Goal: Transaction & Acquisition: Download file/media

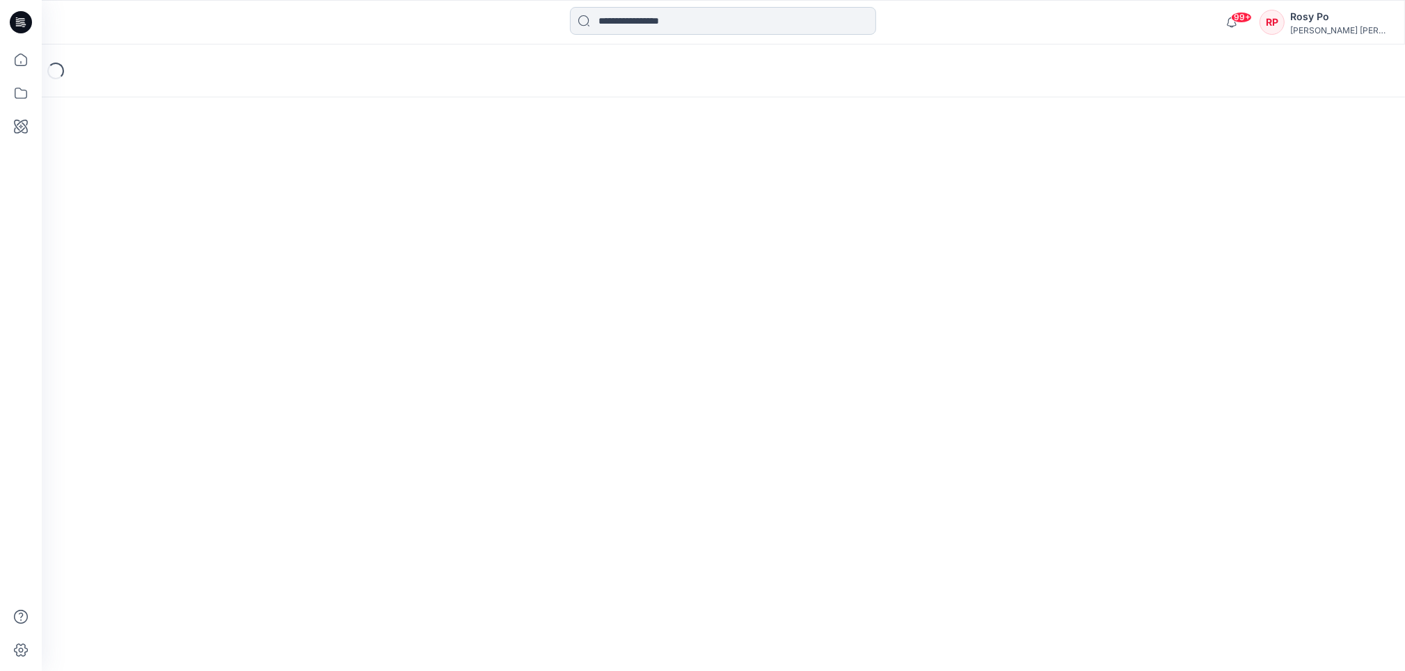
click at [718, 30] on input at bounding box center [723, 21] width 306 height 28
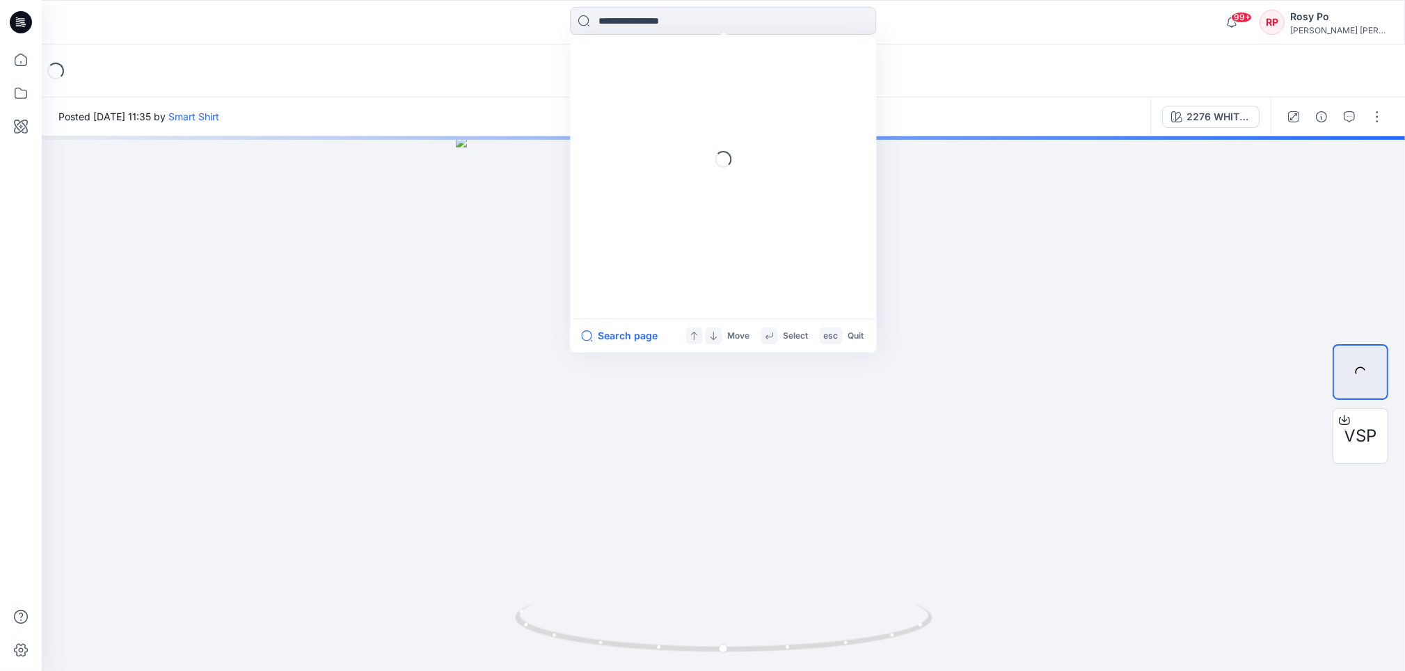
paste input "*********"
type input "*********"
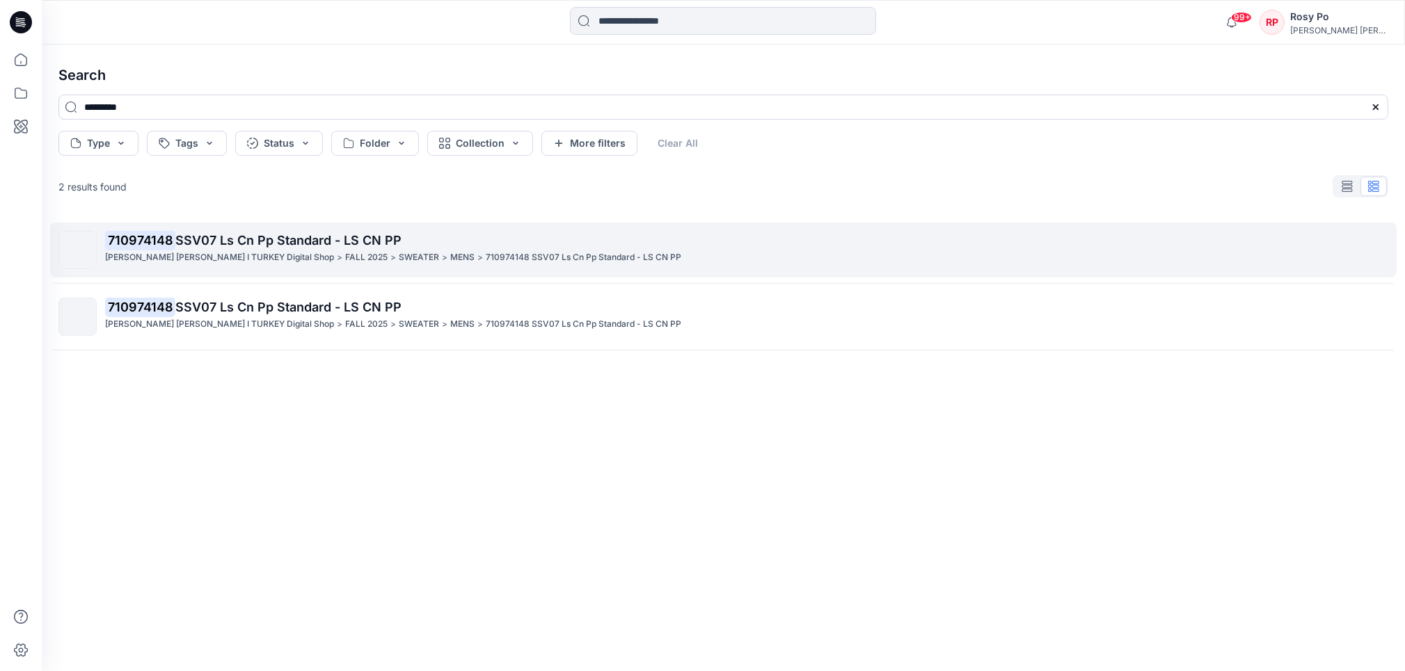
click at [369, 250] on p "710974148 SSV07 Ls Cn Pp Standard - LS CN PP" at bounding box center [746, 240] width 1282 height 19
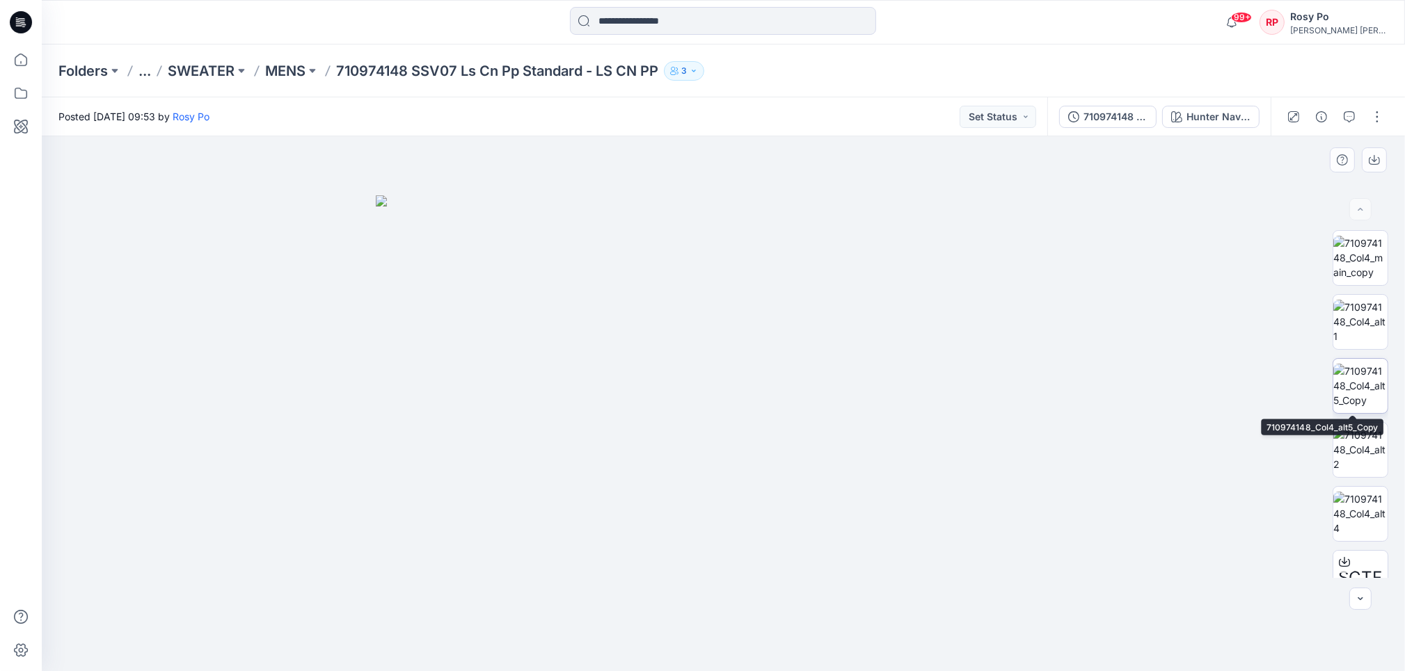
click at [1357, 380] on img at bounding box center [1360, 386] width 54 height 44
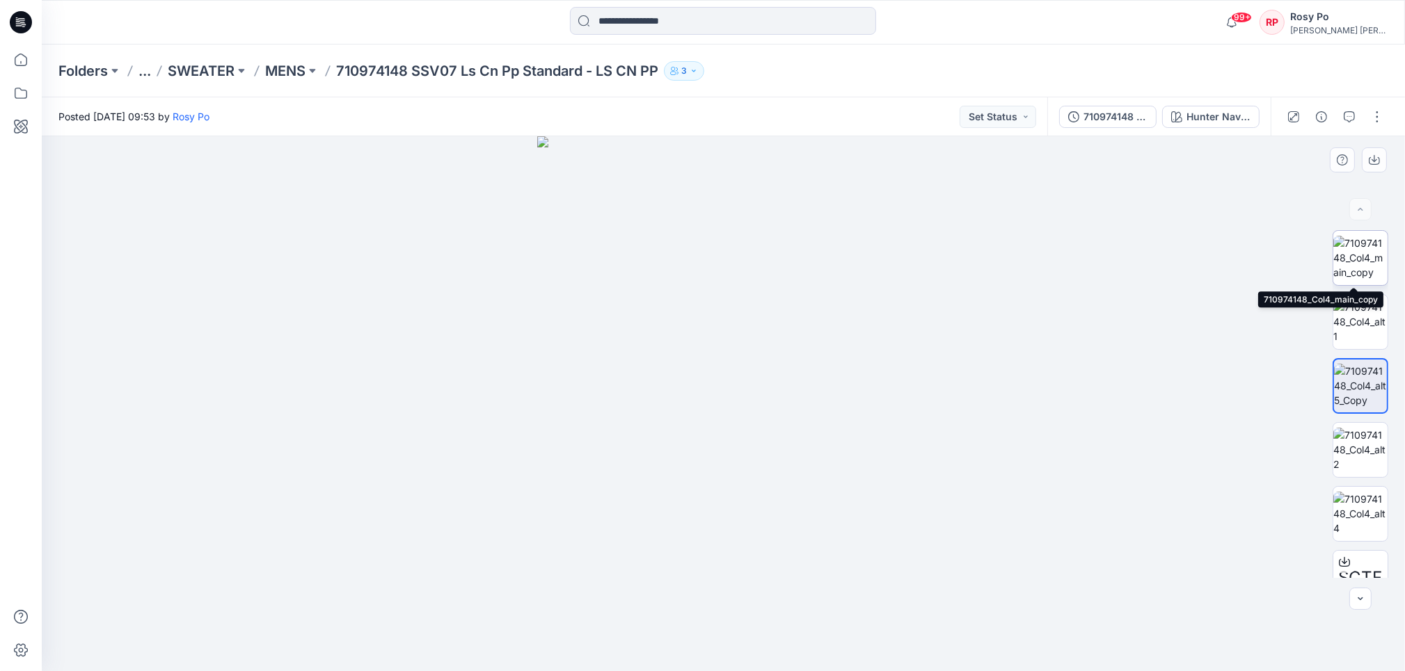
click at [1367, 252] on img at bounding box center [1360, 258] width 54 height 44
drag, startPoint x: 848, startPoint y: 201, endPoint x: 806, endPoint y: 725, distance: 525.5
click at [806, 671] on html "99+ Notifications Minh Tu has updated 322979490 with 322979490 5 hours ago Minh…" at bounding box center [702, 335] width 1405 height 671
drag, startPoint x: 861, startPoint y: 390, endPoint x: 849, endPoint y: 542, distance: 152.8
click at [849, 542] on img at bounding box center [650, 373] width 1647 height 598
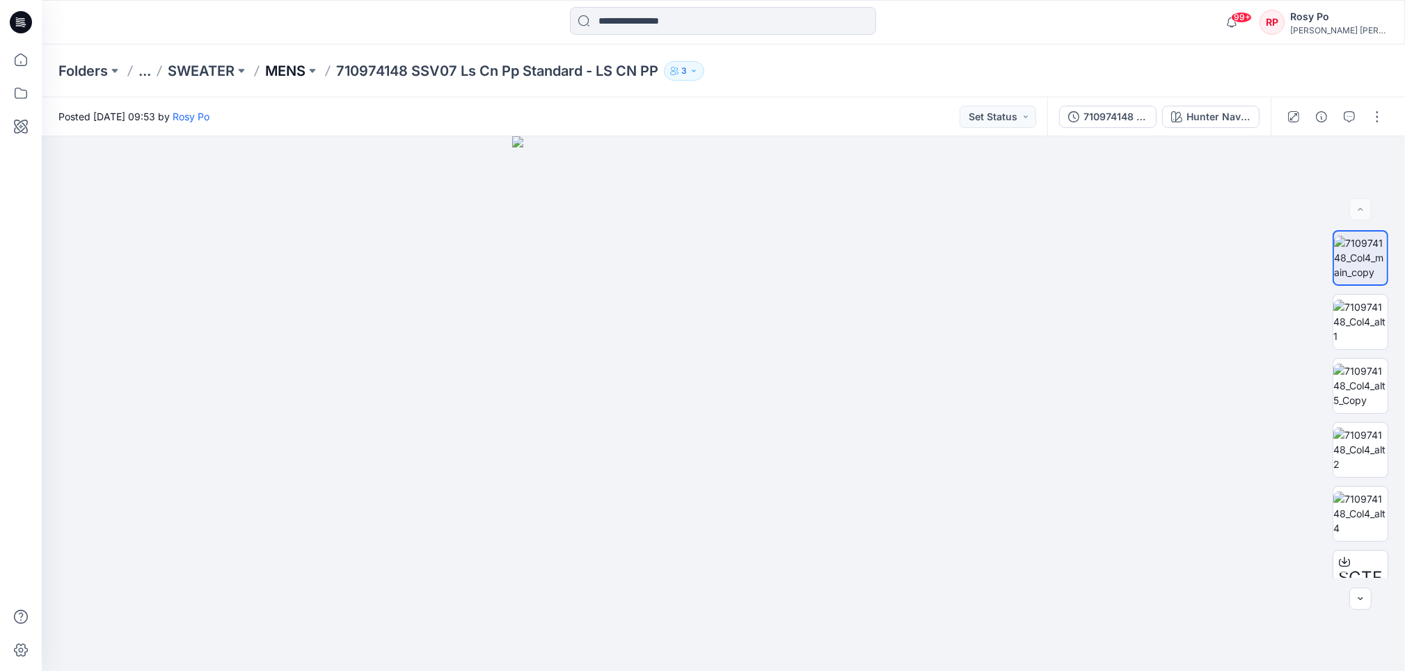
click at [280, 73] on p "MENS" at bounding box center [285, 70] width 40 height 19
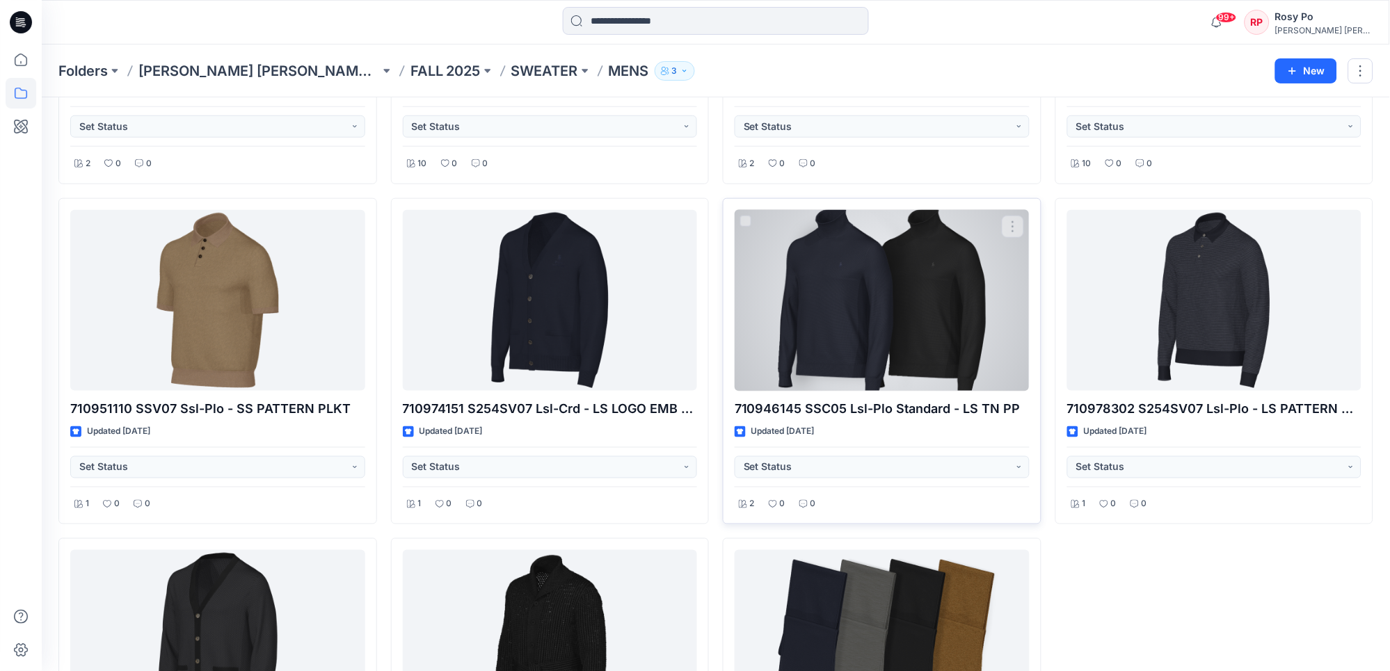
scroll to position [371, 0]
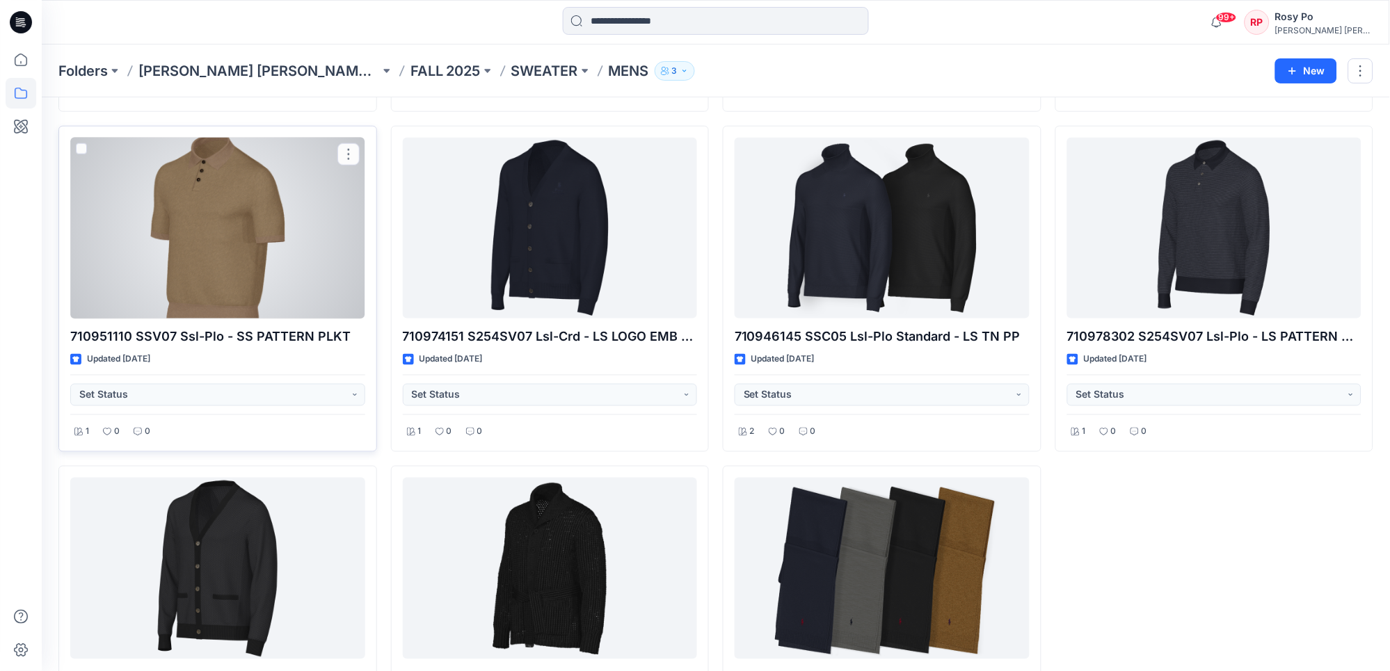
click at [285, 248] on div at bounding box center [217, 229] width 295 height 182
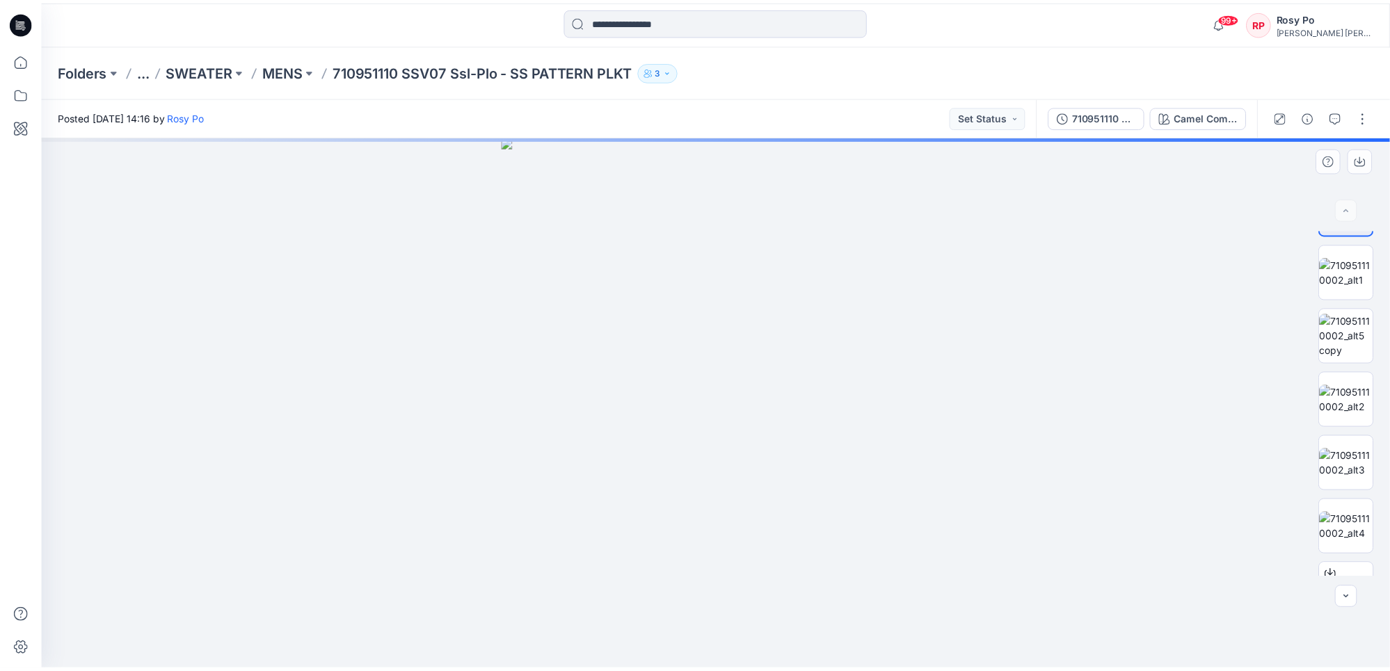
scroll to position [91, 0]
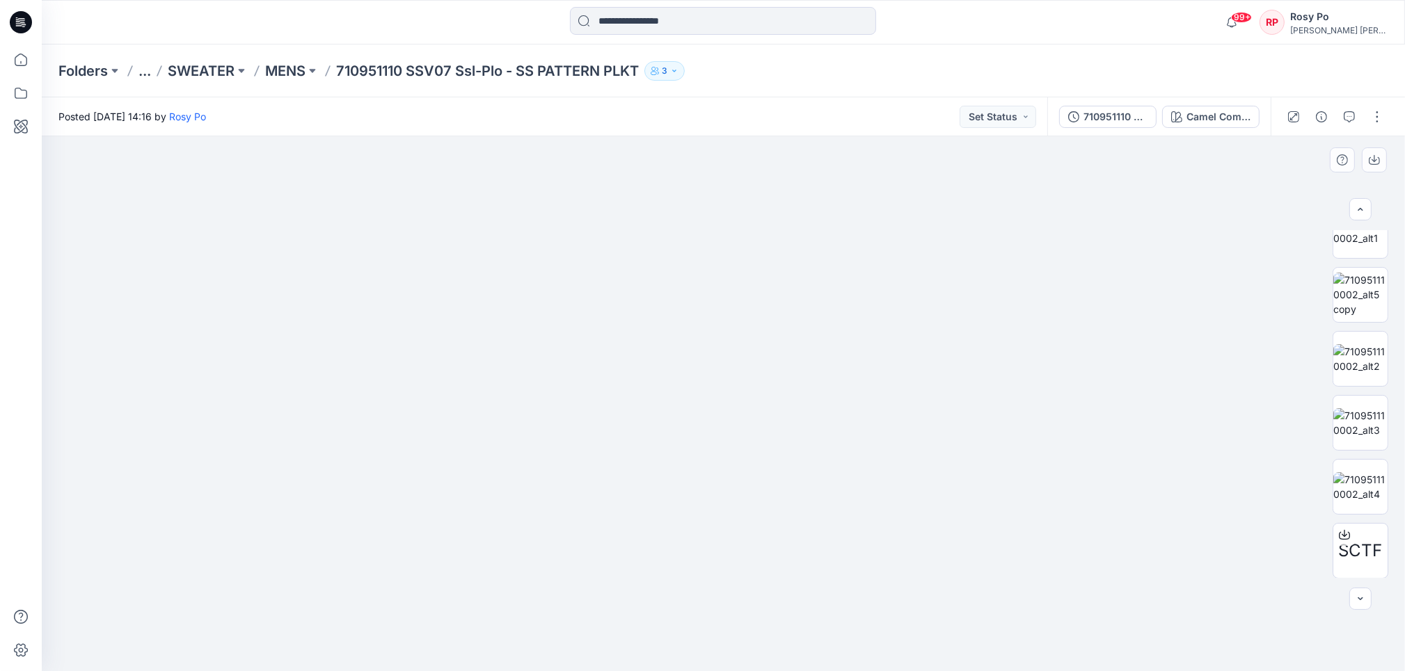
drag, startPoint x: 728, startPoint y: 263, endPoint x: 730, endPoint y: 513, distance: 250.5
click at [730, 513] on img at bounding box center [723, 382] width 914 height 580
click at [319, 70] on button at bounding box center [312, 70] width 14 height 19
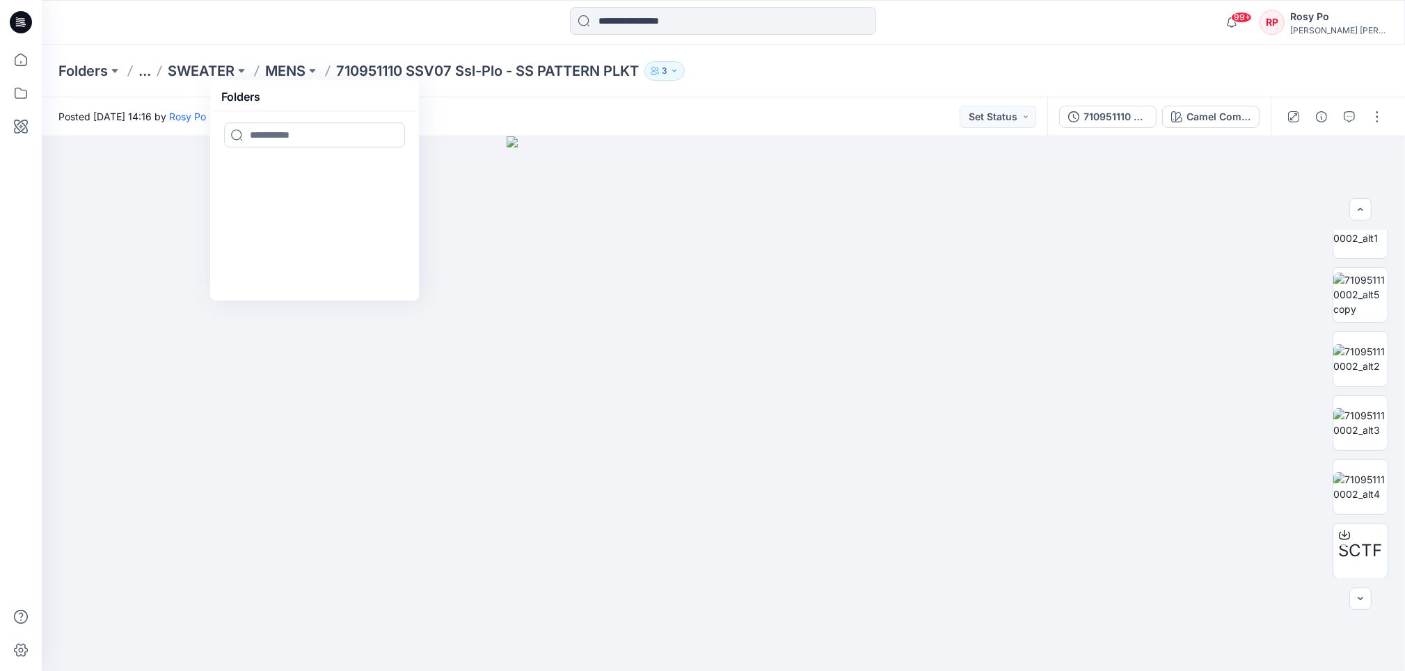
click at [552, 50] on div "Folders ... SWEATER MENS Folders 710951110 SSV07 Ssl-Plo - SS PATTERN PLKT 3" at bounding box center [723, 71] width 1363 height 53
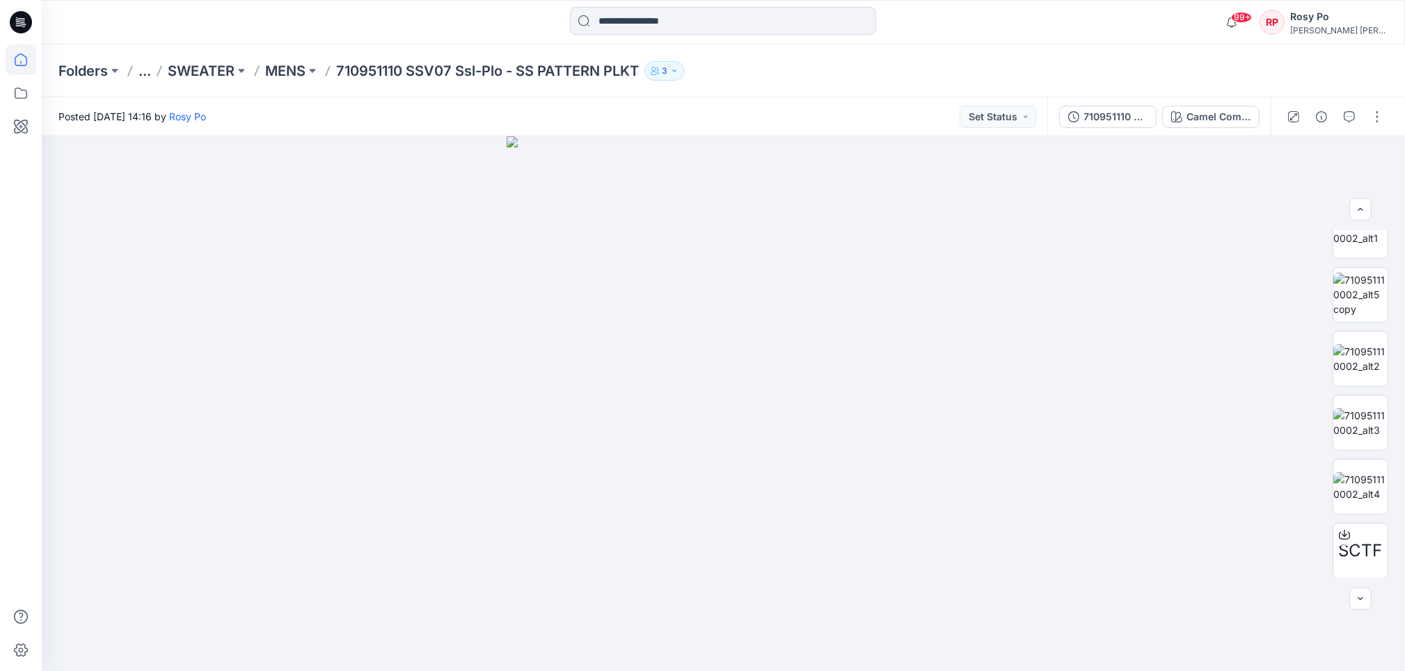
click at [22, 54] on icon at bounding box center [21, 60] width 13 height 13
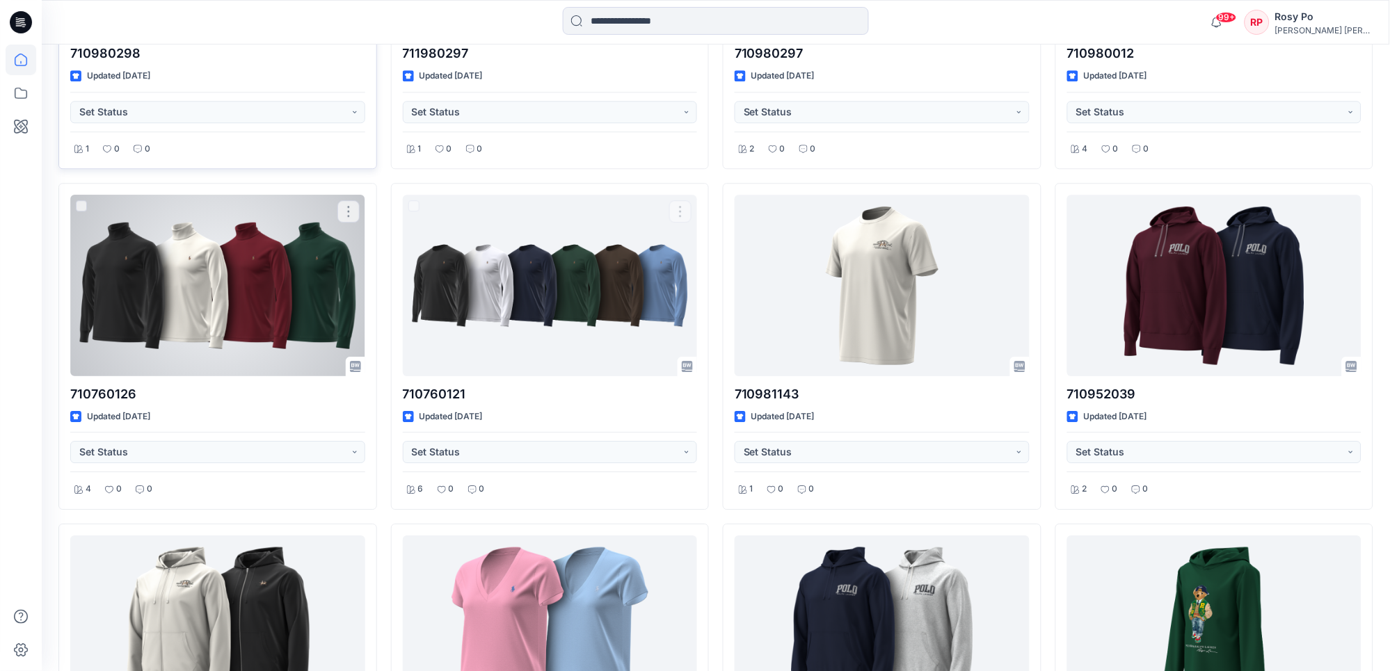
scroll to position [673, 0]
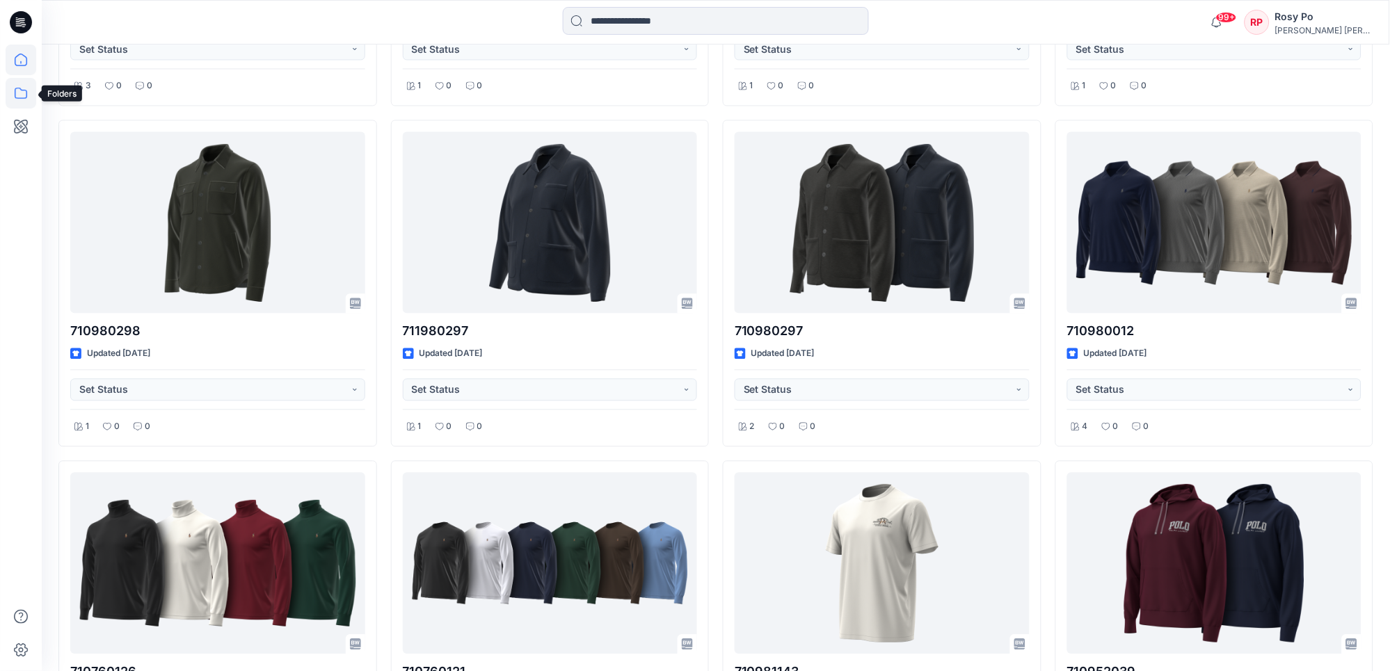
click at [17, 84] on icon at bounding box center [21, 93] width 31 height 31
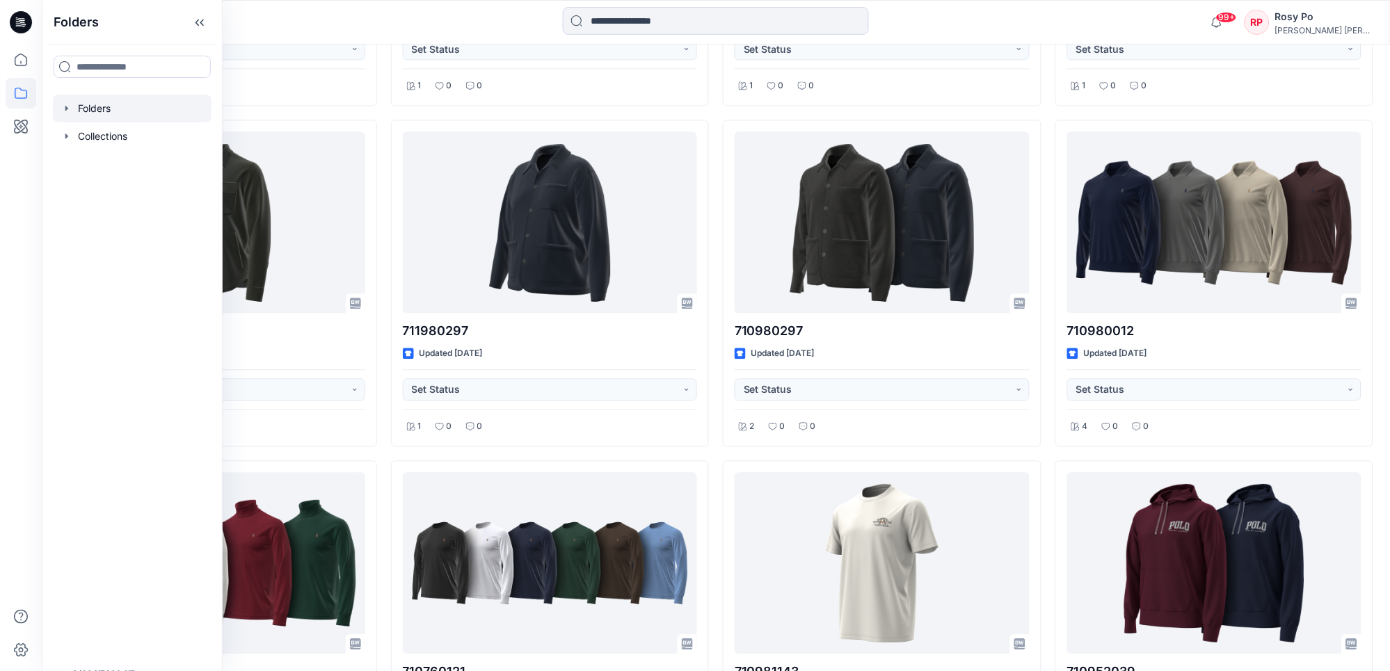
click at [120, 111] on div at bounding box center [132, 109] width 159 height 28
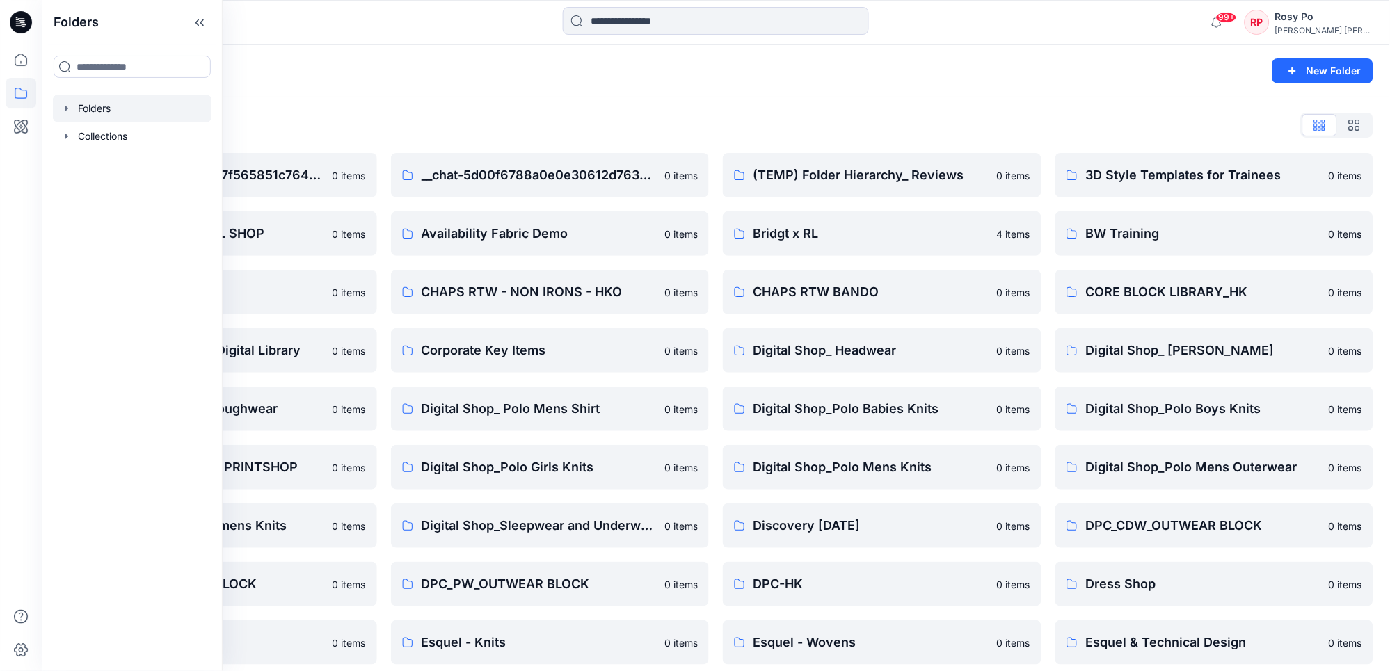
click at [541, 123] on div "Folders List" at bounding box center [715, 125] width 1315 height 22
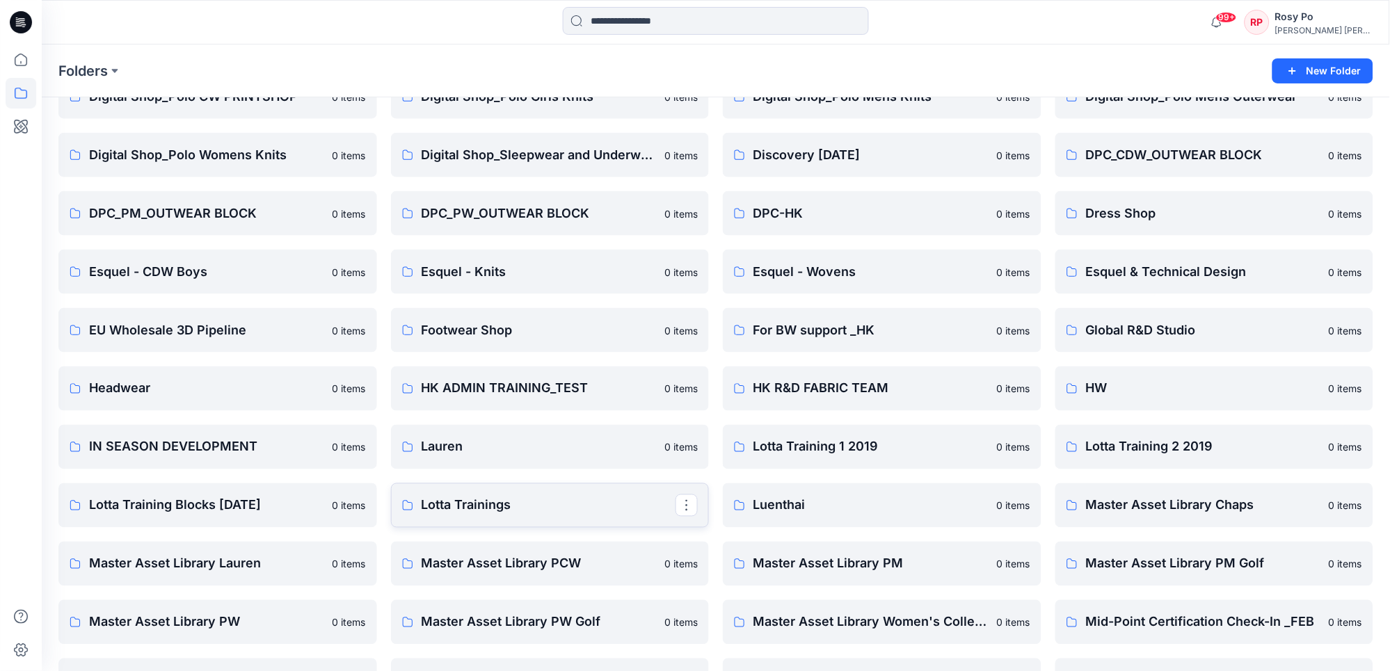
scroll to position [649, 0]
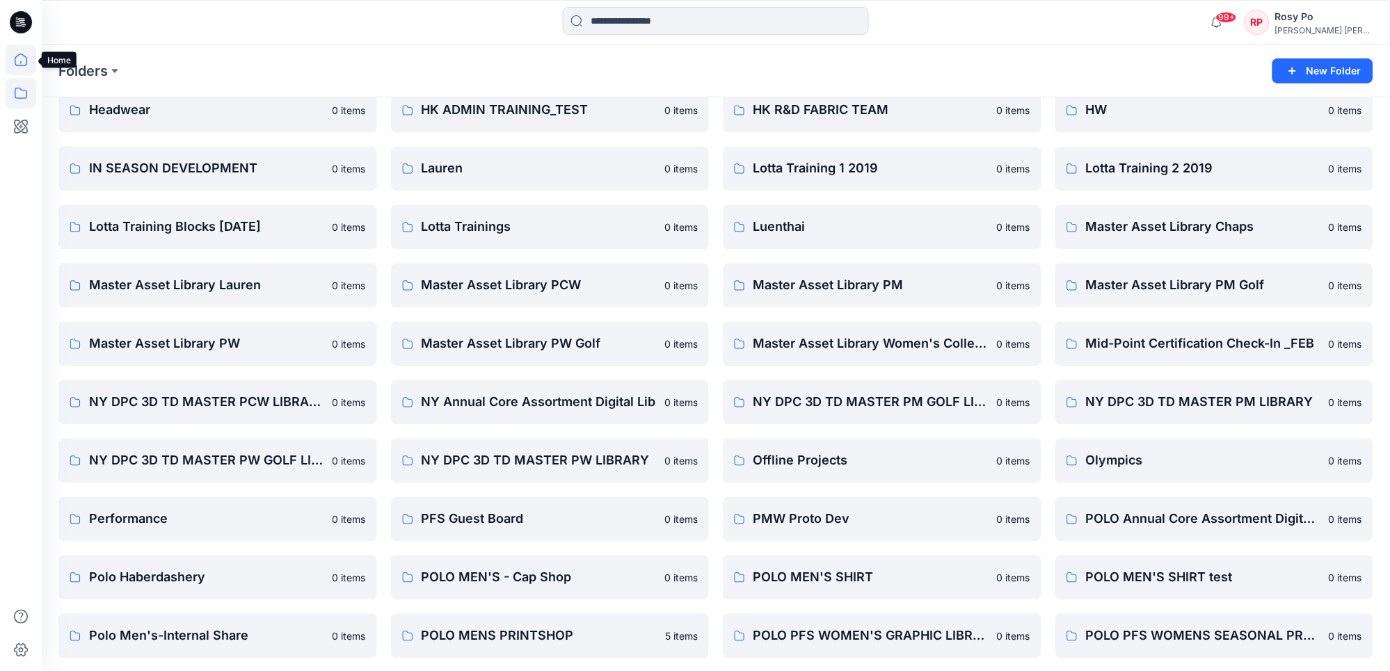
click at [19, 60] on icon at bounding box center [21, 60] width 31 height 31
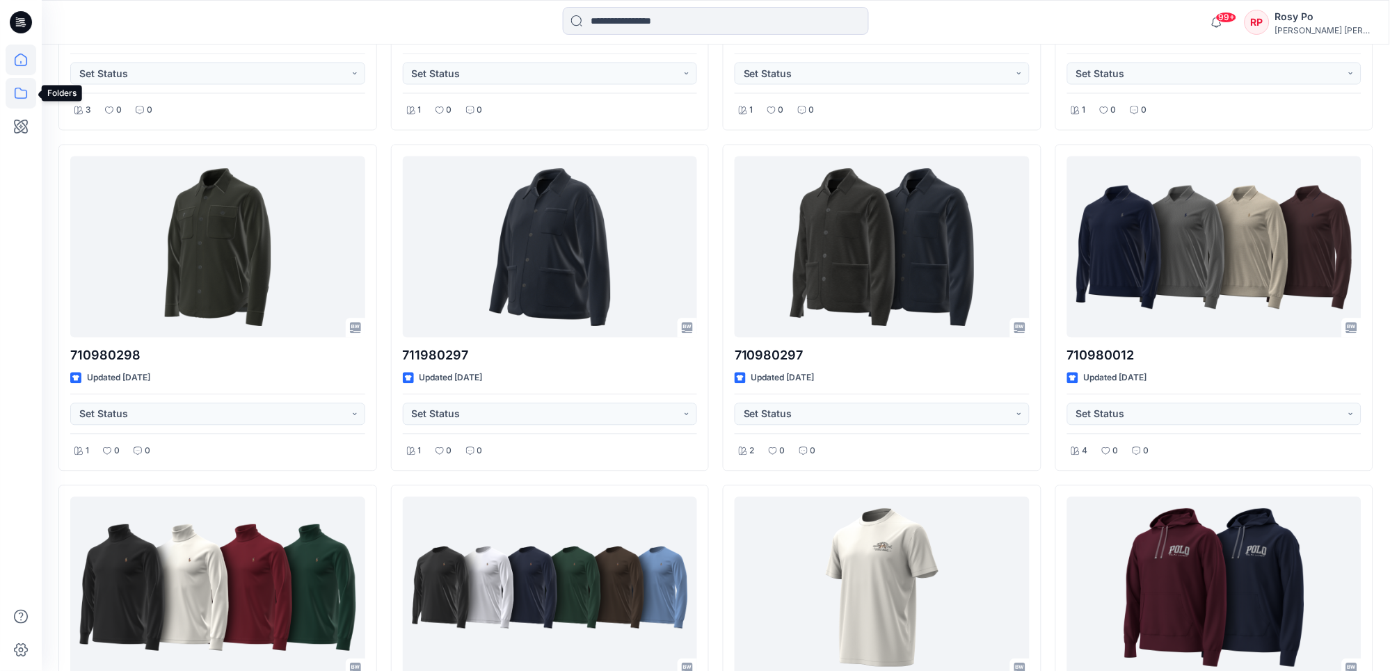
click at [21, 89] on icon at bounding box center [21, 93] width 13 height 11
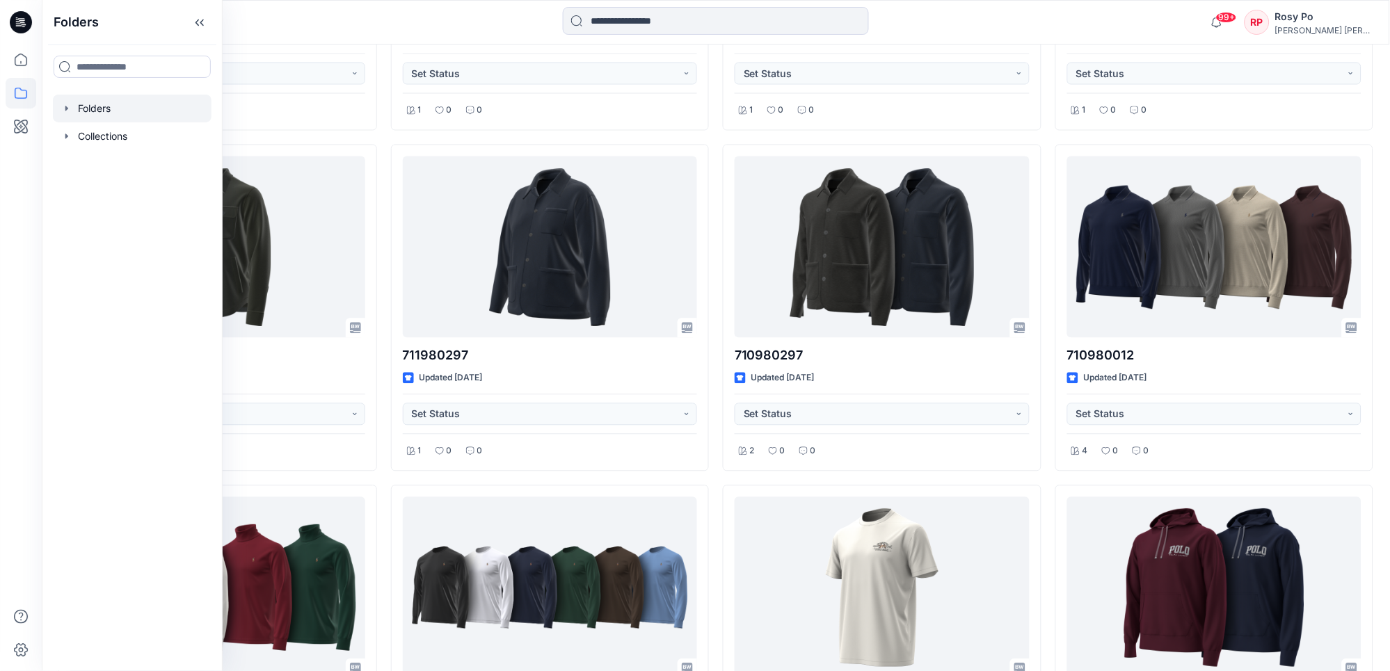
click at [122, 100] on div at bounding box center [132, 109] width 159 height 28
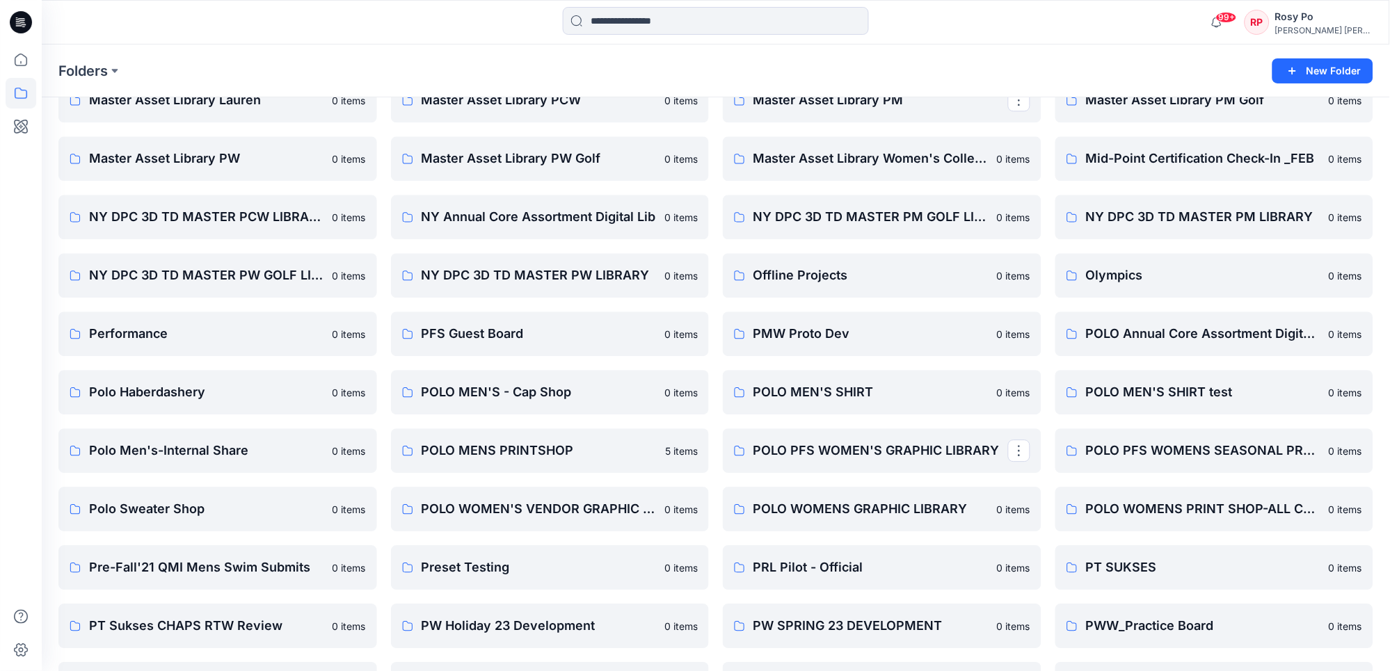
scroll to position [1113, 0]
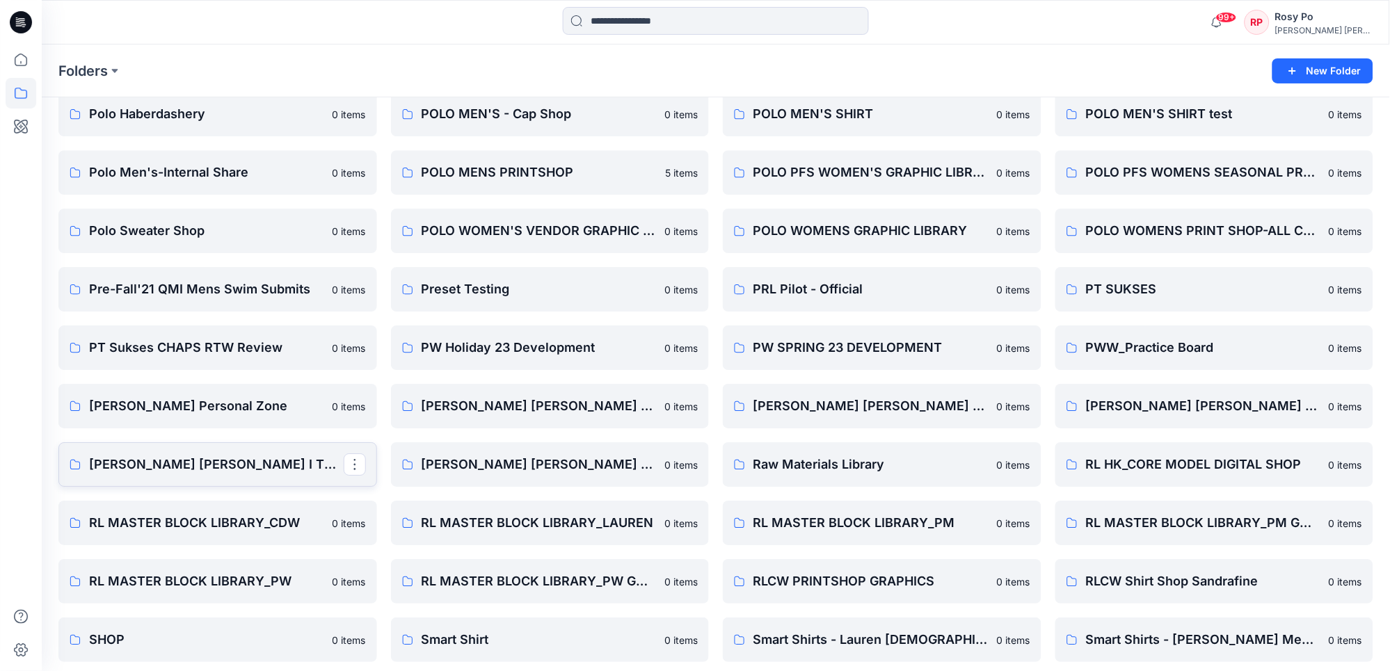
click at [217, 462] on p "[PERSON_NAME] [PERSON_NAME] I TURKEY Digital Shop" at bounding box center [216, 464] width 255 height 19
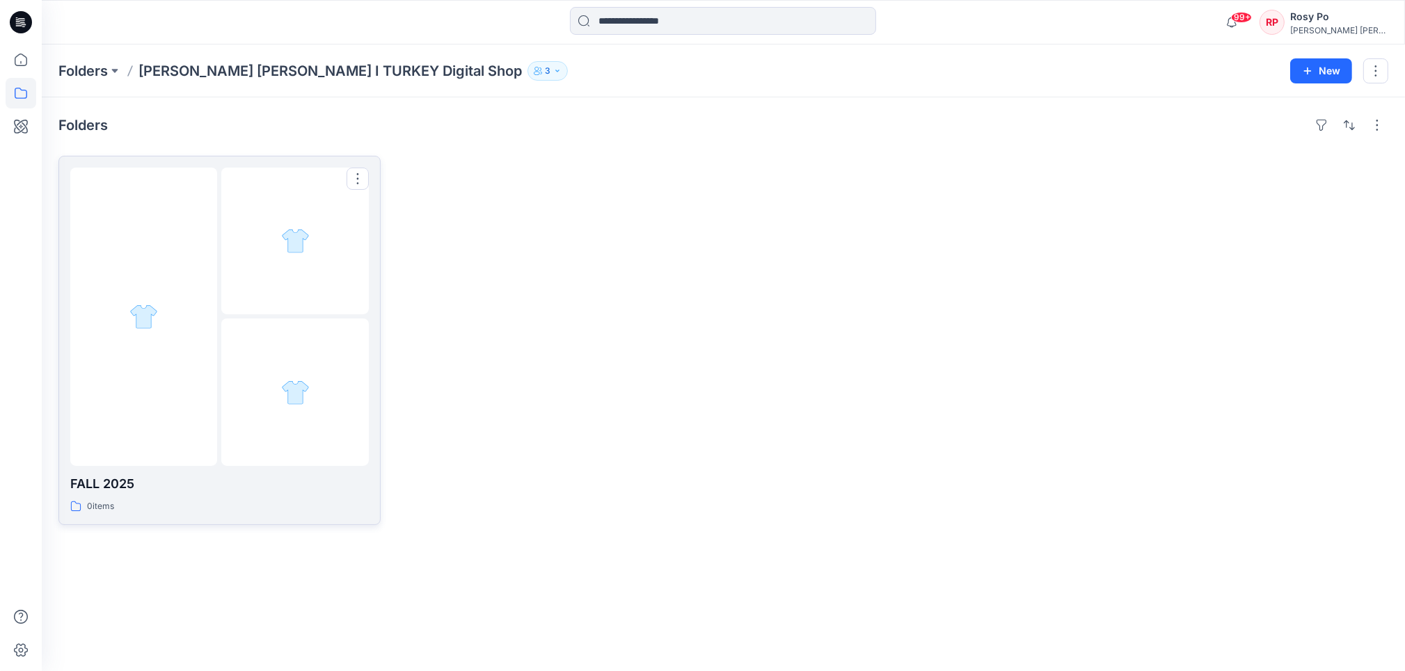
click at [224, 246] on div at bounding box center [294, 241] width 147 height 147
click at [207, 320] on div at bounding box center [143, 317] width 147 height 298
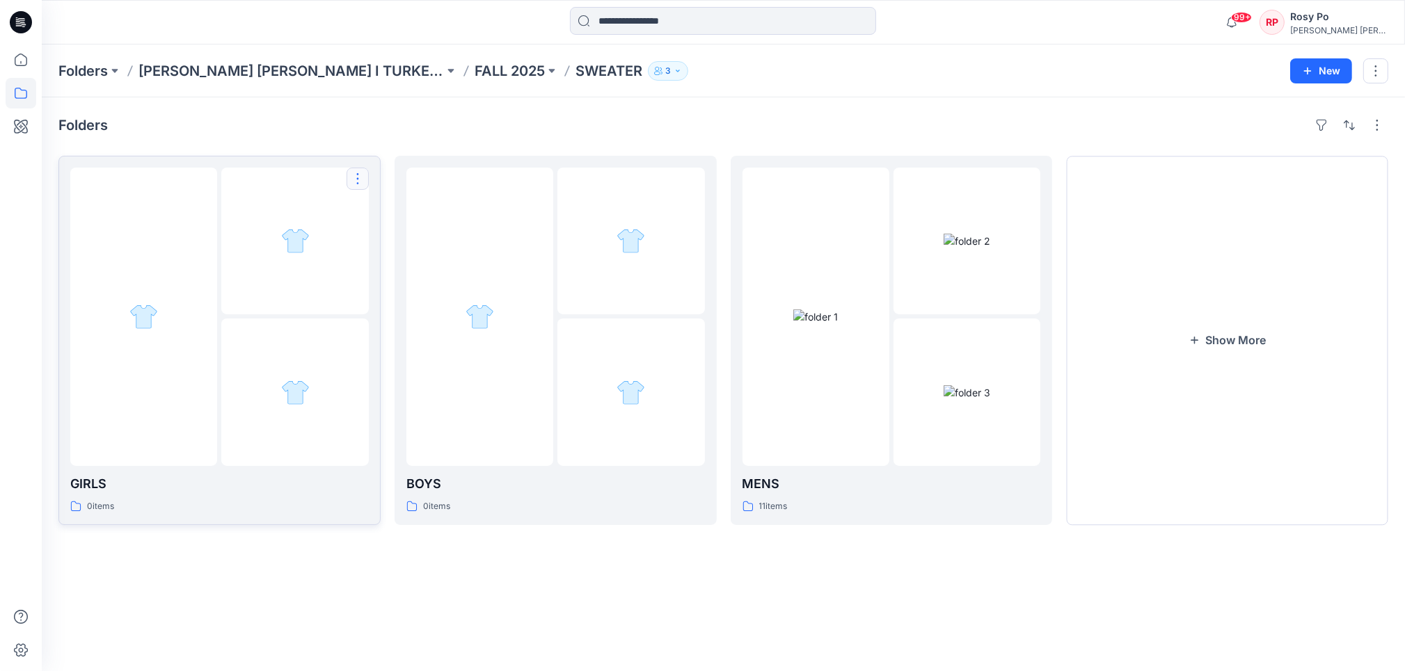
click at [356, 179] on button "button" at bounding box center [357, 179] width 22 height 22
click at [401, 271] on p "[PERSON_NAME]" at bounding box center [414, 269] width 80 height 15
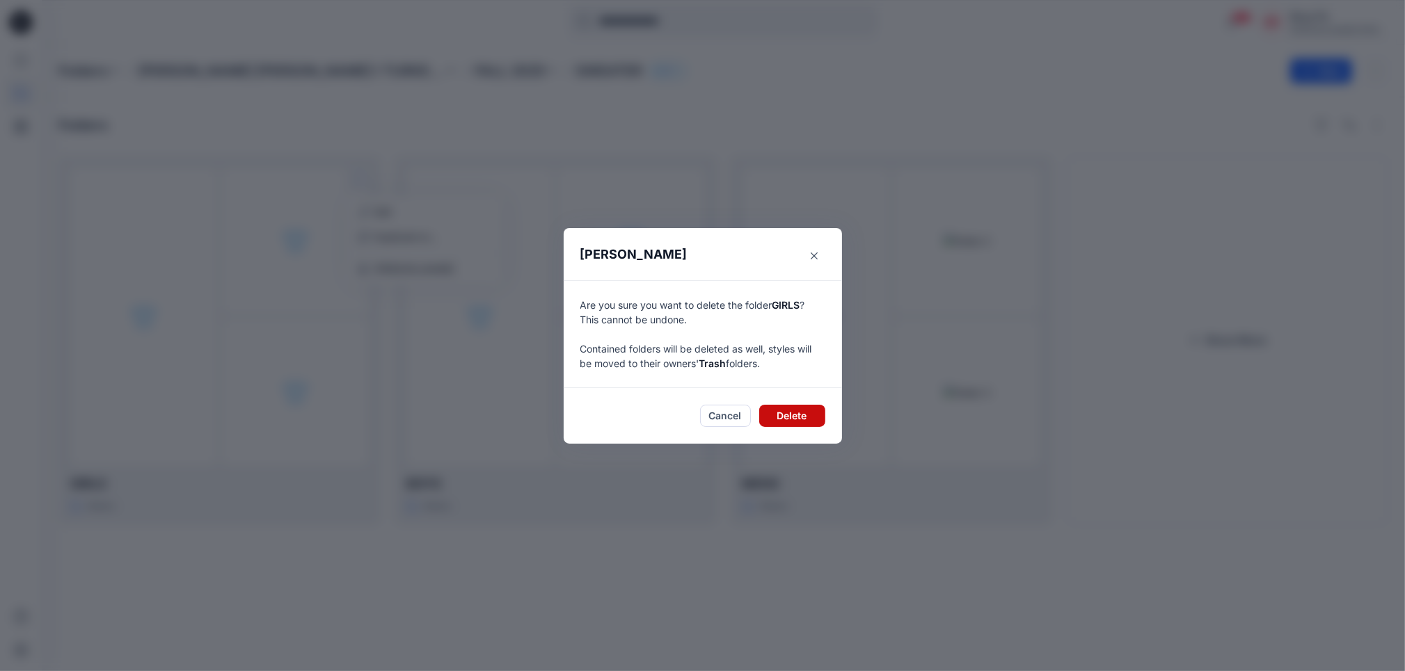
click at [763, 413] on button "Delete" at bounding box center [792, 416] width 66 height 22
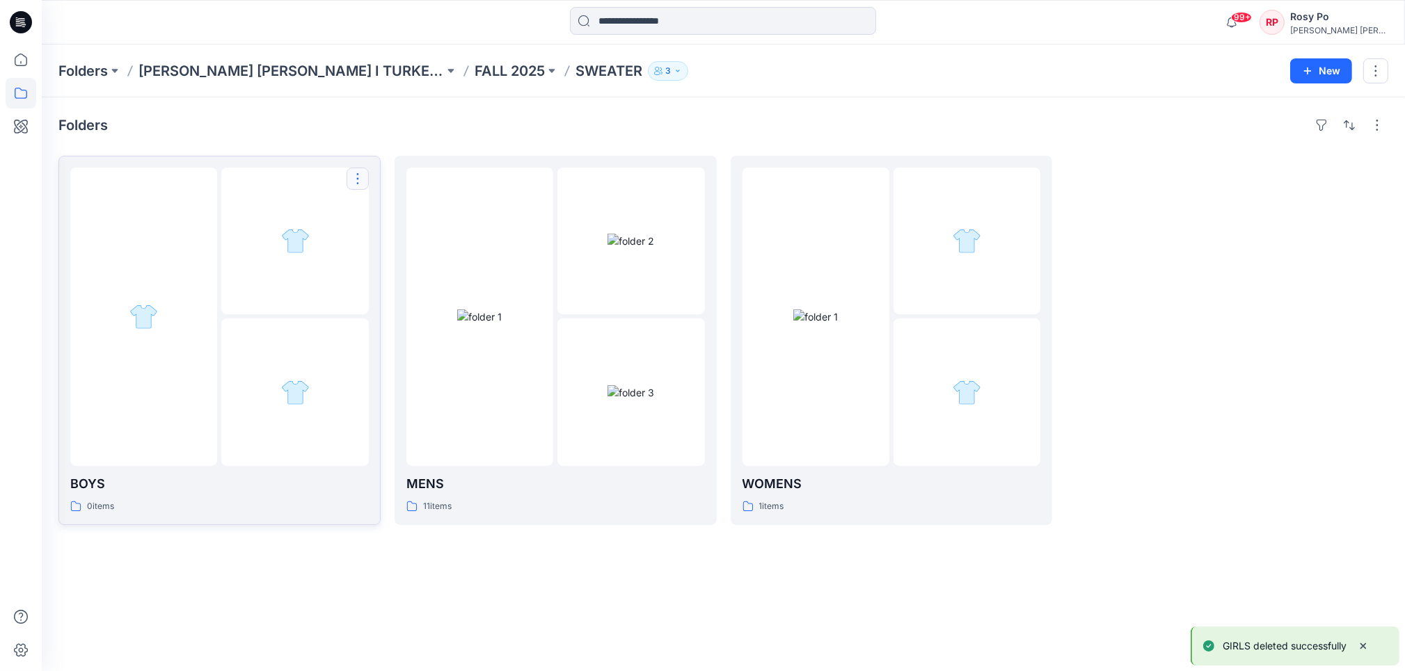
click at [361, 175] on button "button" at bounding box center [357, 179] width 22 height 22
click at [398, 269] on p "[PERSON_NAME]" at bounding box center [414, 269] width 80 height 15
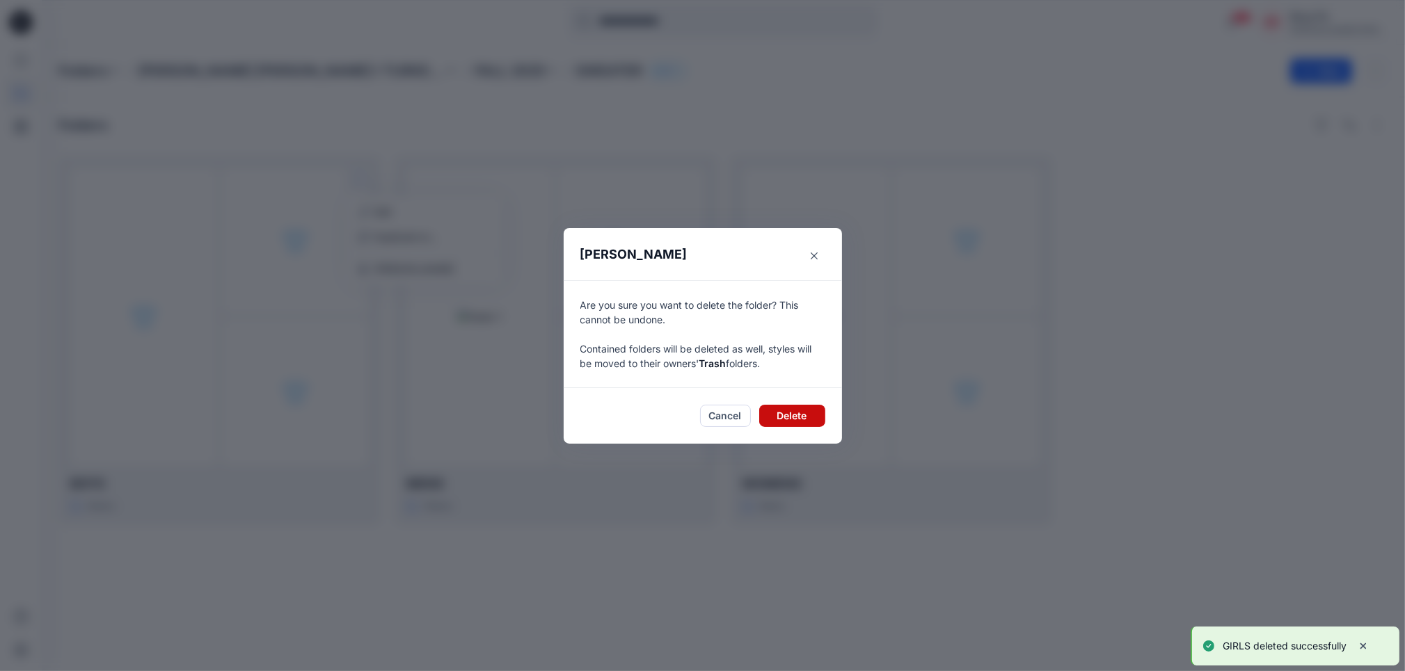
click at [782, 415] on button "Delete" at bounding box center [792, 416] width 66 height 22
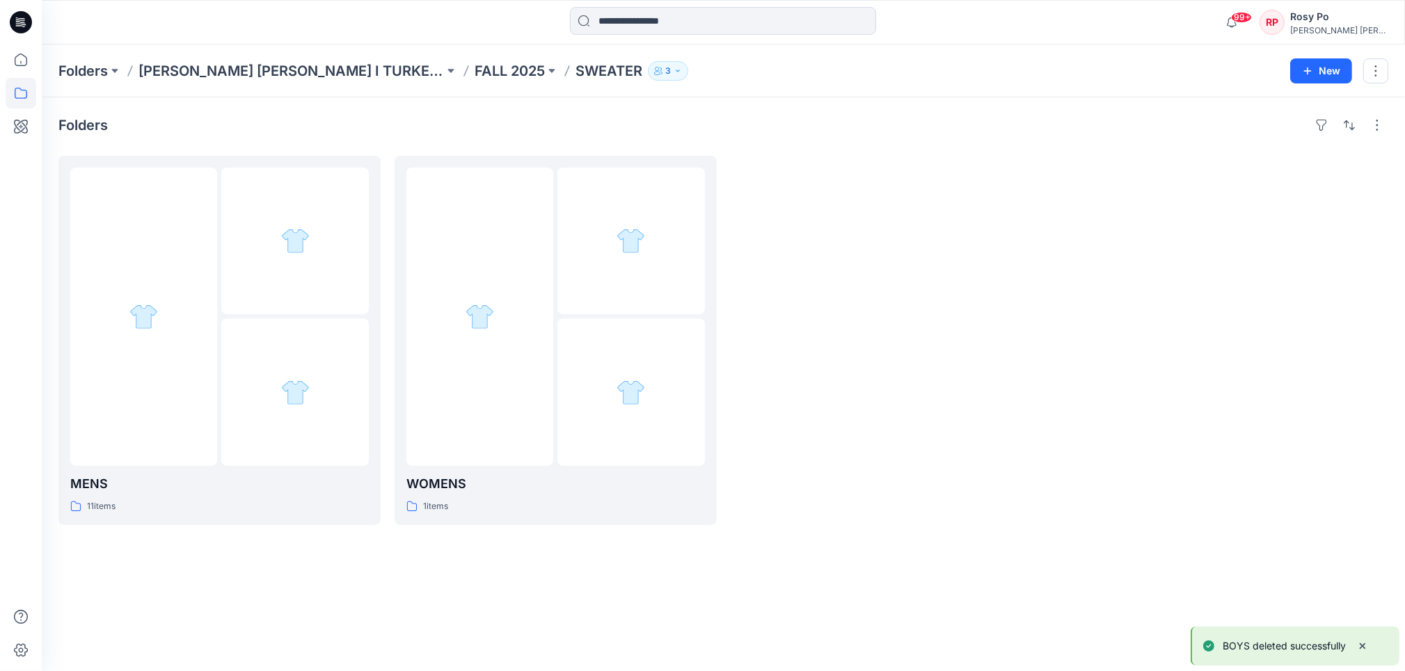
click at [774, 576] on div "Folders MENS 11 items WOMENS 1 items" at bounding box center [723, 384] width 1363 height 574
click at [673, 67] on icon "button" at bounding box center [677, 71] width 8 height 8
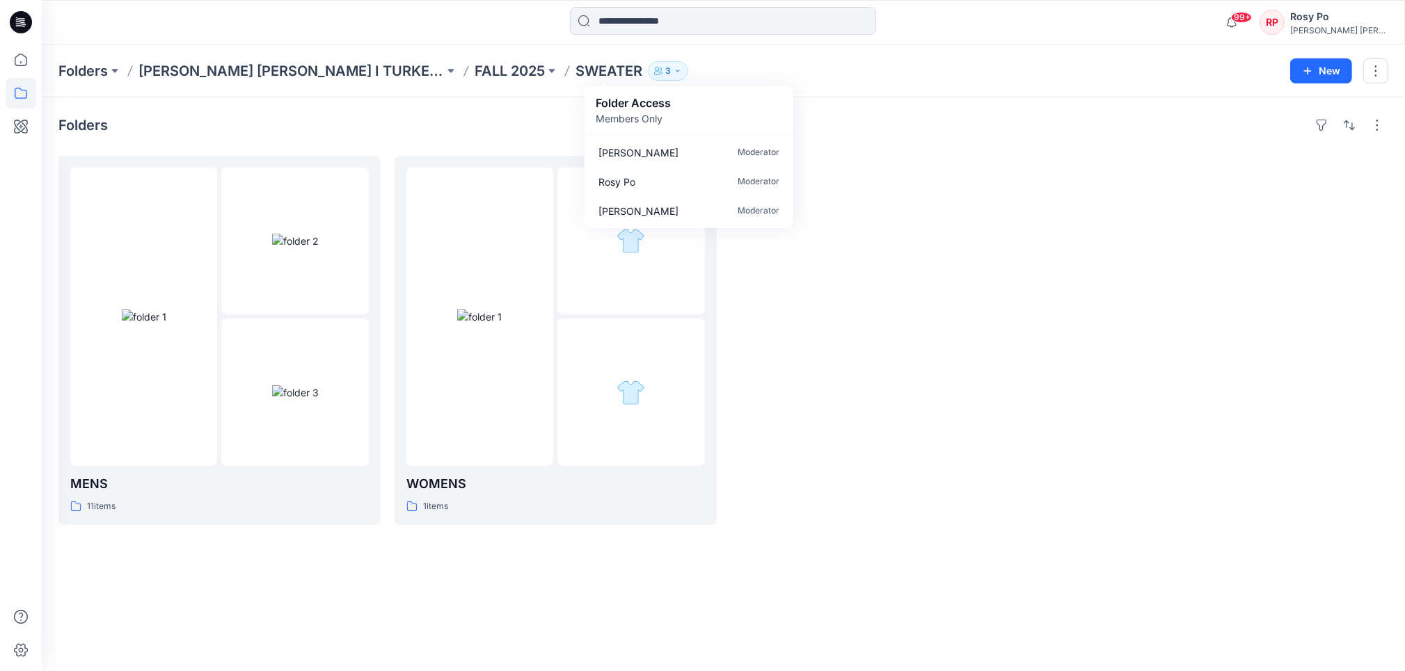
click at [873, 124] on div "Folders" at bounding box center [722, 125] width 1329 height 22
click at [477, 67] on p "FALL 2025" at bounding box center [509, 70] width 70 height 19
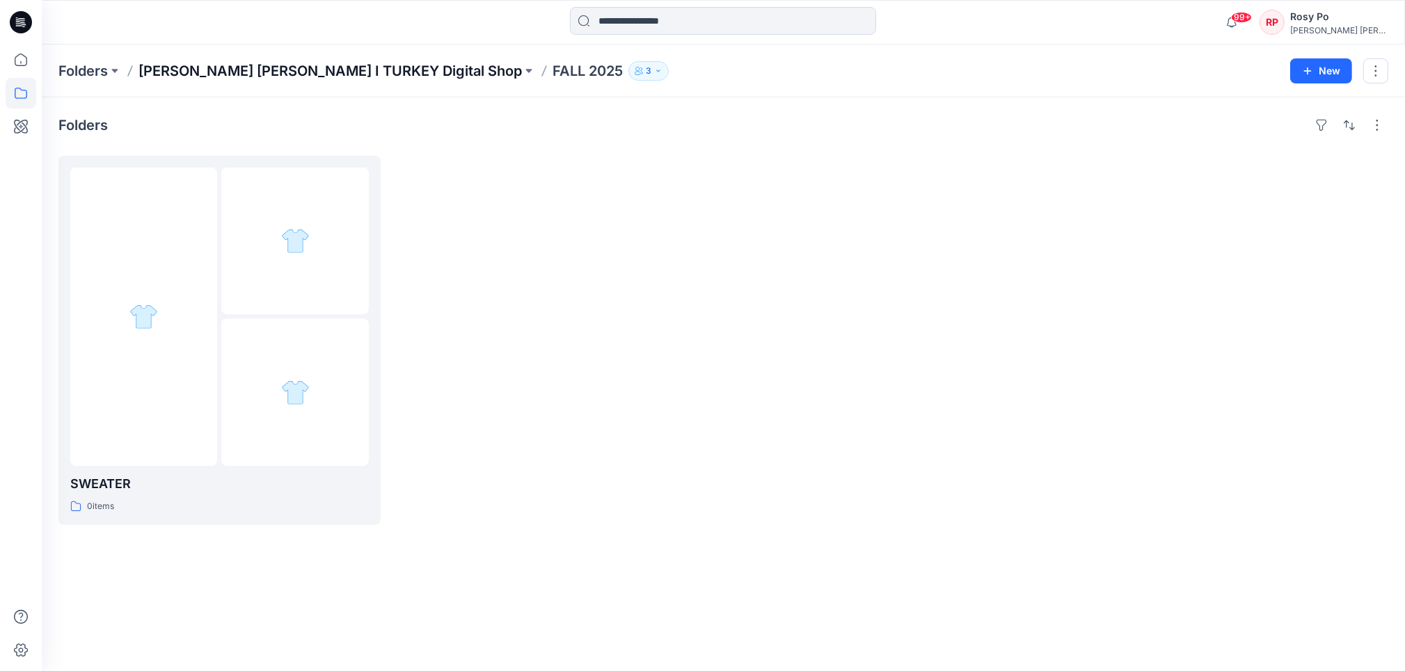
click at [326, 75] on p "[PERSON_NAME] [PERSON_NAME] I TURKEY Digital Shop" at bounding box center [329, 70] width 383 height 19
click at [553, 70] on icon "button" at bounding box center [557, 71] width 8 height 8
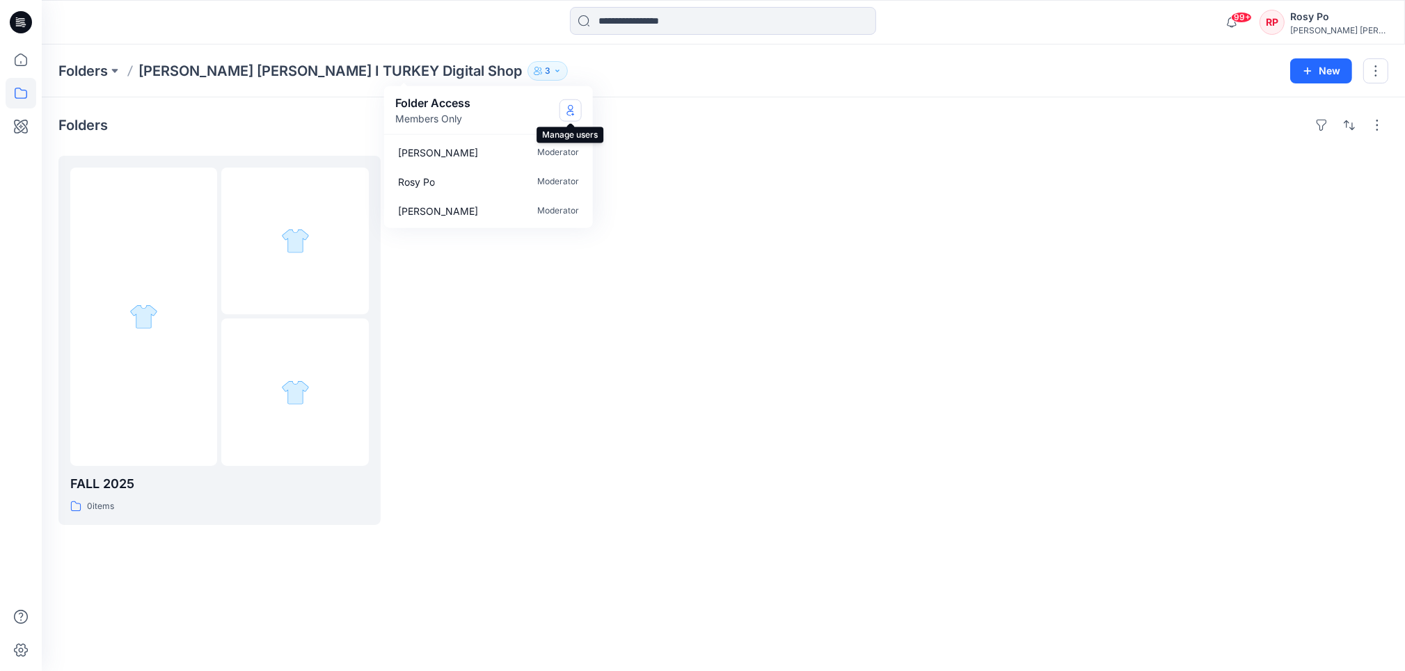
click at [576, 108] on button "Manage Users" at bounding box center [570, 110] width 22 height 22
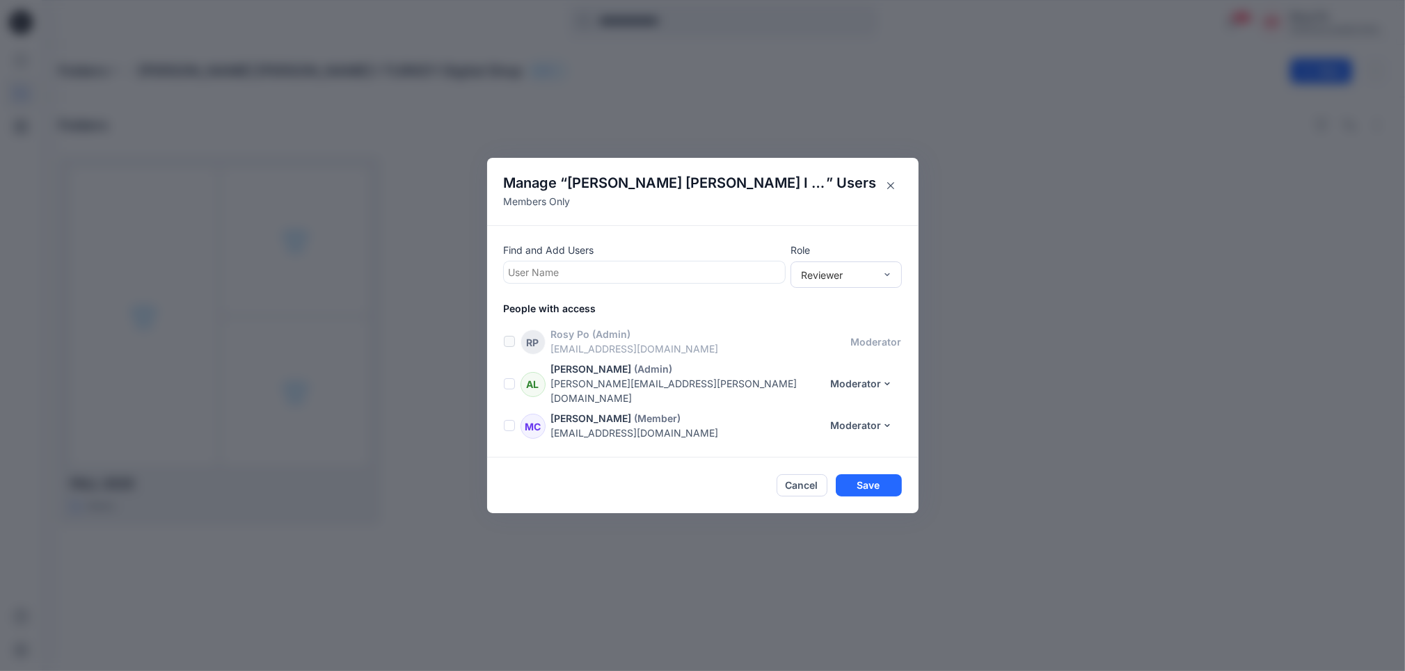
click at [658, 277] on div at bounding box center [644, 272] width 271 height 17
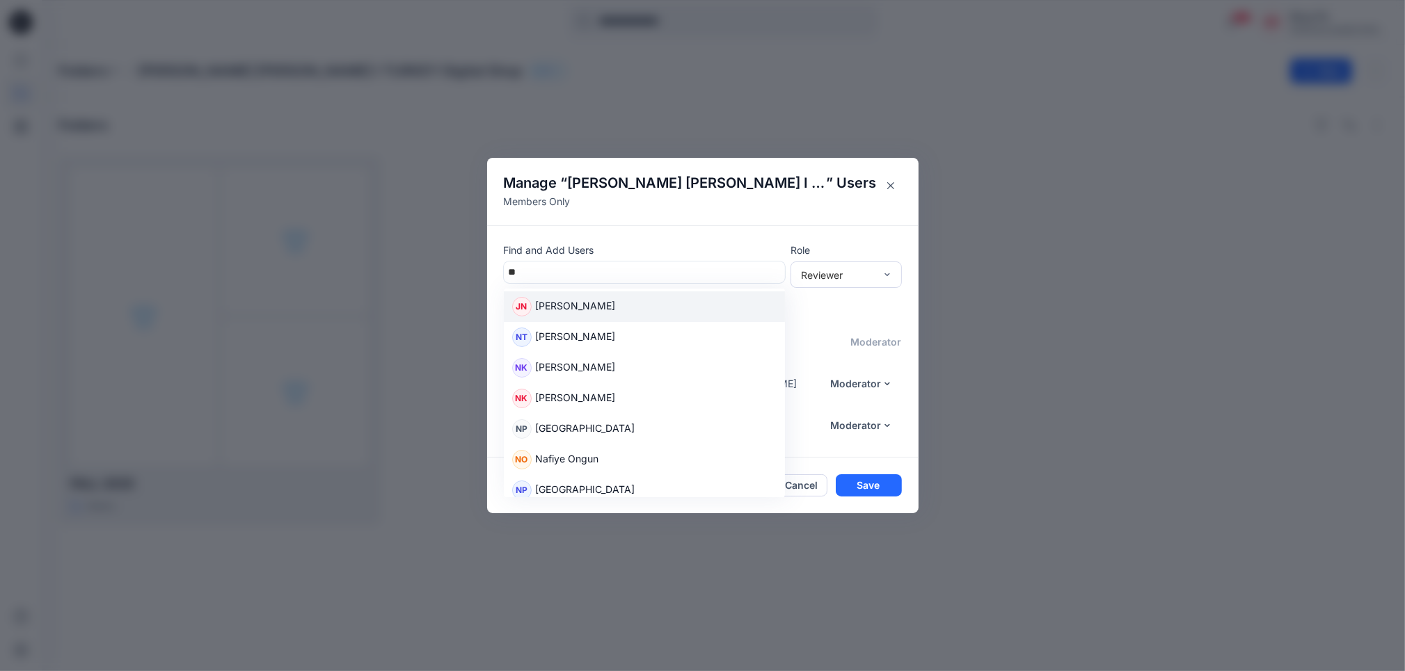
type input "*"
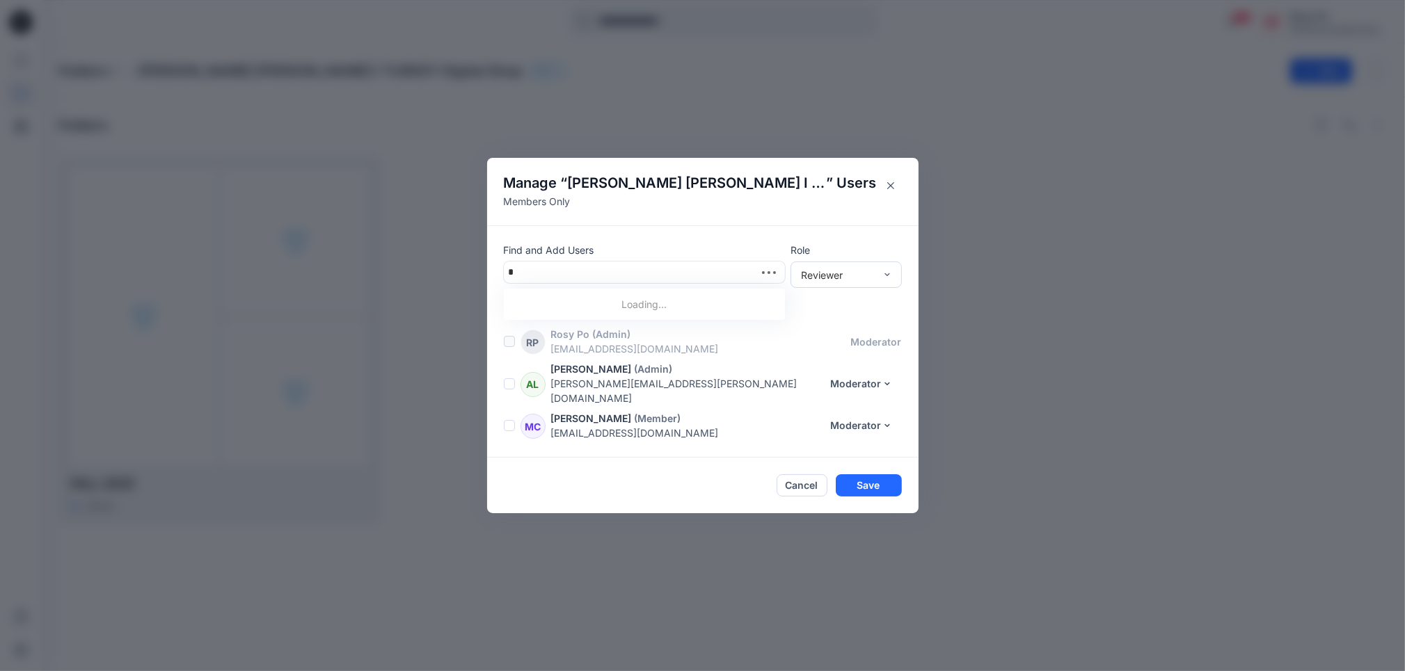
type input "**"
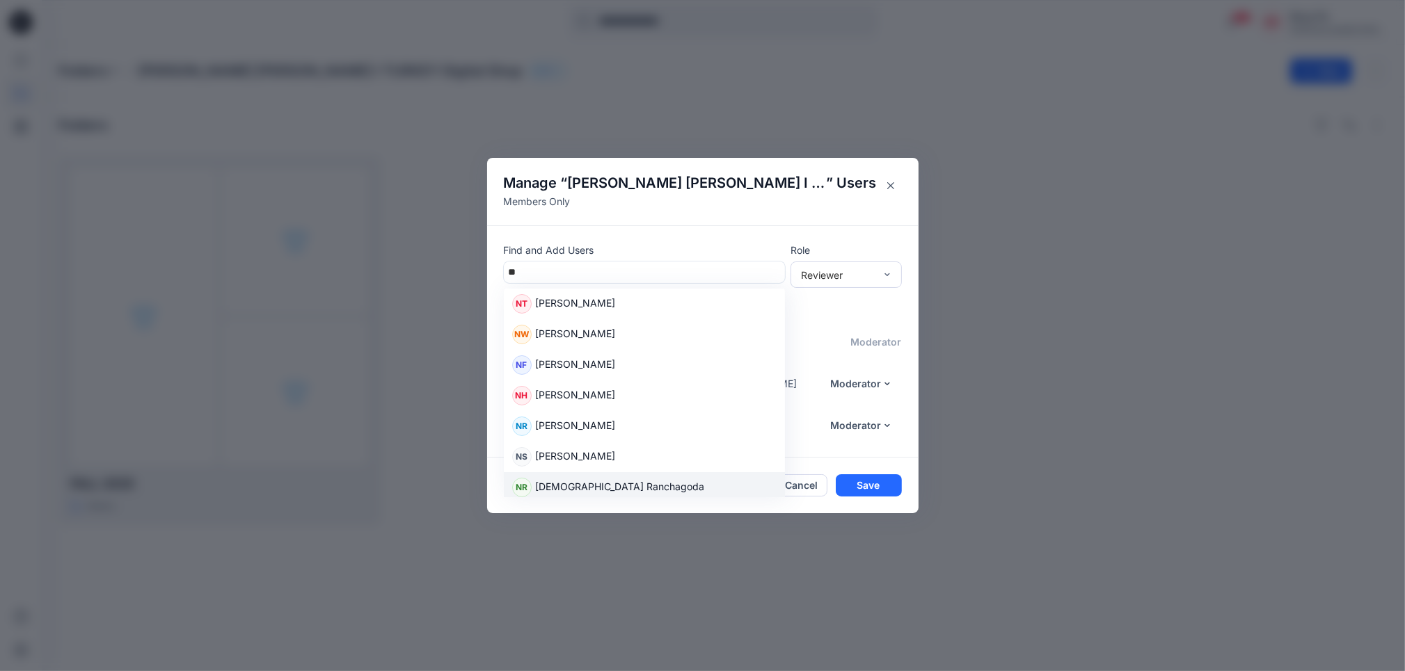
scroll to position [348, 0]
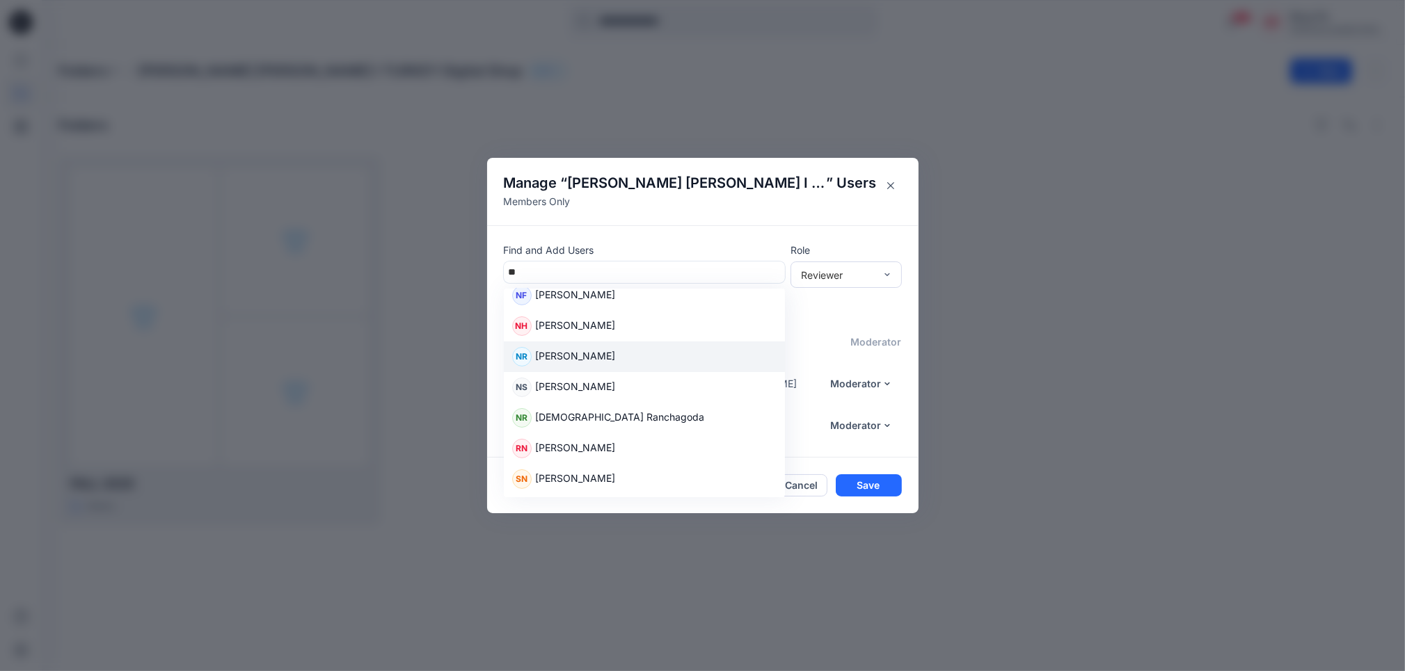
click at [649, 367] on div "NR Natasha Rai" at bounding box center [644, 356] width 264 height 19
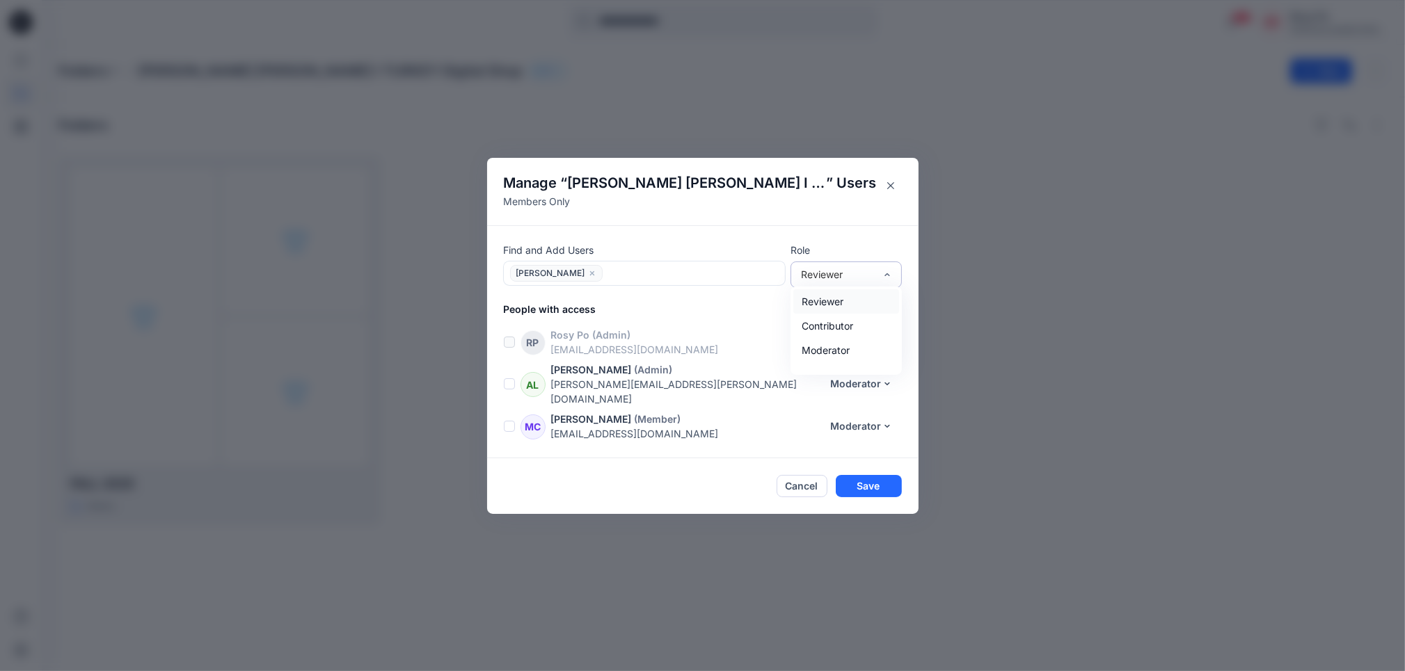
click at [865, 276] on div "Reviewer" at bounding box center [838, 274] width 74 height 15
click at [804, 322] on div "Contributor" at bounding box center [846, 326] width 106 height 24
click at [896, 480] on button "Save" at bounding box center [869, 486] width 66 height 22
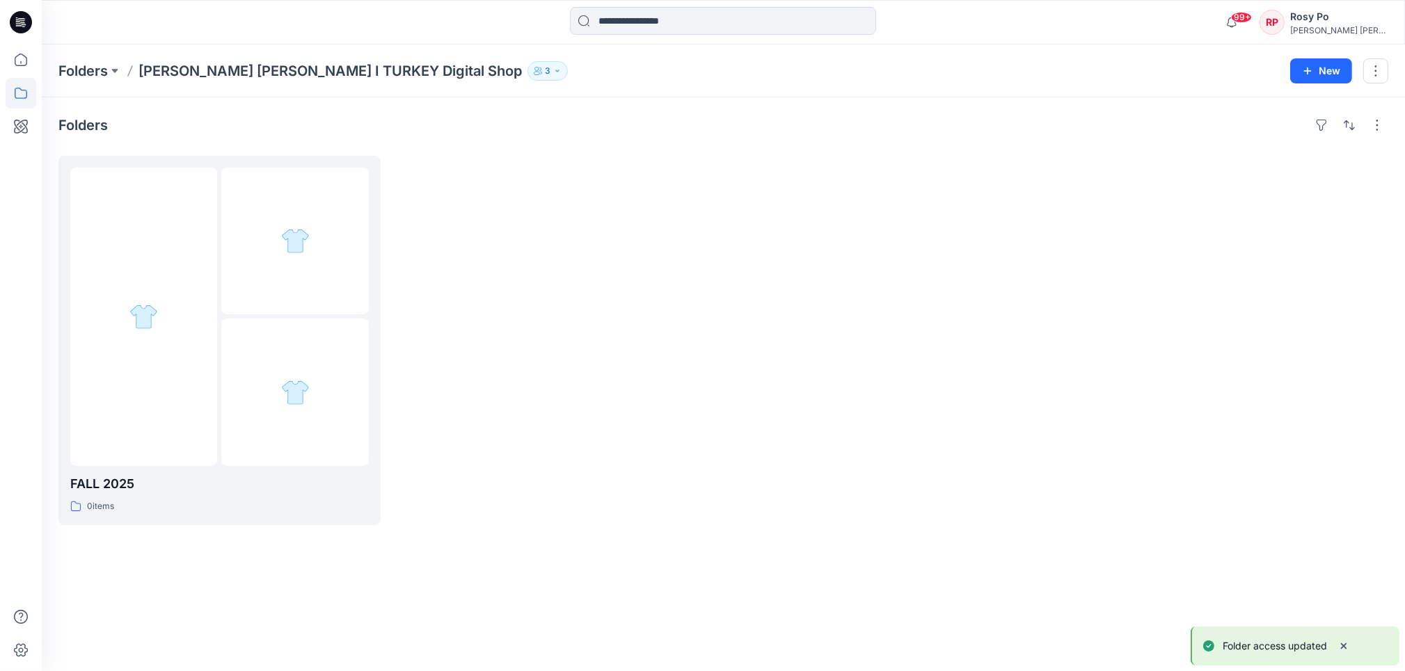
click at [568, 415] on div at bounding box center [555, 340] width 322 height 369
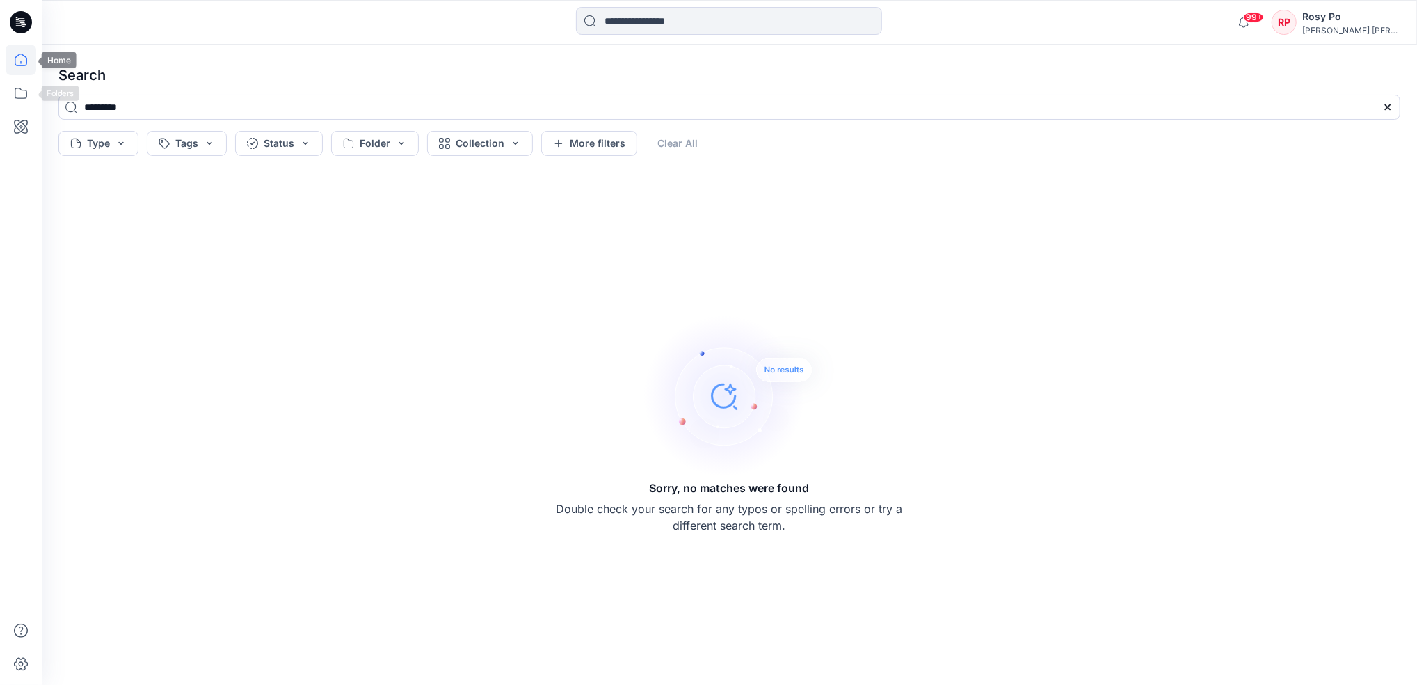
click at [21, 61] on icon at bounding box center [21, 60] width 31 height 31
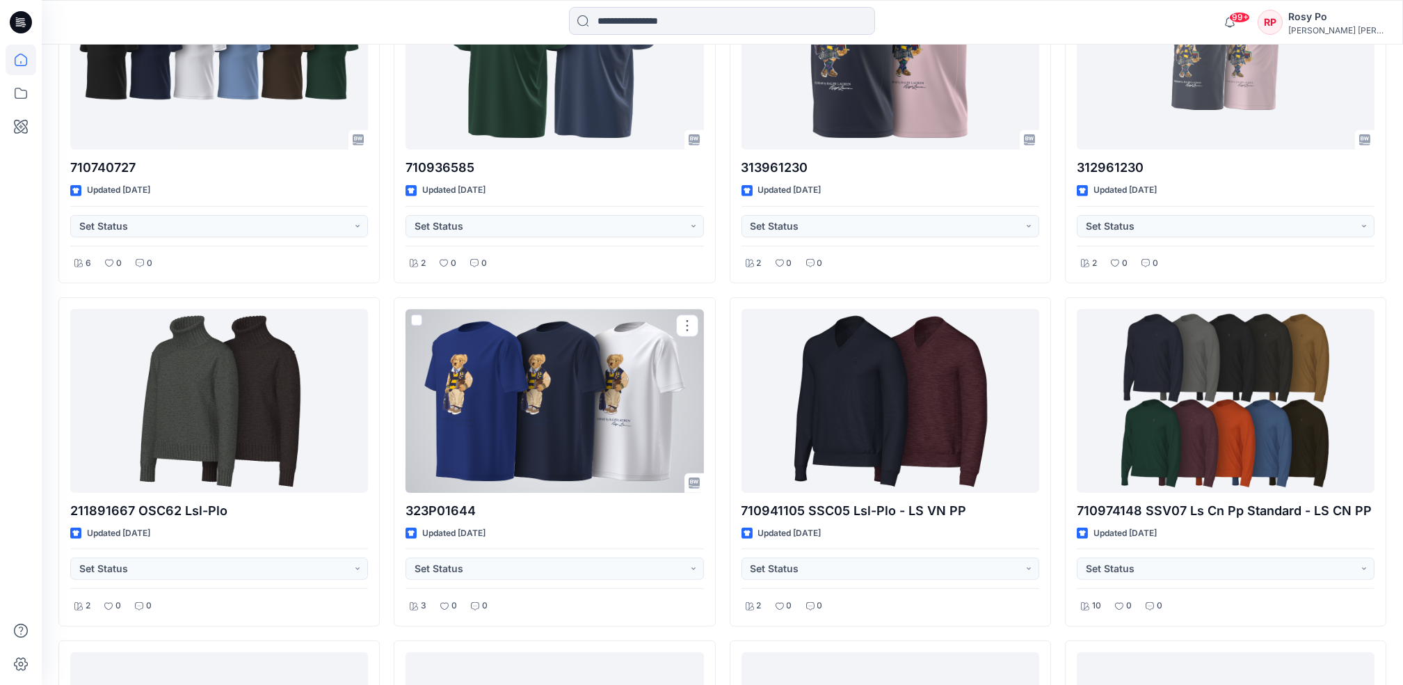
scroll to position [2908, 0]
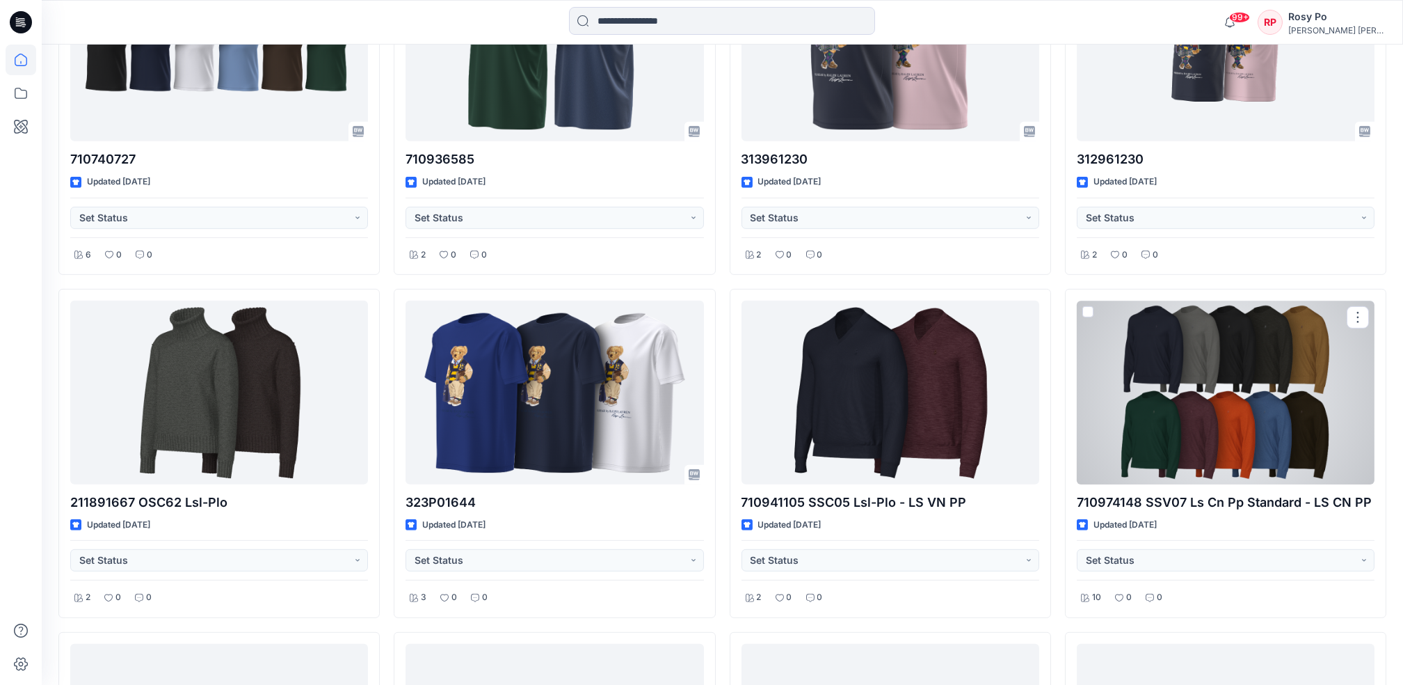
drag, startPoint x: 1187, startPoint y: 452, endPoint x: 1172, endPoint y: 452, distance: 14.6
click at [1185, 452] on div at bounding box center [1226, 392] width 298 height 183
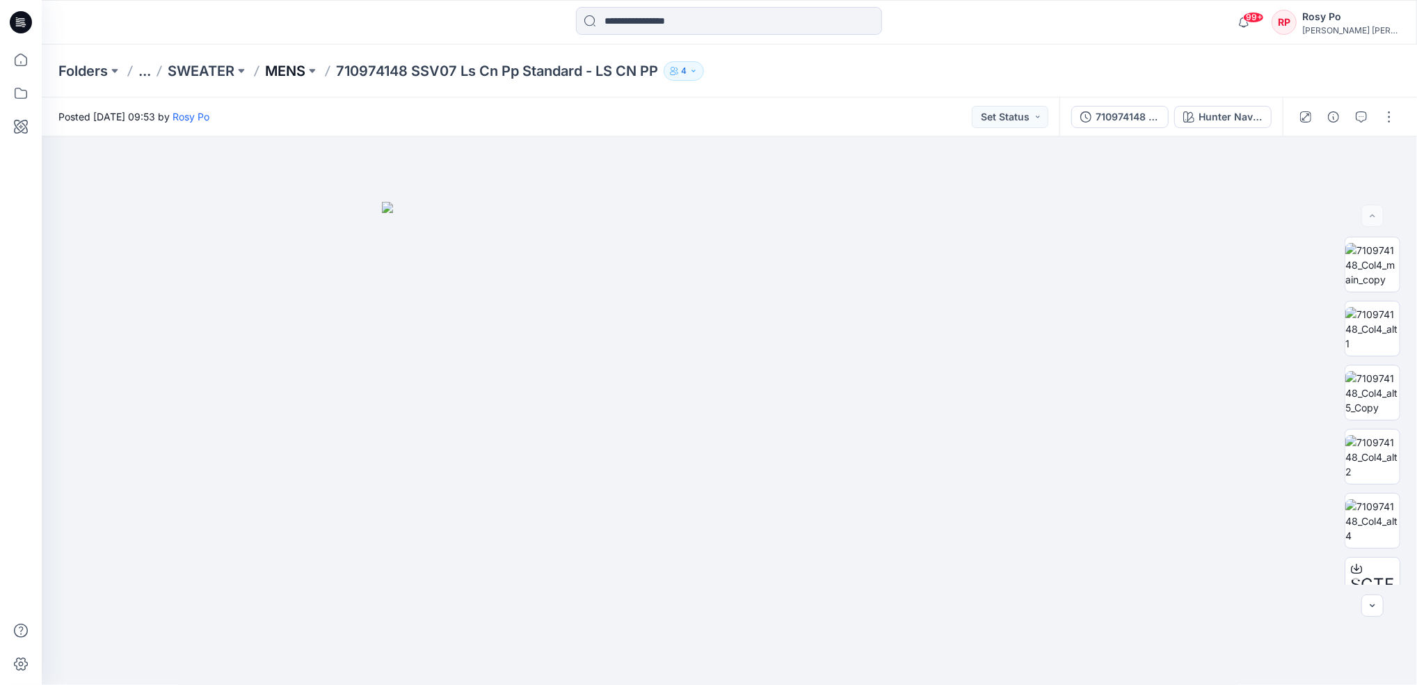
click at [294, 71] on p "MENS" at bounding box center [285, 70] width 40 height 19
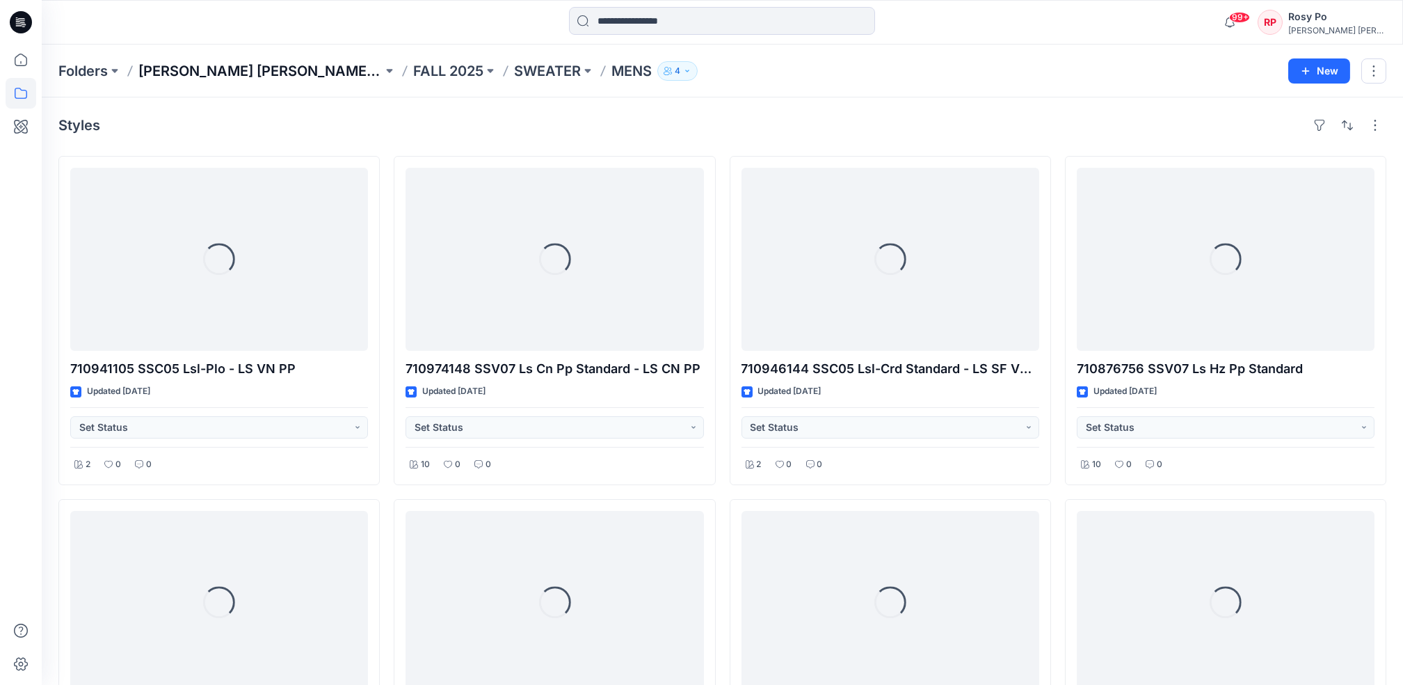
click at [333, 70] on p "[PERSON_NAME] [PERSON_NAME] I TURKEY Digital Shop" at bounding box center [260, 70] width 244 height 19
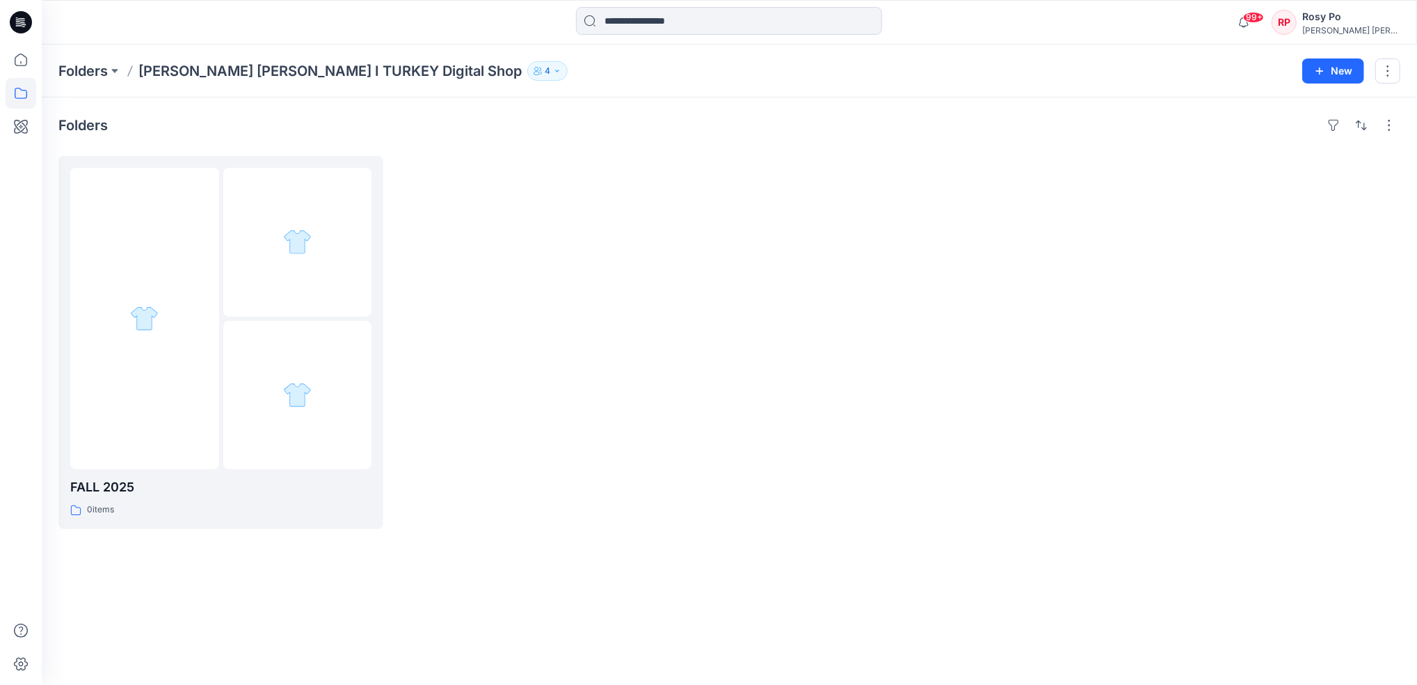
click at [748, 343] on div at bounding box center [899, 342] width 325 height 373
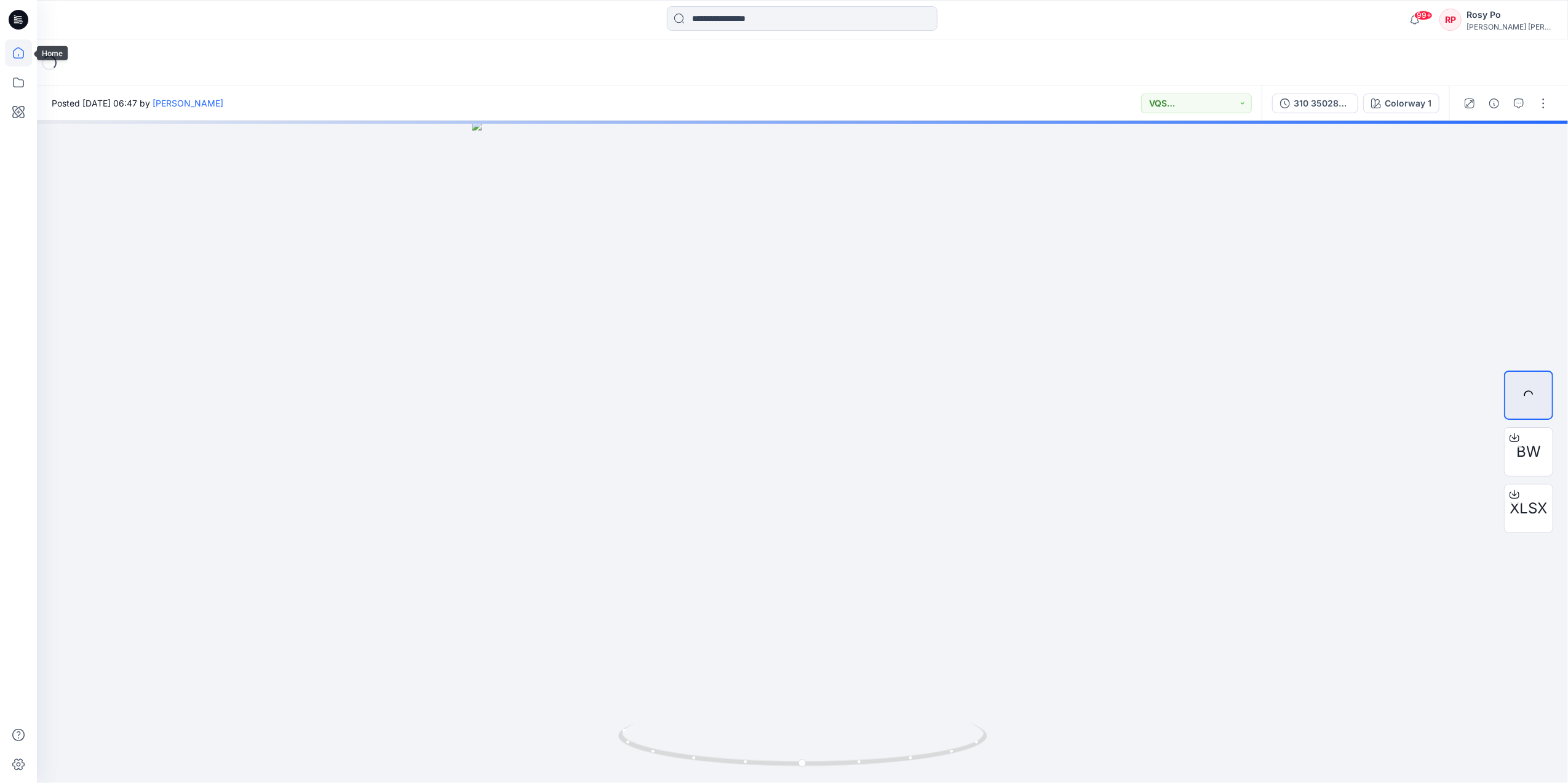
click at [16, 59] on icon at bounding box center [19, 53] width 27 height 27
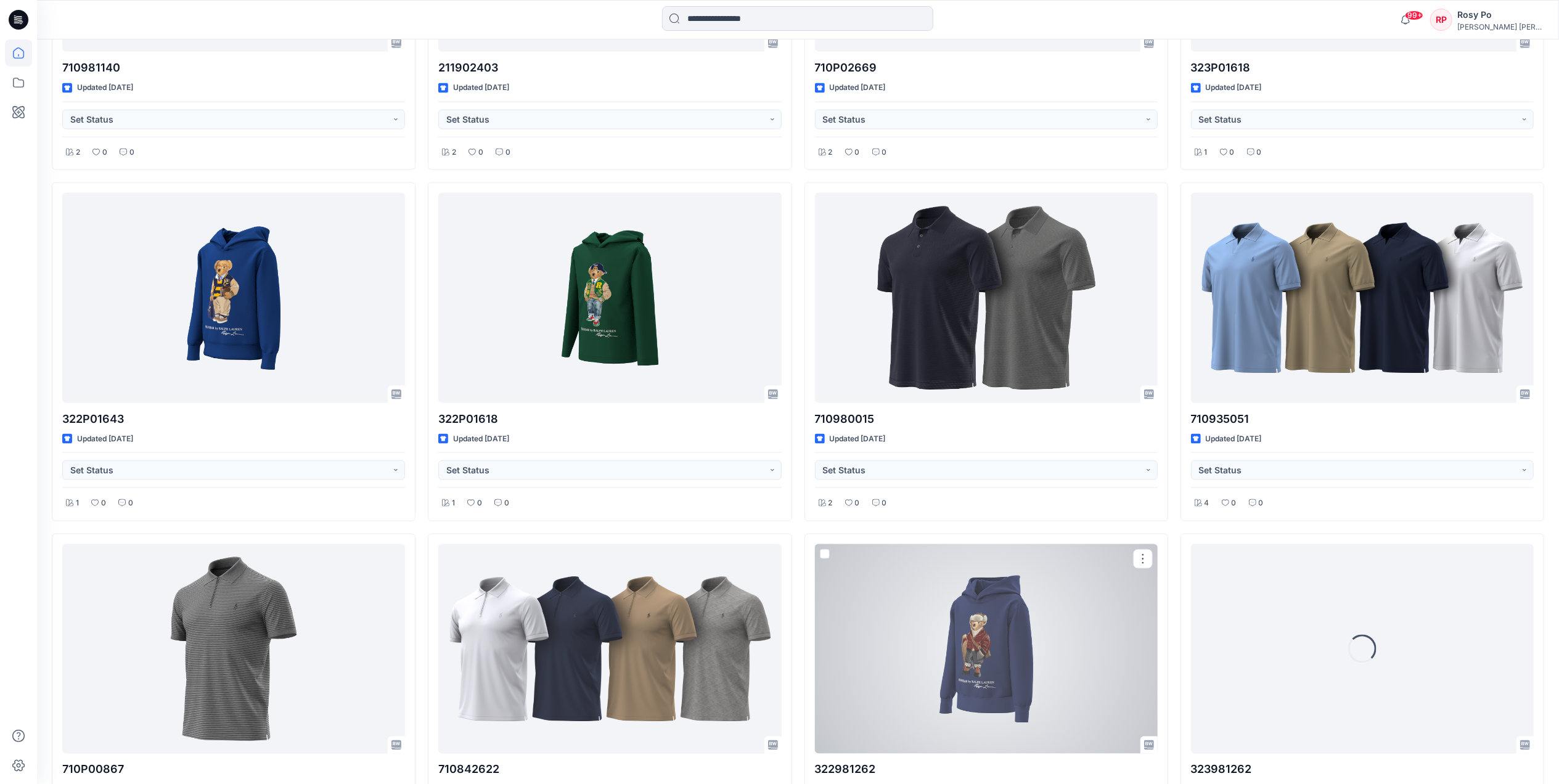
scroll to position [1830, 0]
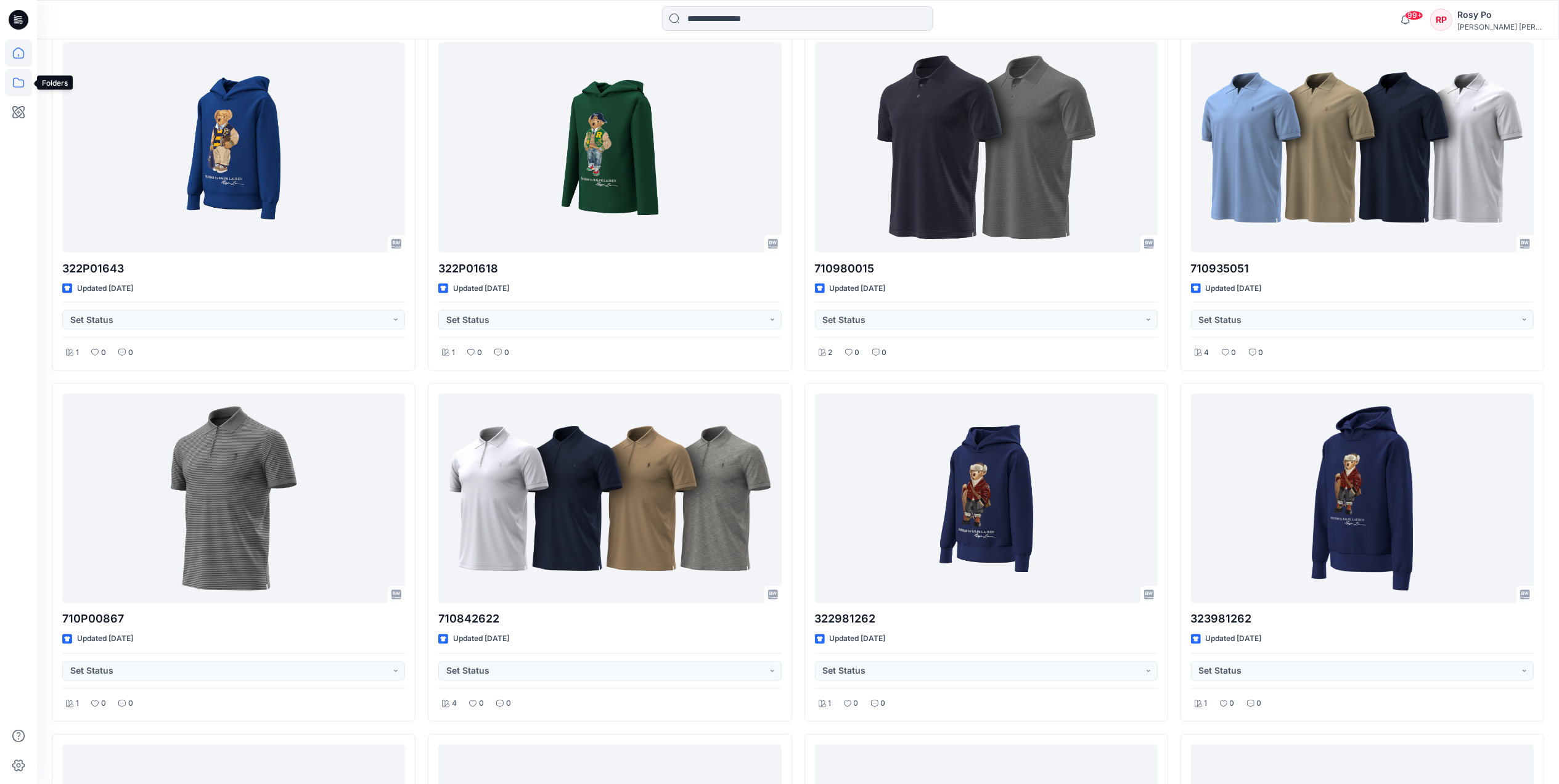
click at [13, 74] on icon at bounding box center [19, 82] width 27 height 27
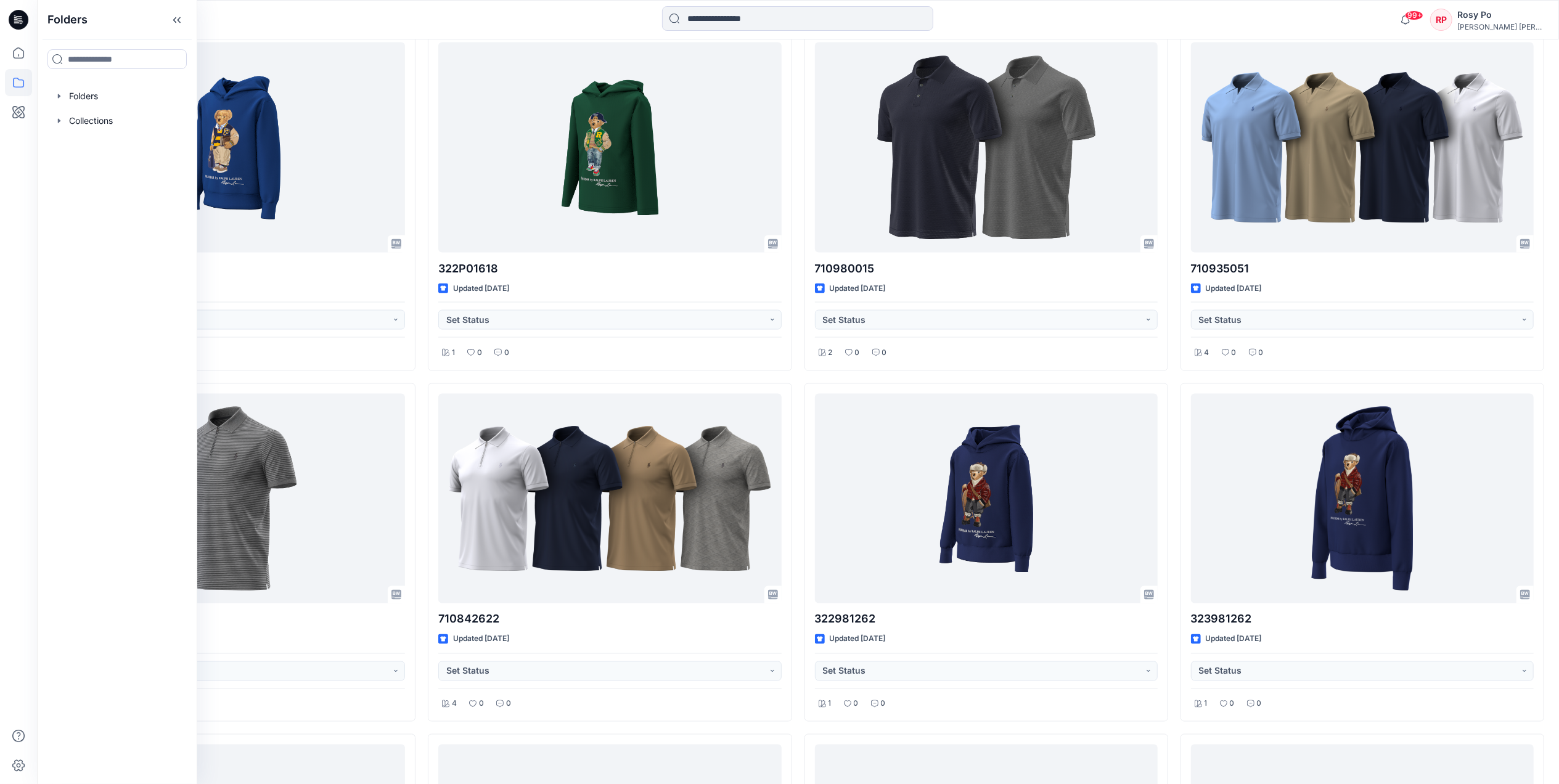
click at [87, 97] on div at bounding box center [117, 97] width 141 height 25
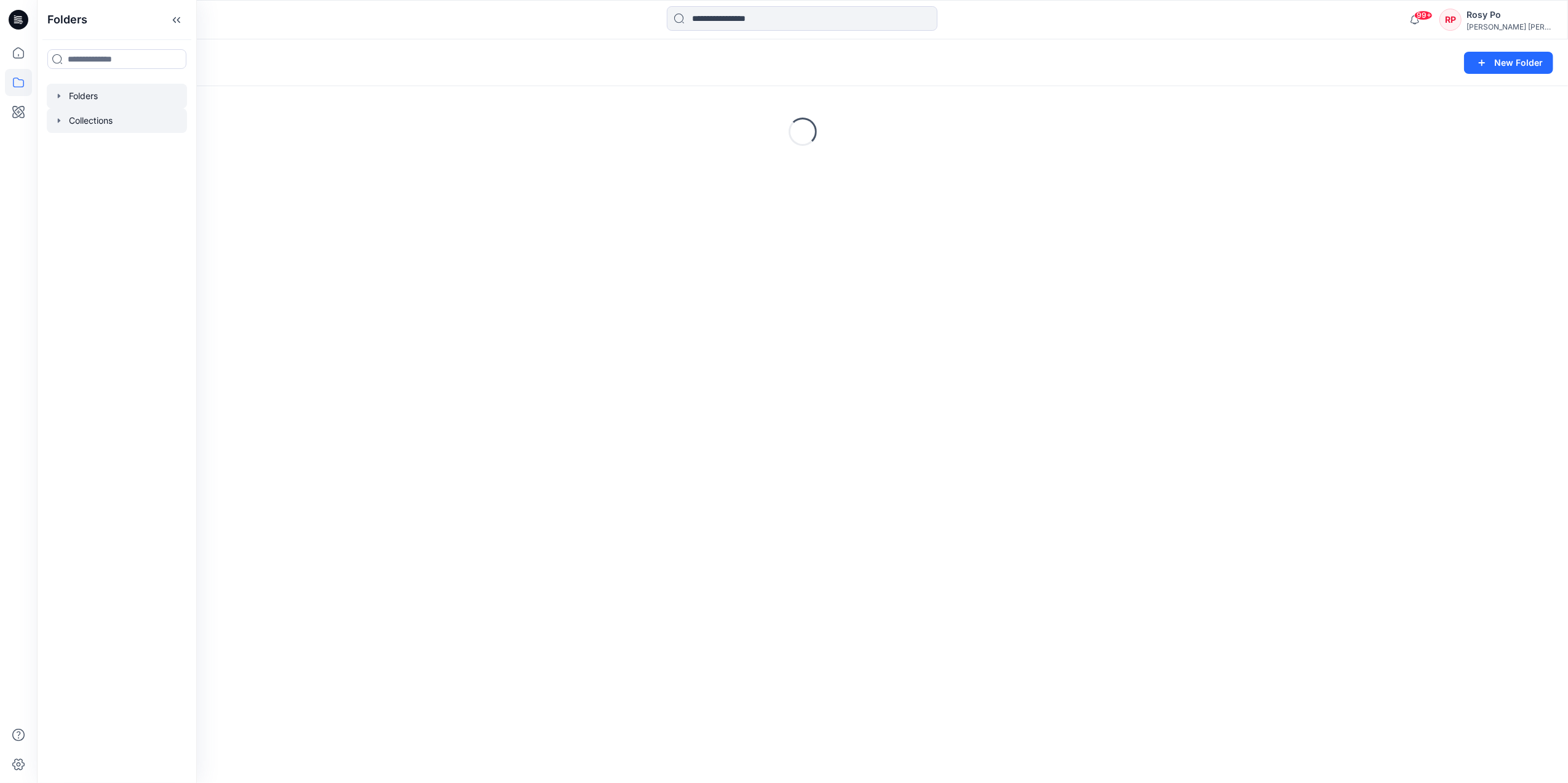
click at [112, 125] on div at bounding box center [117, 120] width 141 height 25
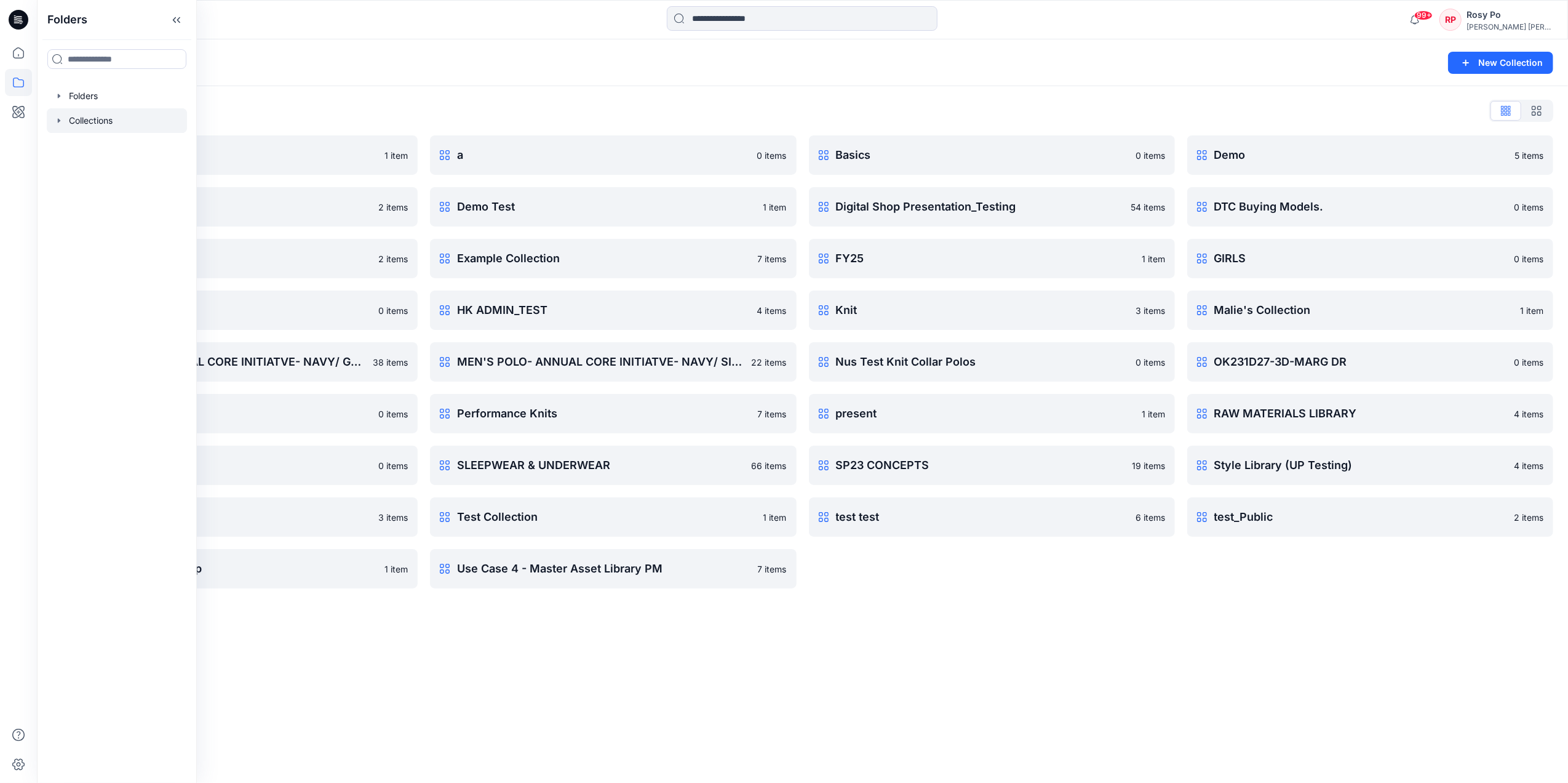
click at [893, 594] on div "Collections List 3D 1 item Demo 13/3 2 items EMEA WHSL 2 items GIRLS WOVENS 0 i…" at bounding box center [803, 344] width 1532 height 517
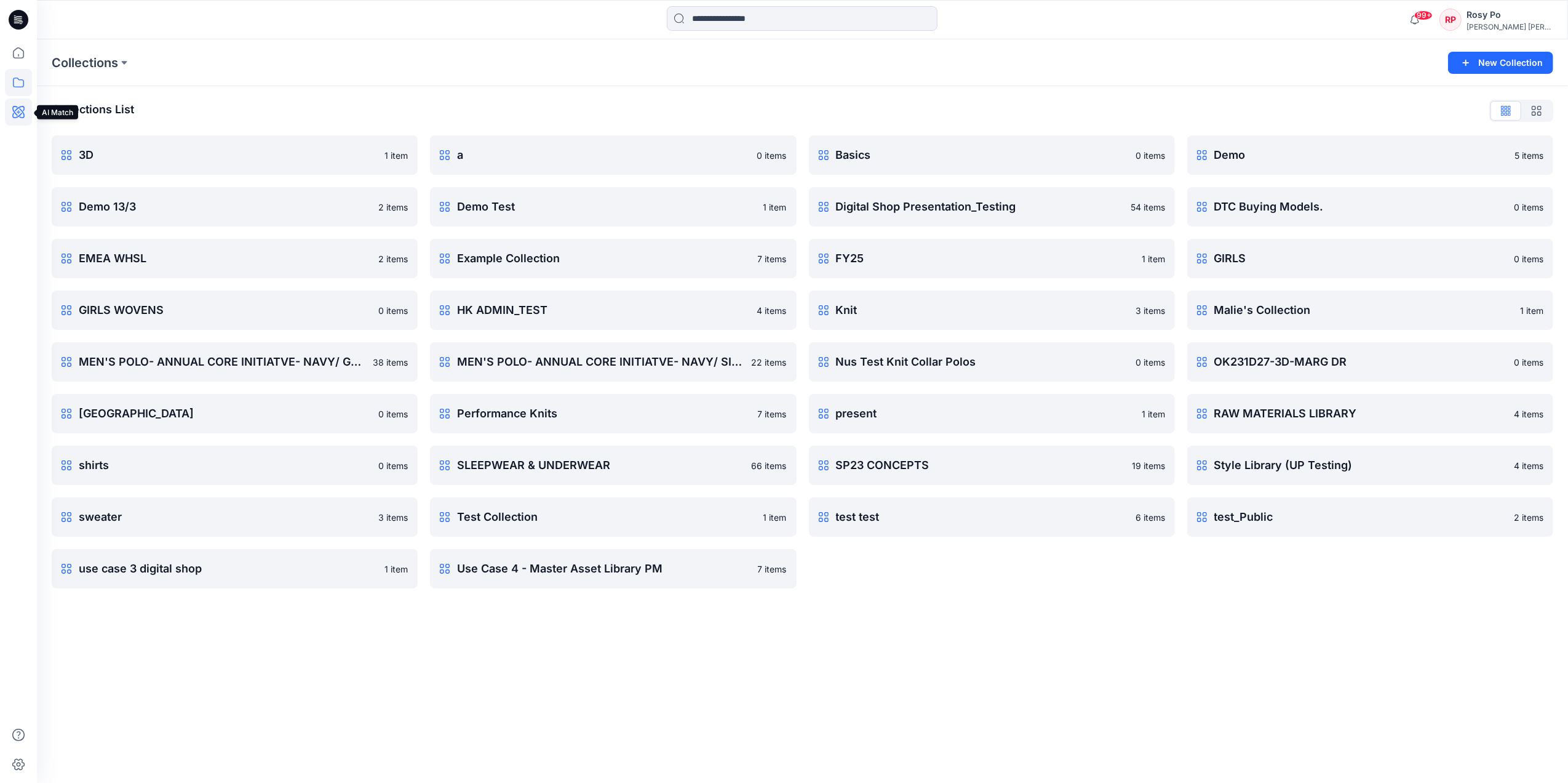
click at [18, 117] on icon at bounding box center [19, 111] width 27 height 27
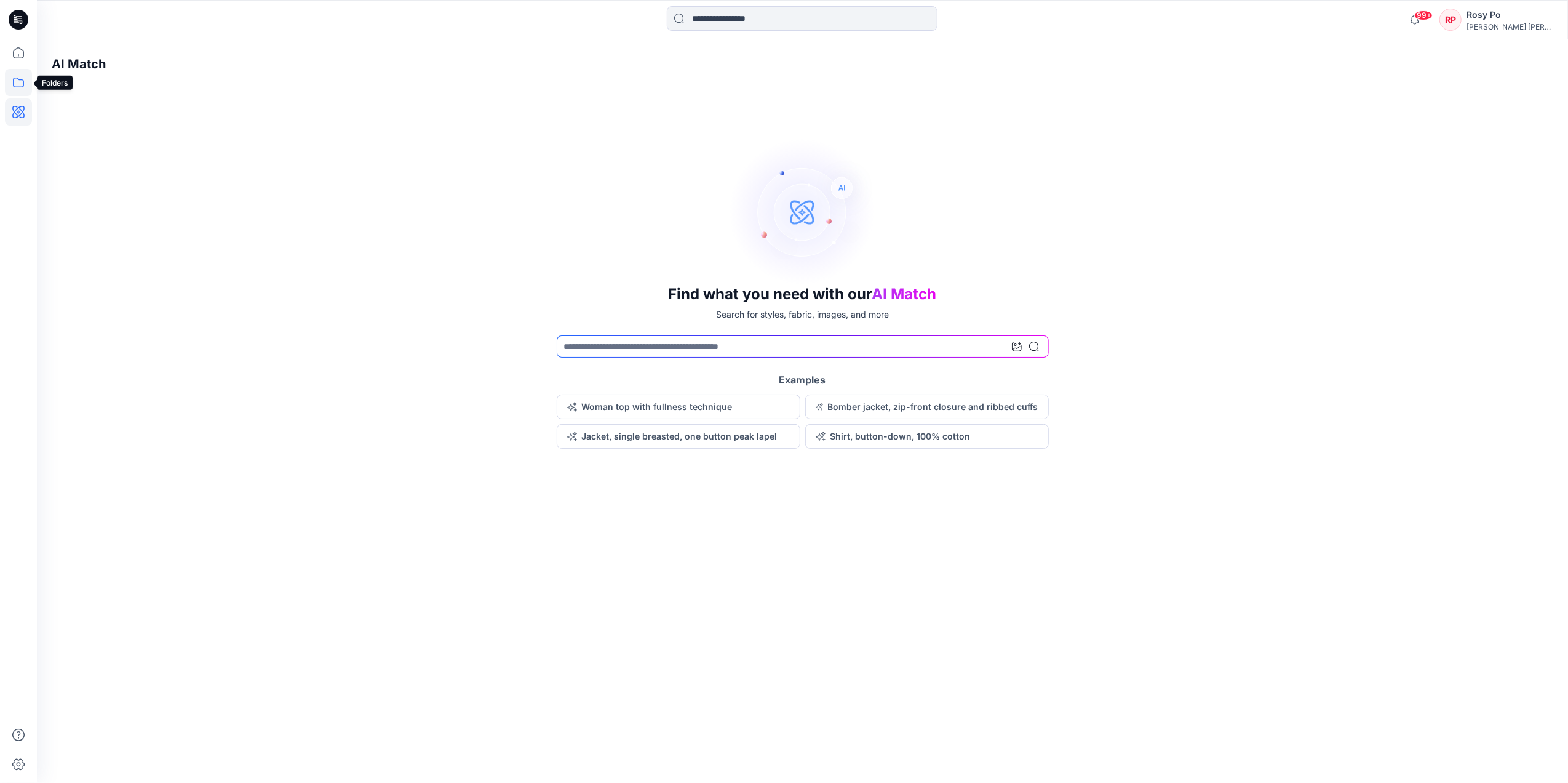
click at [19, 88] on icon at bounding box center [19, 82] width 27 height 27
click at [21, 57] on icon at bounding box center [19, 53] width 27 height 27
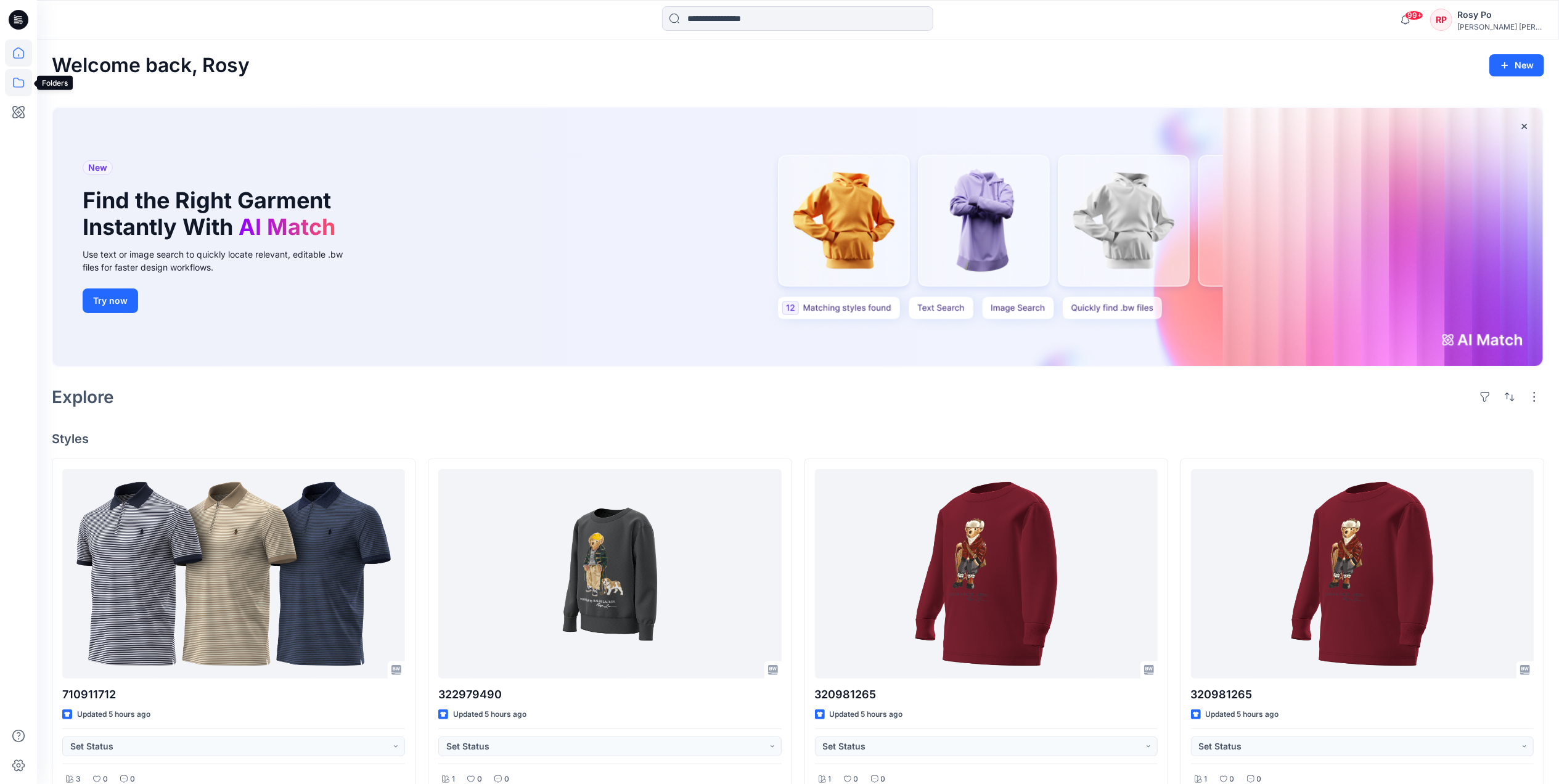
click at [19, 78] on icon at bounding box center [19, 82] width 27 height 27
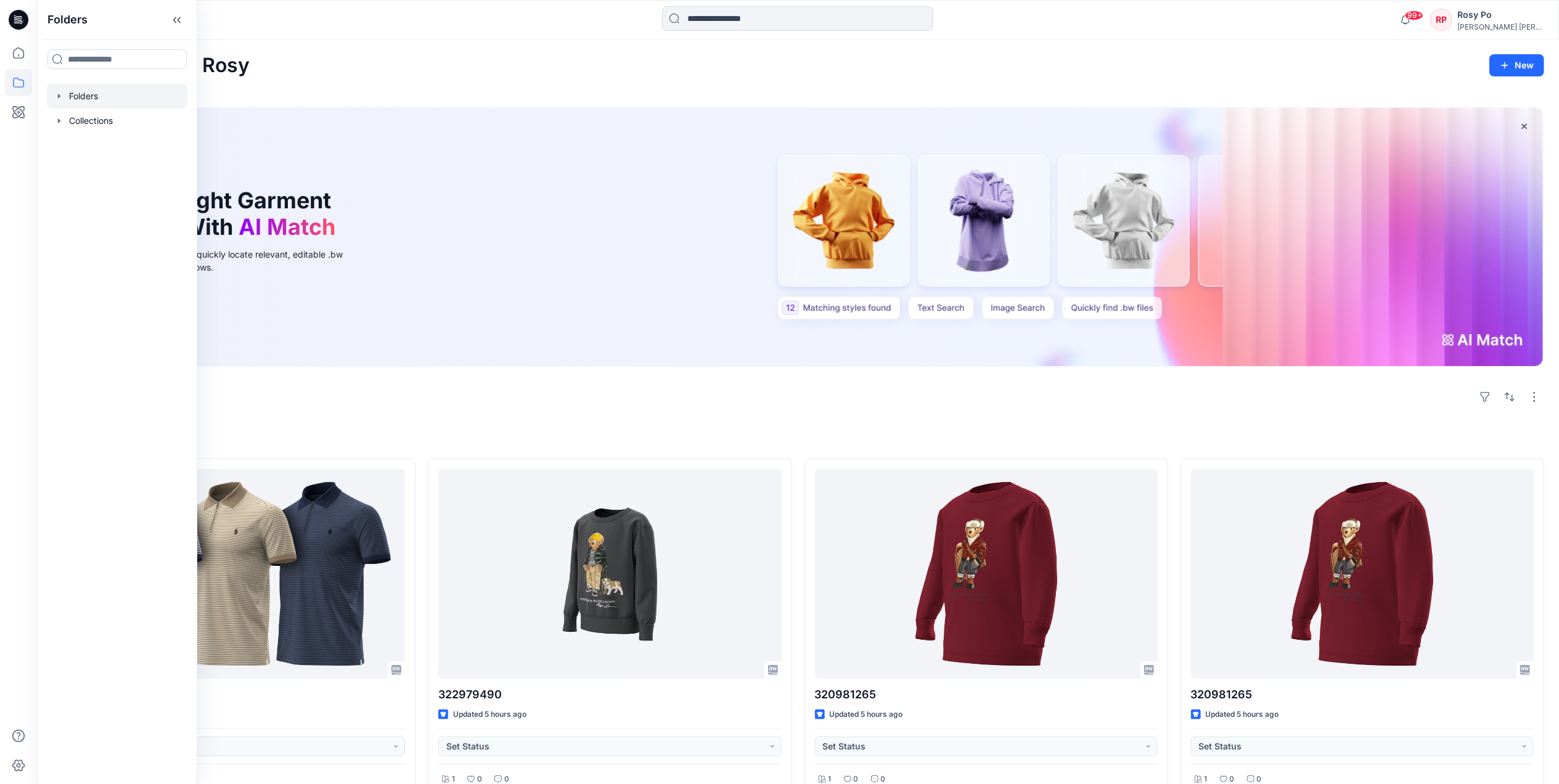
click at [102, 97] on div at bounding box center [117, 97] width 141 height 25
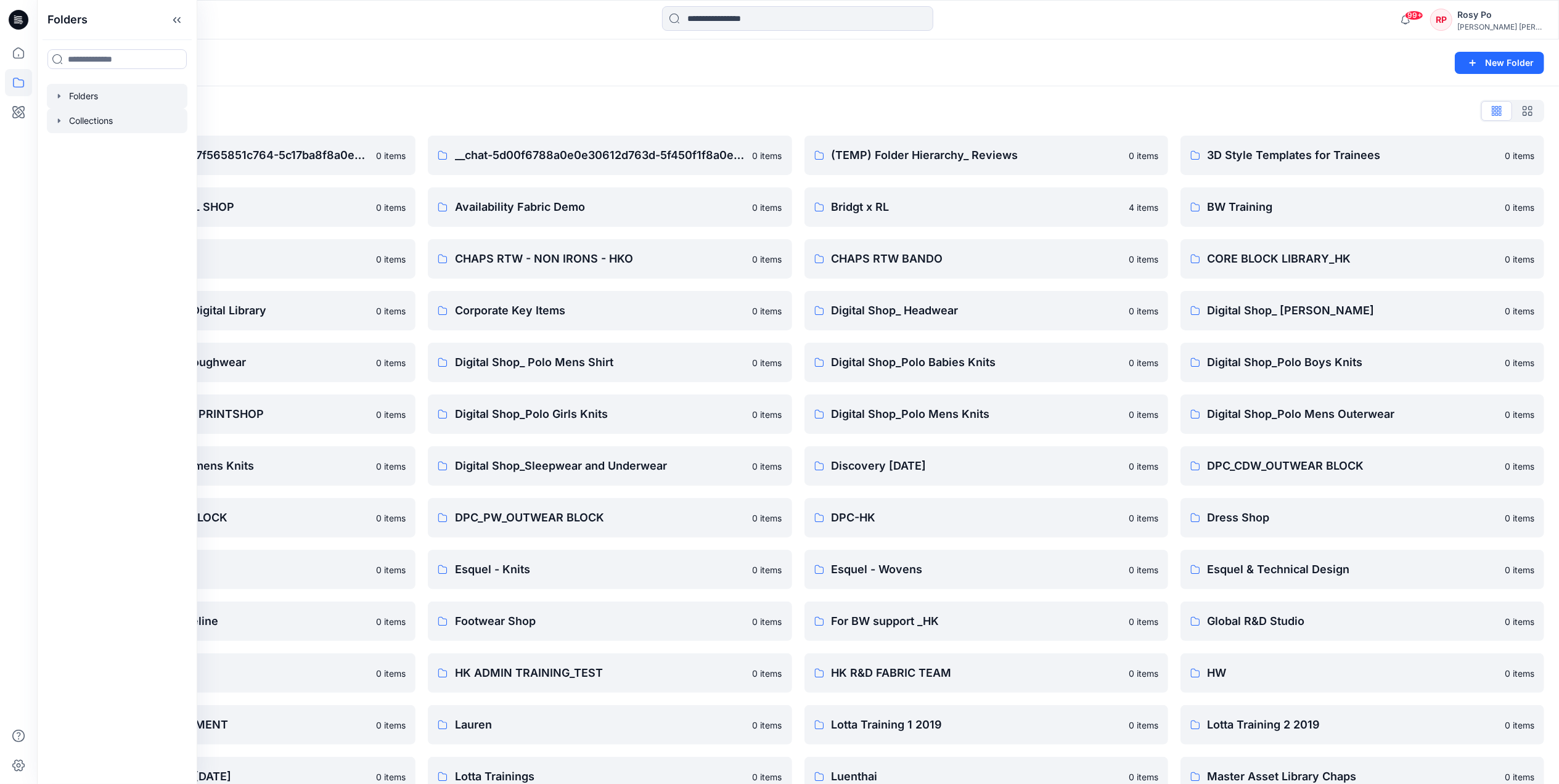
click at [152, 117] on div at bounding box center [117, 120] width 141 height 25
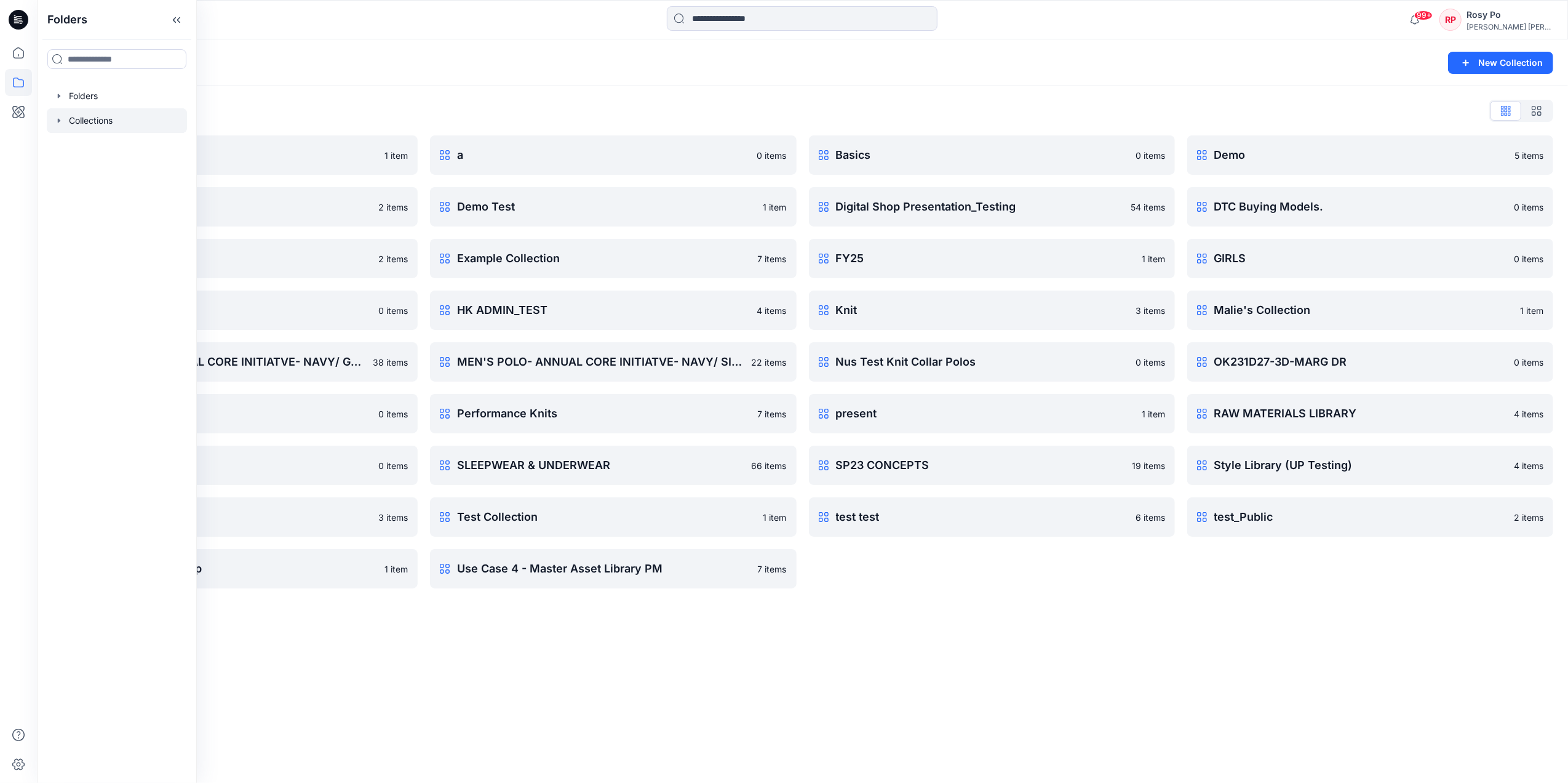
click at [946, 648] on div "Collections New Collection Collections List 3D 1 item Demo 13/3 2 items EMEA WH…" at bounding box center [803, 411] width 1532 height 743
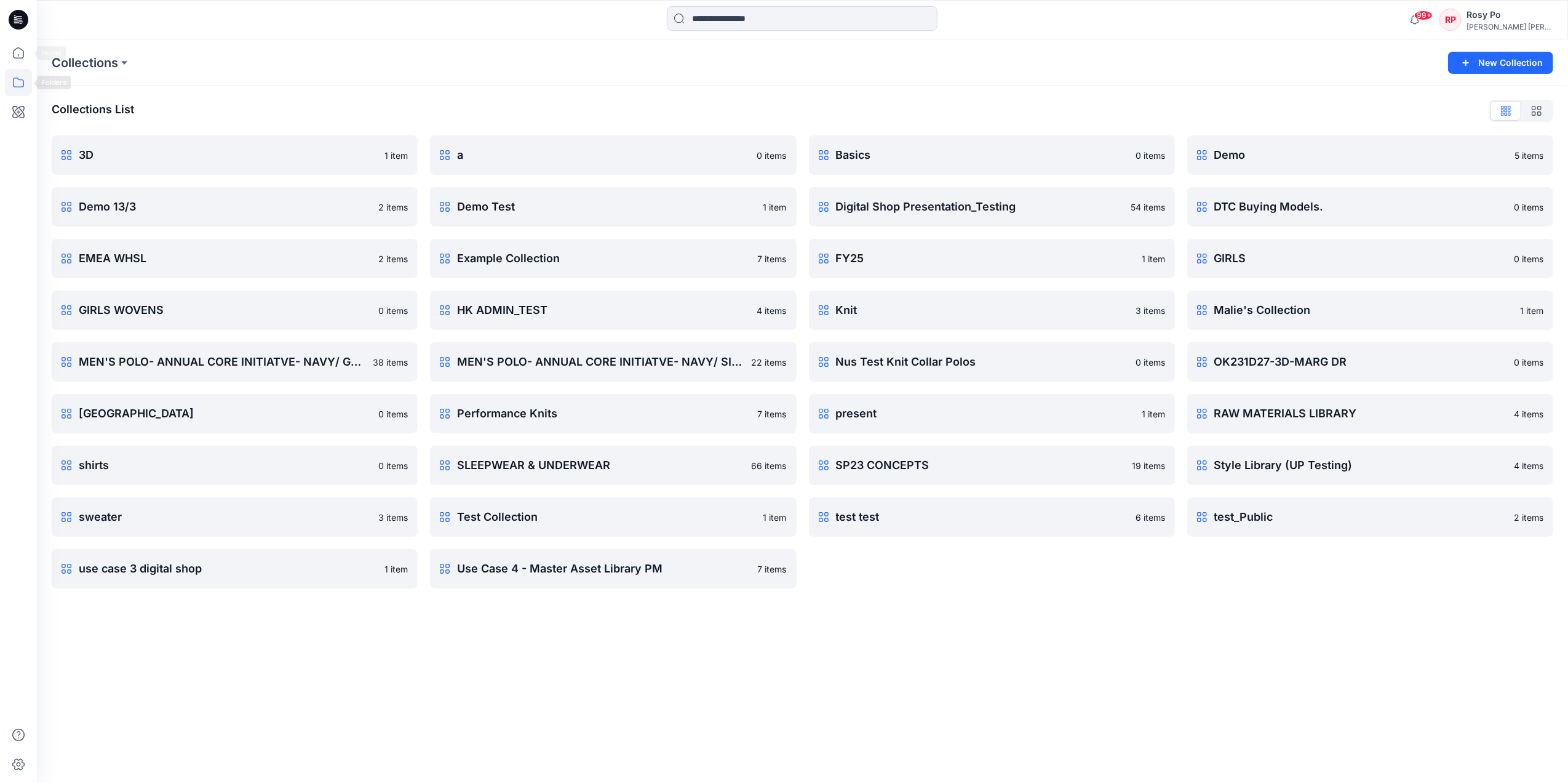
click at [1, 51] on div at bounding box center [19, 391] width 37 height 783
click at [11, 54] on icon at bounding box center [19, 53] width 27 height 27
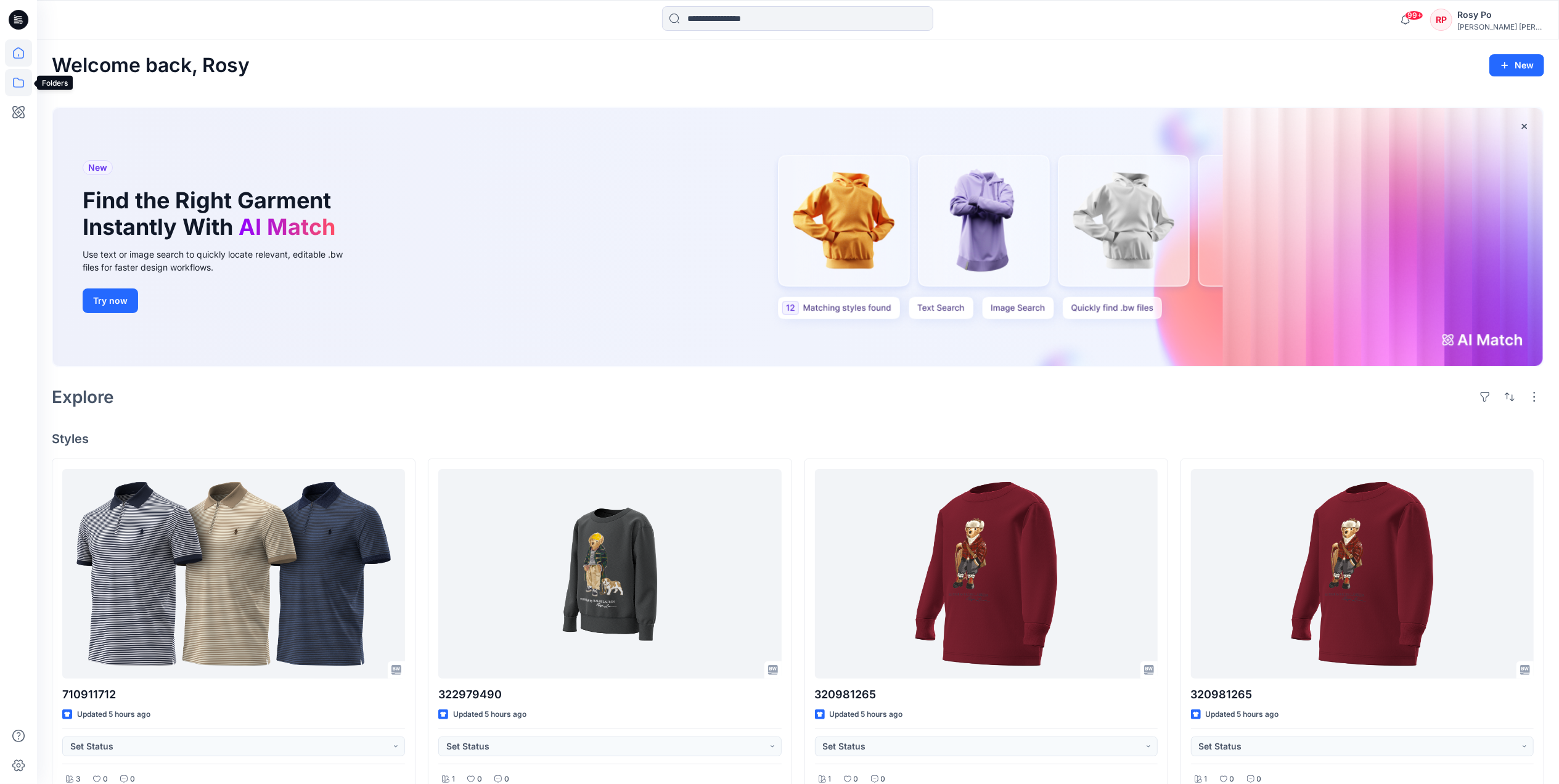
click at [22, 84] on icon at bounding box center [19, 82] width 27 height 27
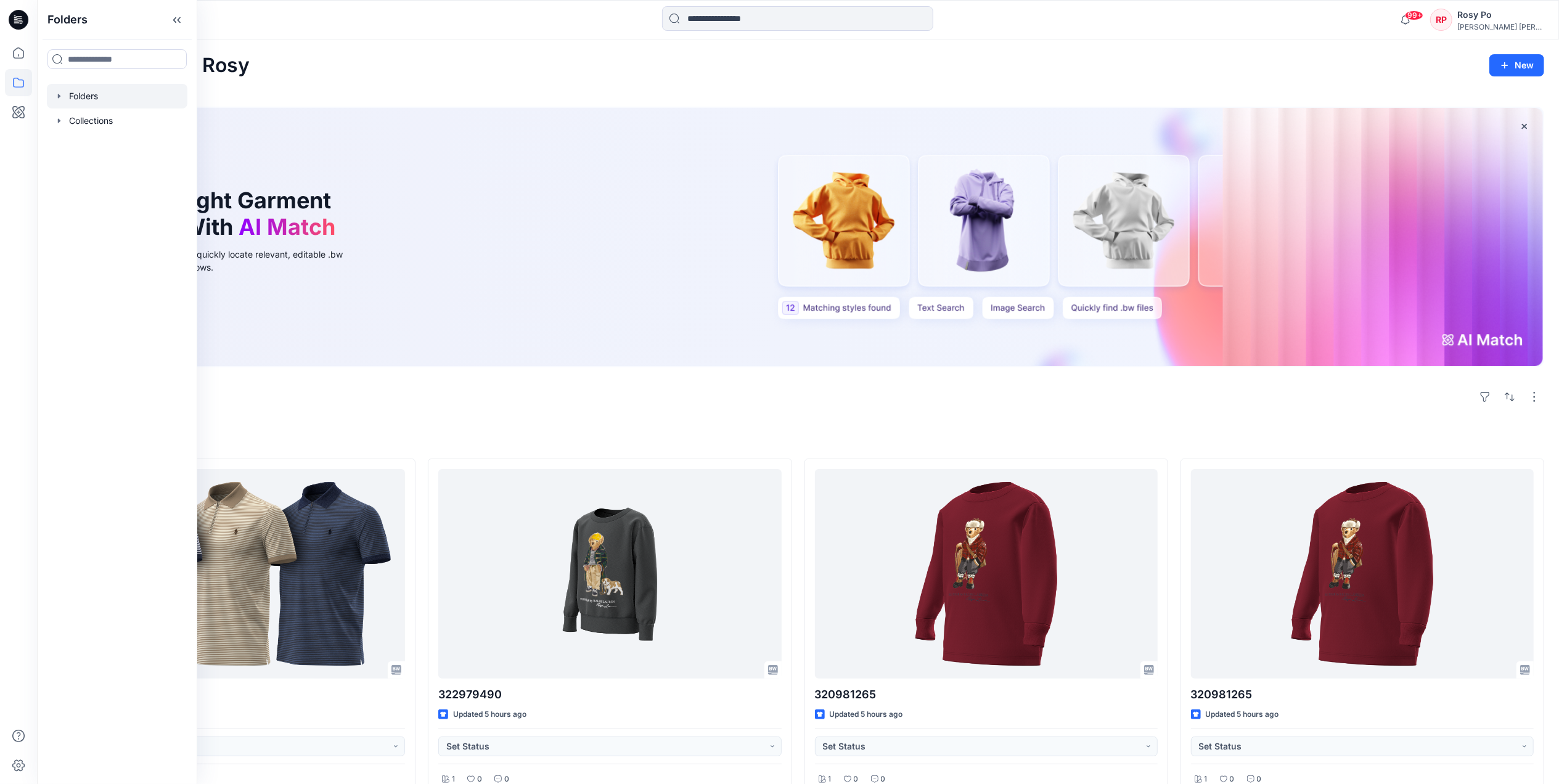
click at [84, 98] on div at bounding box center [117, 97] width 141 height 25
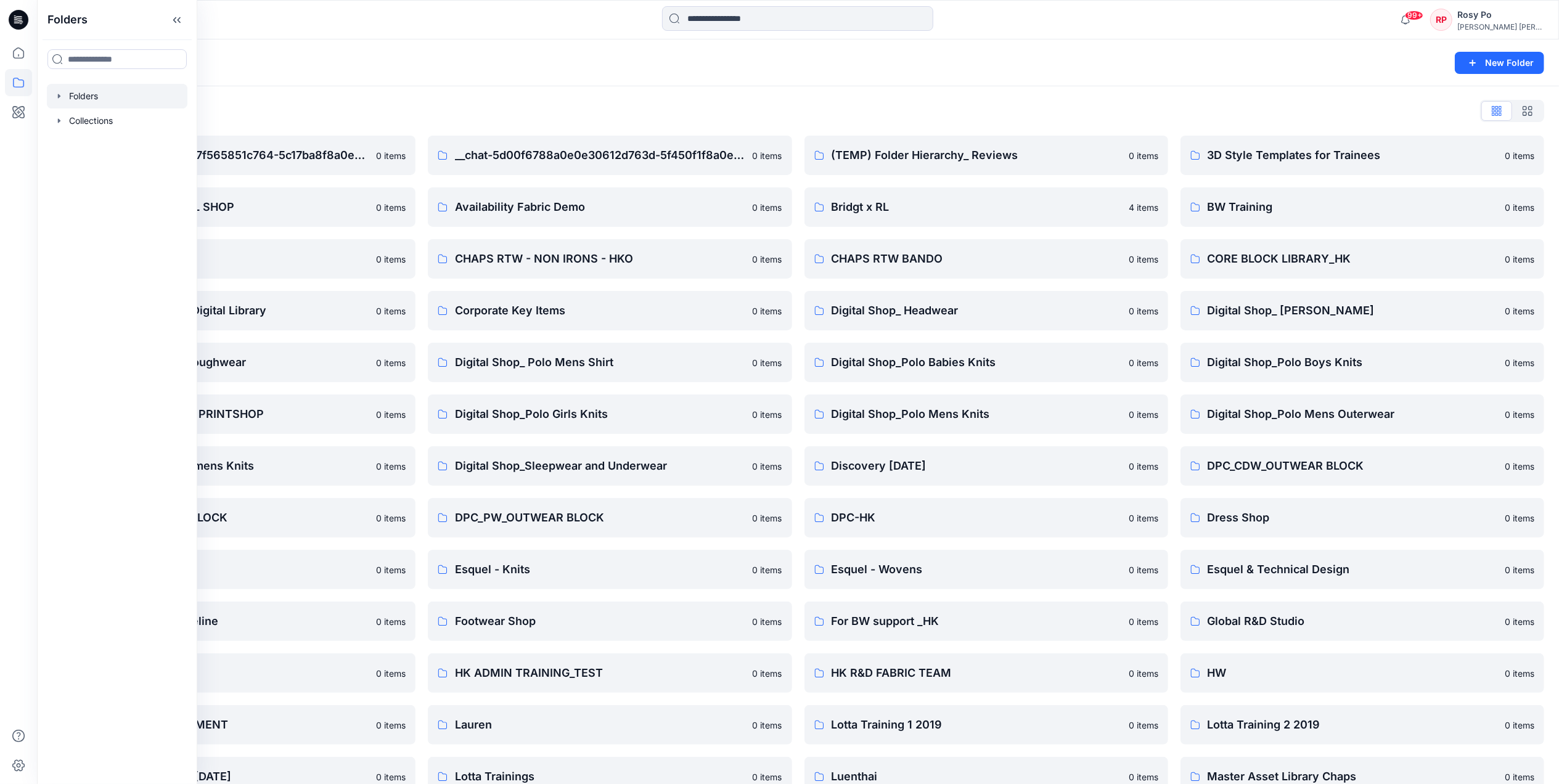
click at [822, 66] on div "Folders" at bounding box center [750, 62] width 1397 height 17
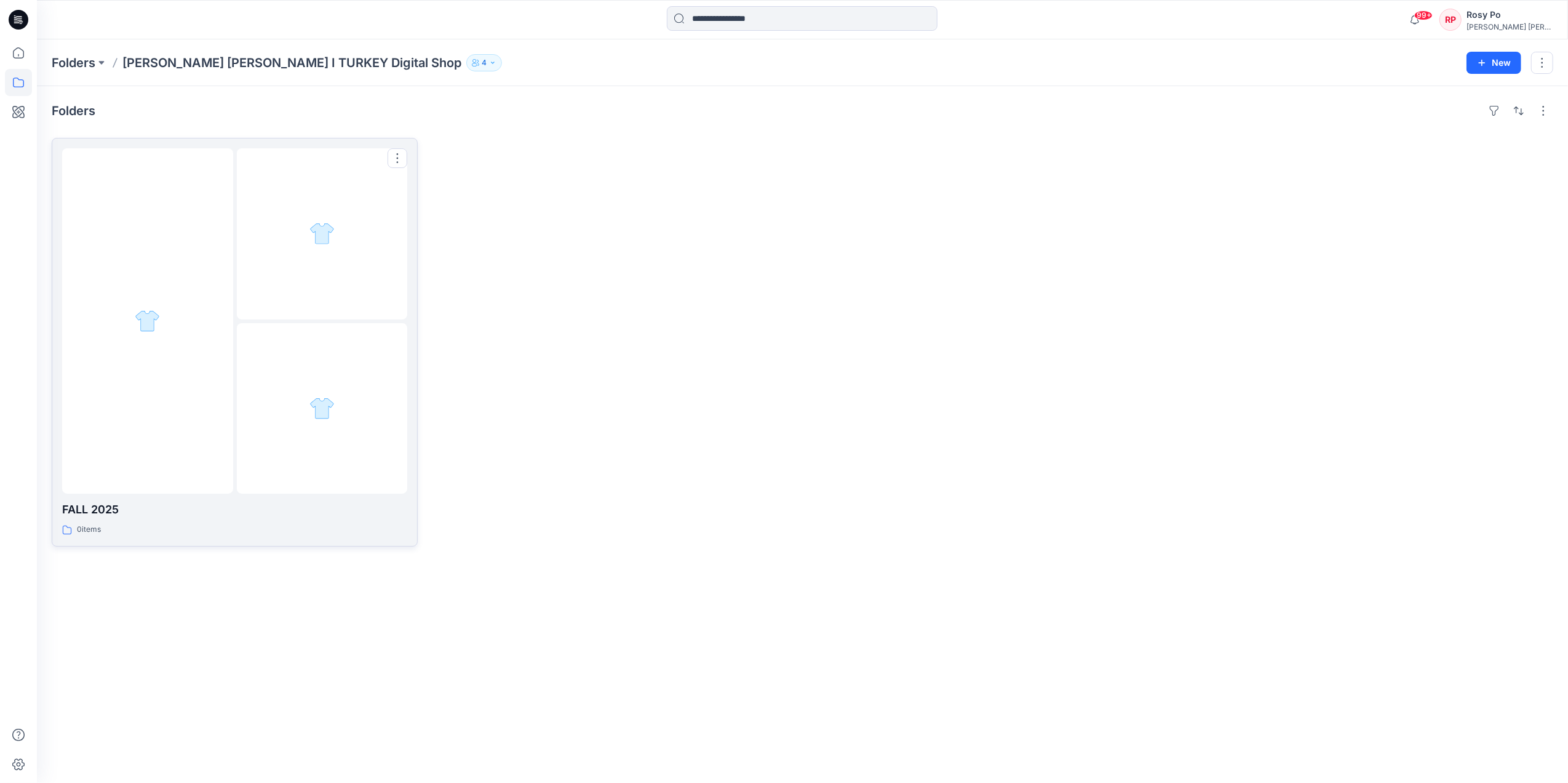
click at [316, 288] on div at bounding box center [322, 234] width 171 height 171
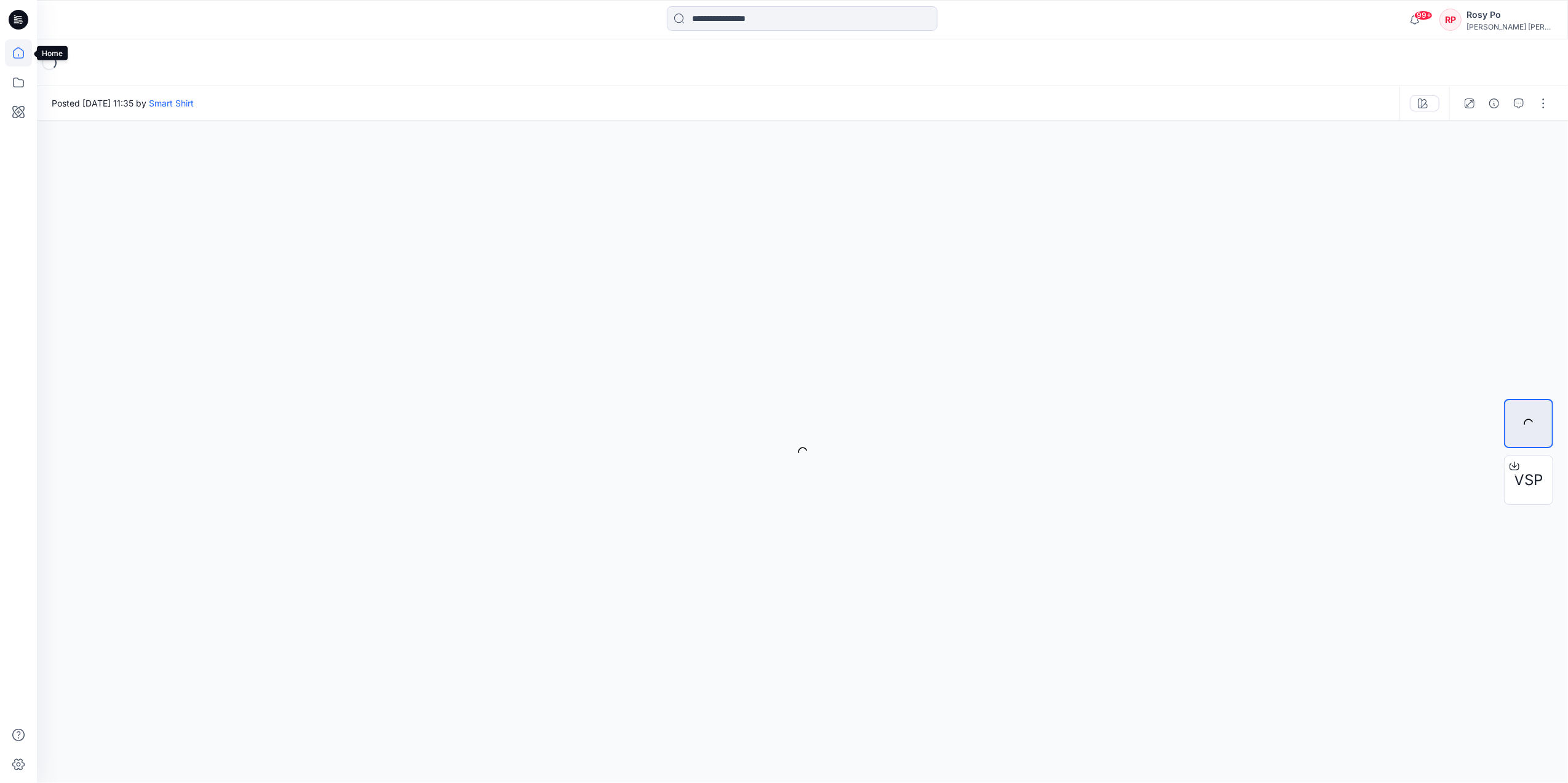
click at [16, 57] on icon at bounding box center [19, 53] width 27 height 27
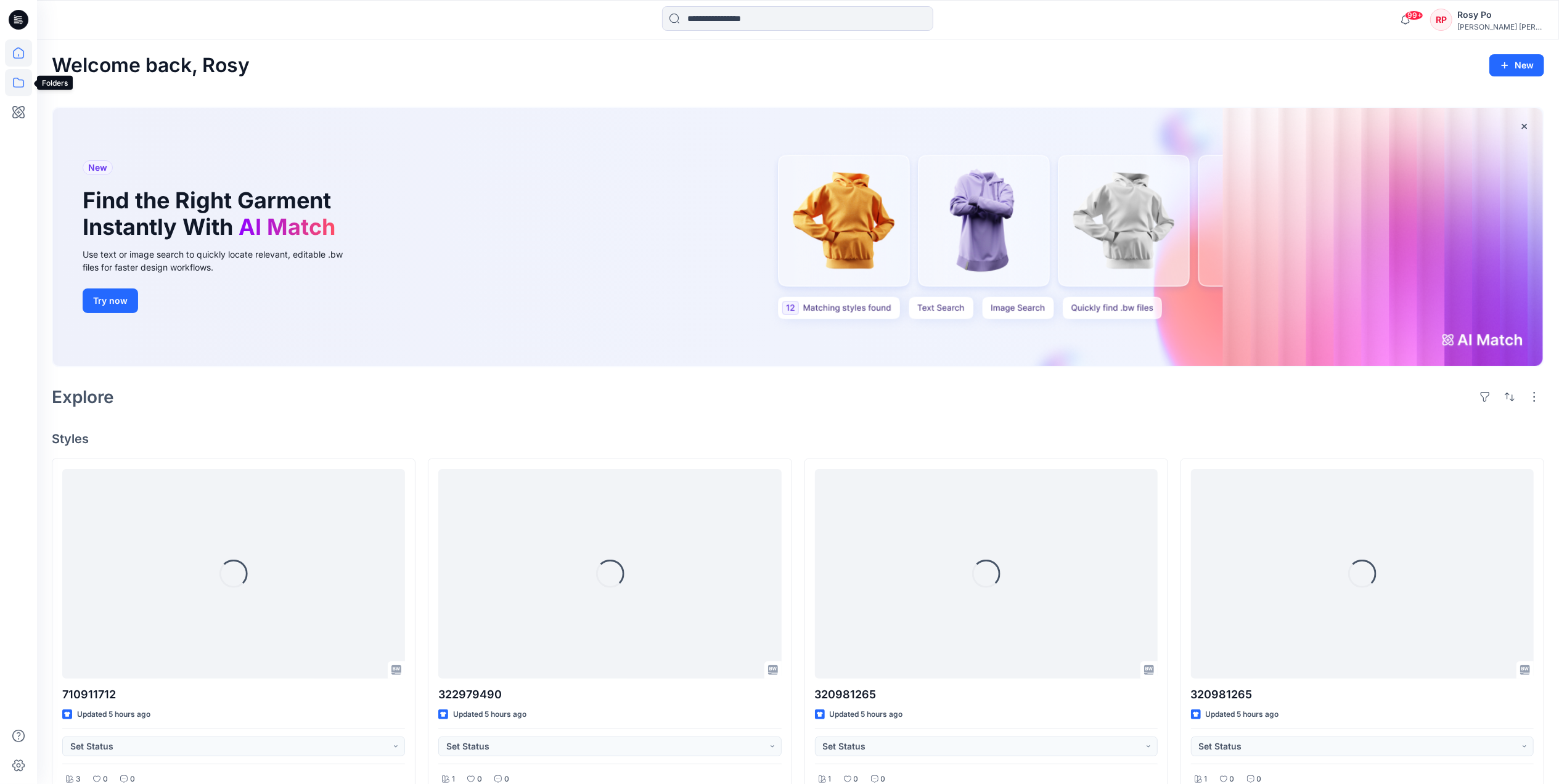
click at [26, 82] on icon at bounding box center [19, 82] width 27 height 27
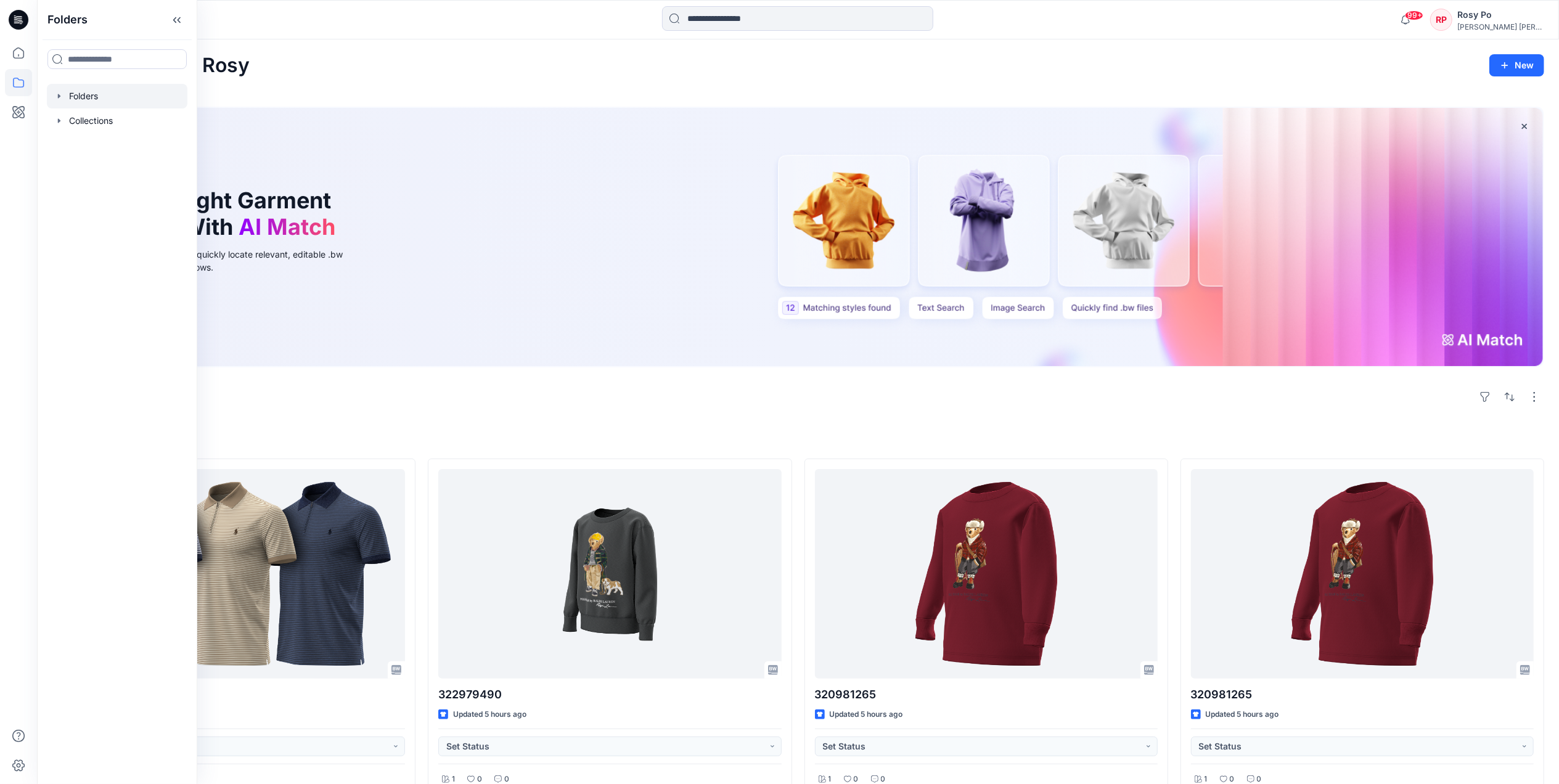
click at [98, 100] on div at bounding box center [117, 97] width 141 height 25
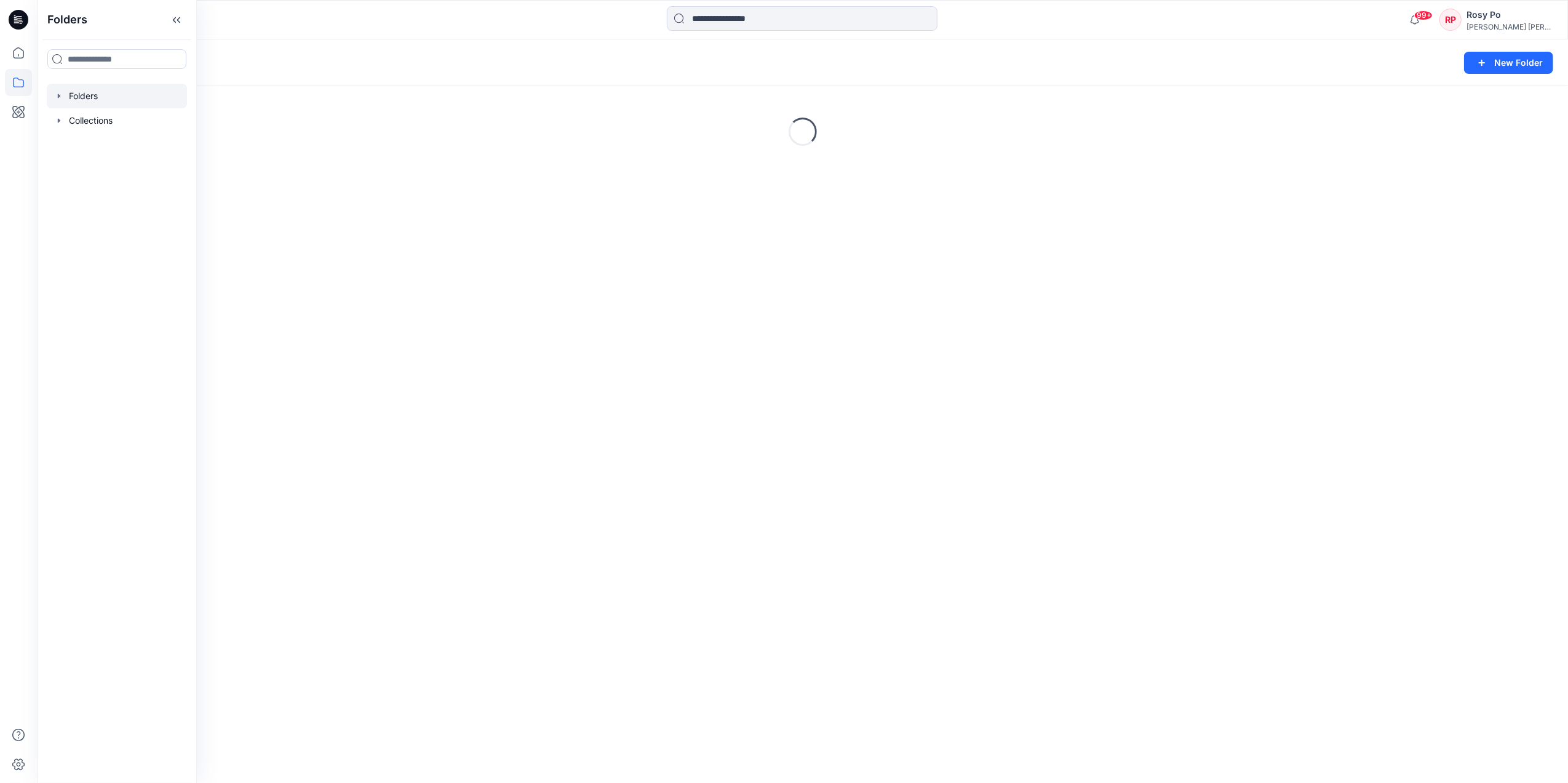
click at [491, 72] on div "Folders New Folder" at bounding box center [803, 63] width 1532 height 47
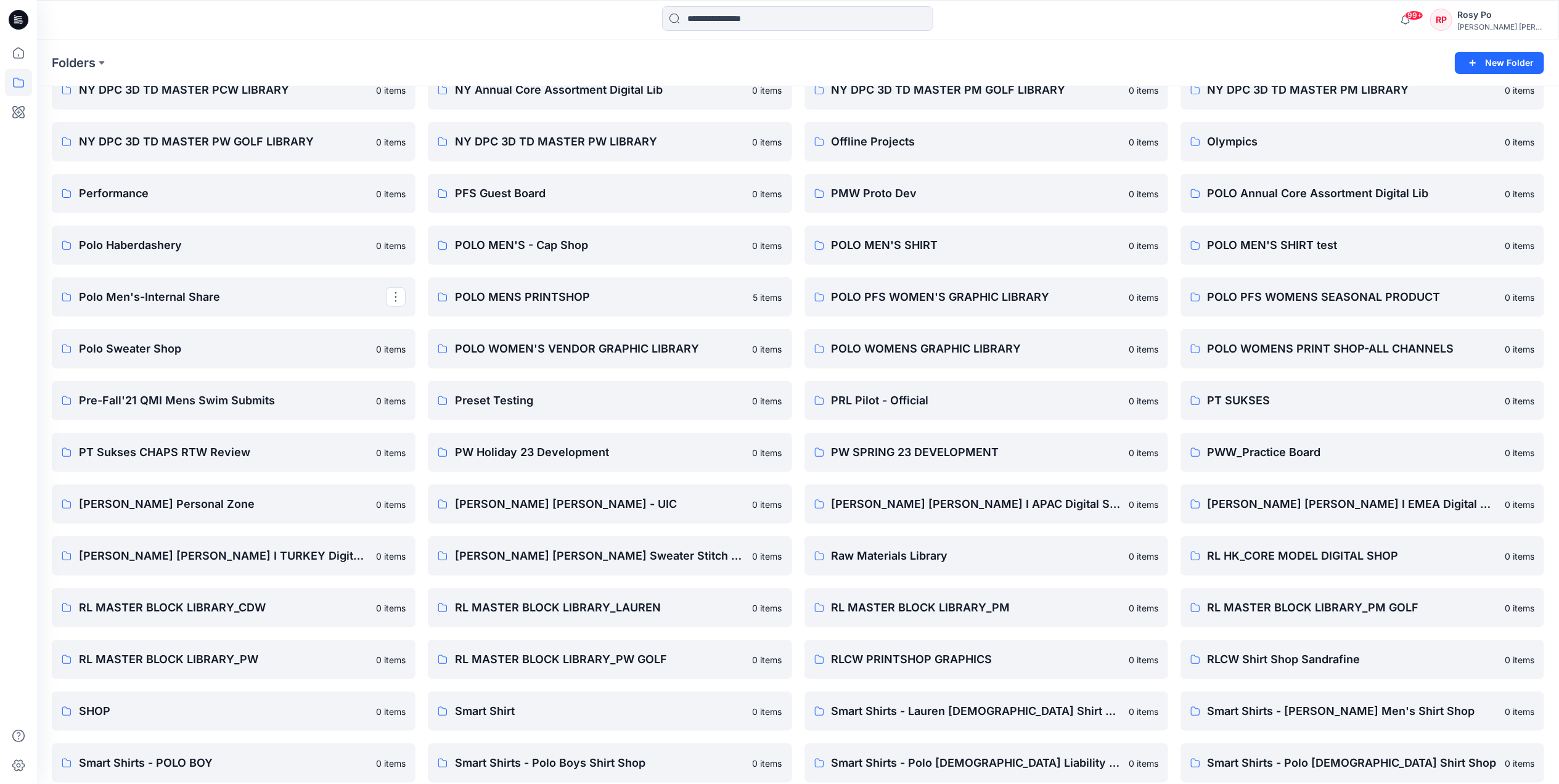
scroll to position [904, 0]
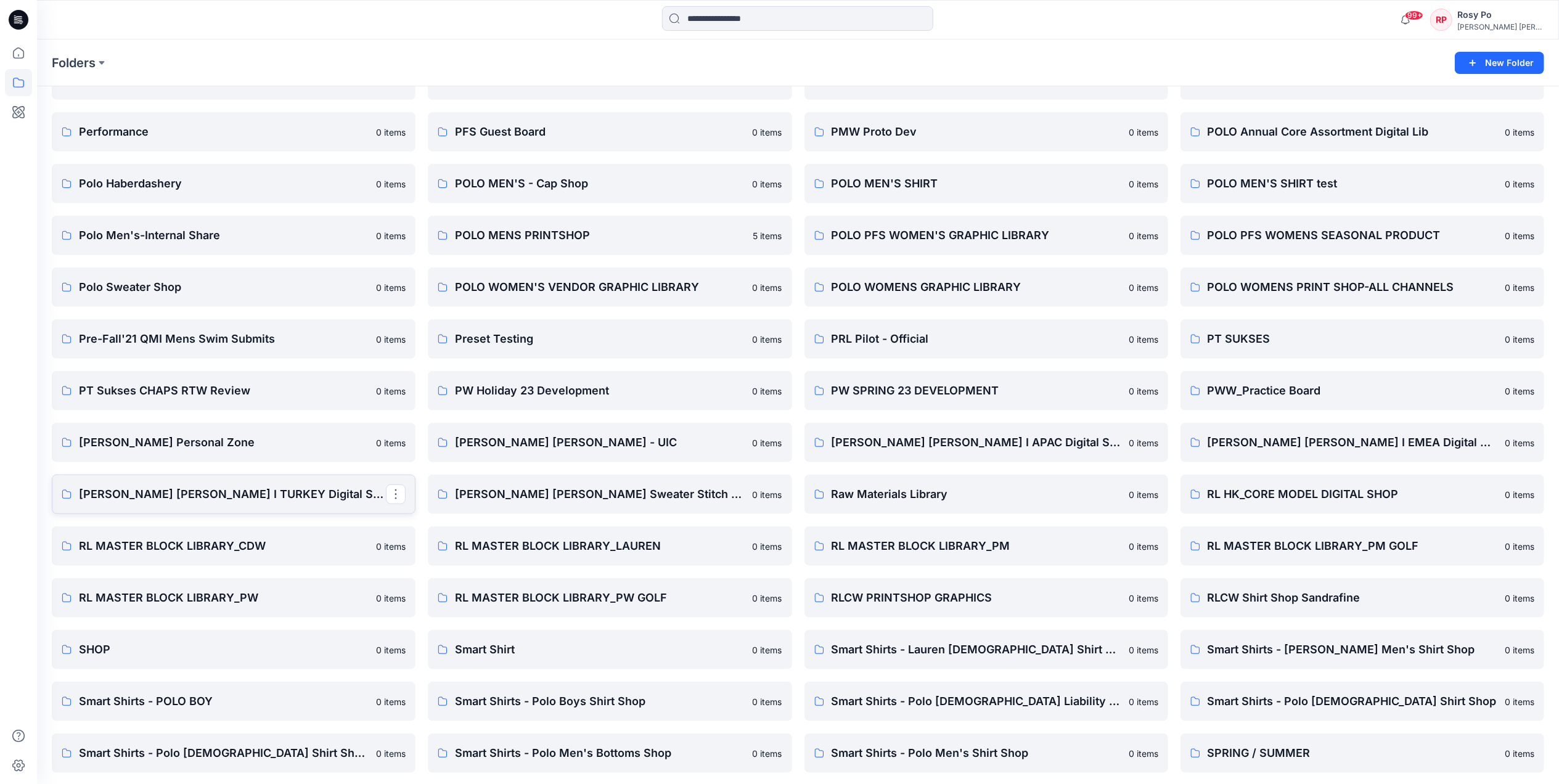
click at [248, 484] on link "[PERSON_NAME] [PERSON_NAME] I TURKEY Digital Shop" at bounding box center [233, 494] width 363 height 40
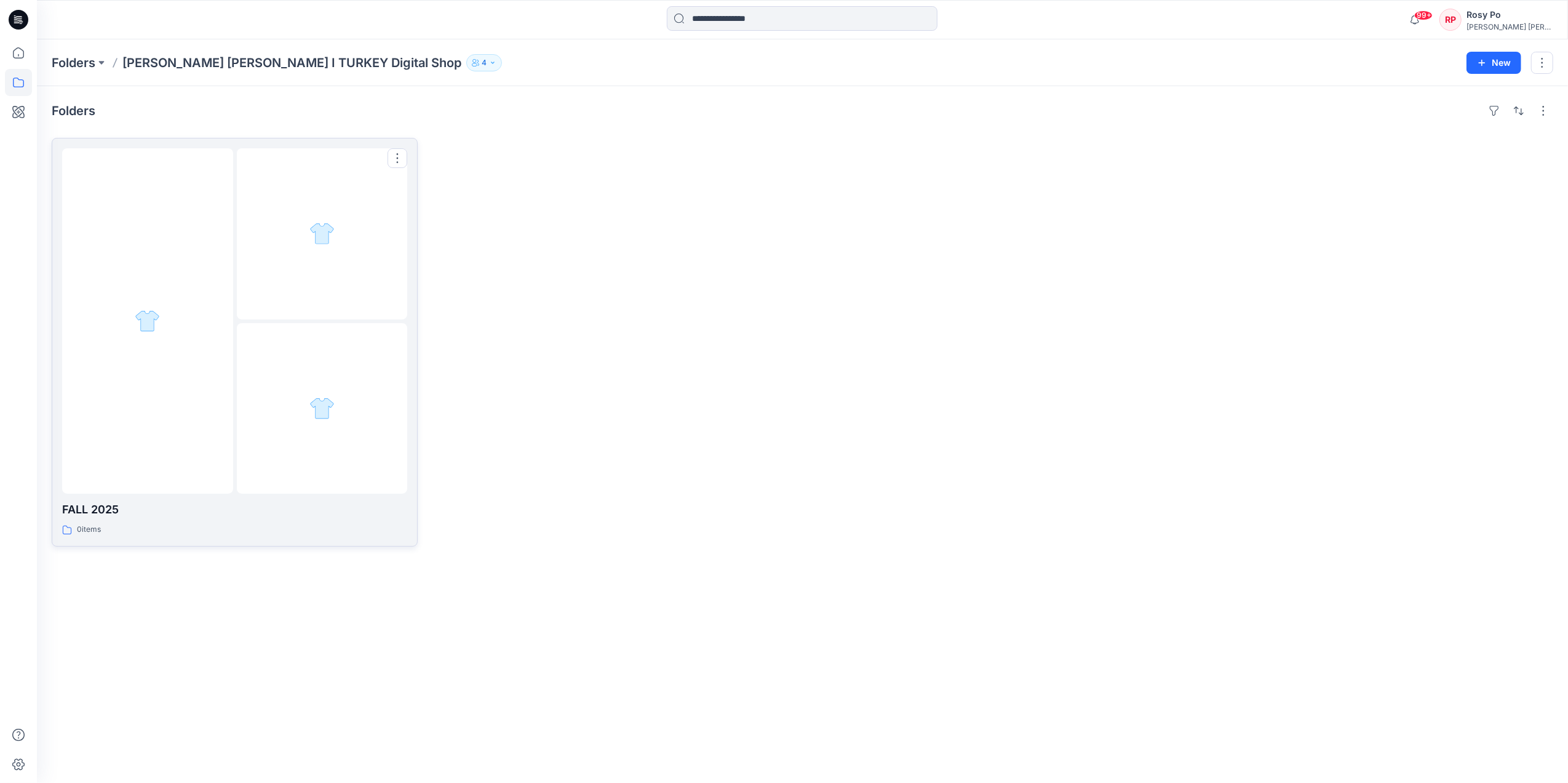
click at [204, 288] on div at bounding box center [147, 321] width 171 height 345
click at [189, 350] on div at bounding box center [147, 321] width 171 height 345
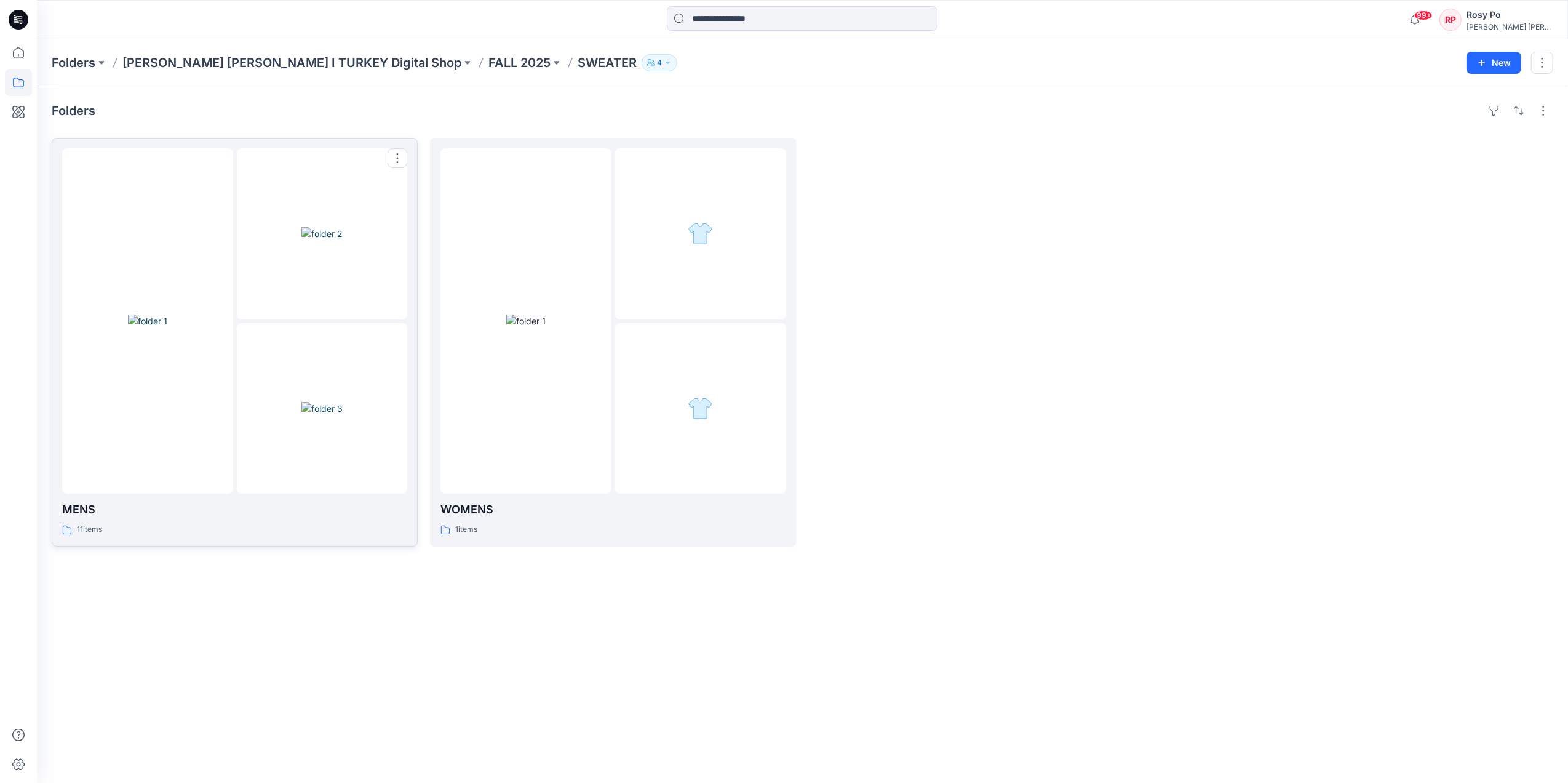
click at [193, 165] on div at bounding box center [147, 321] width 171 height 345
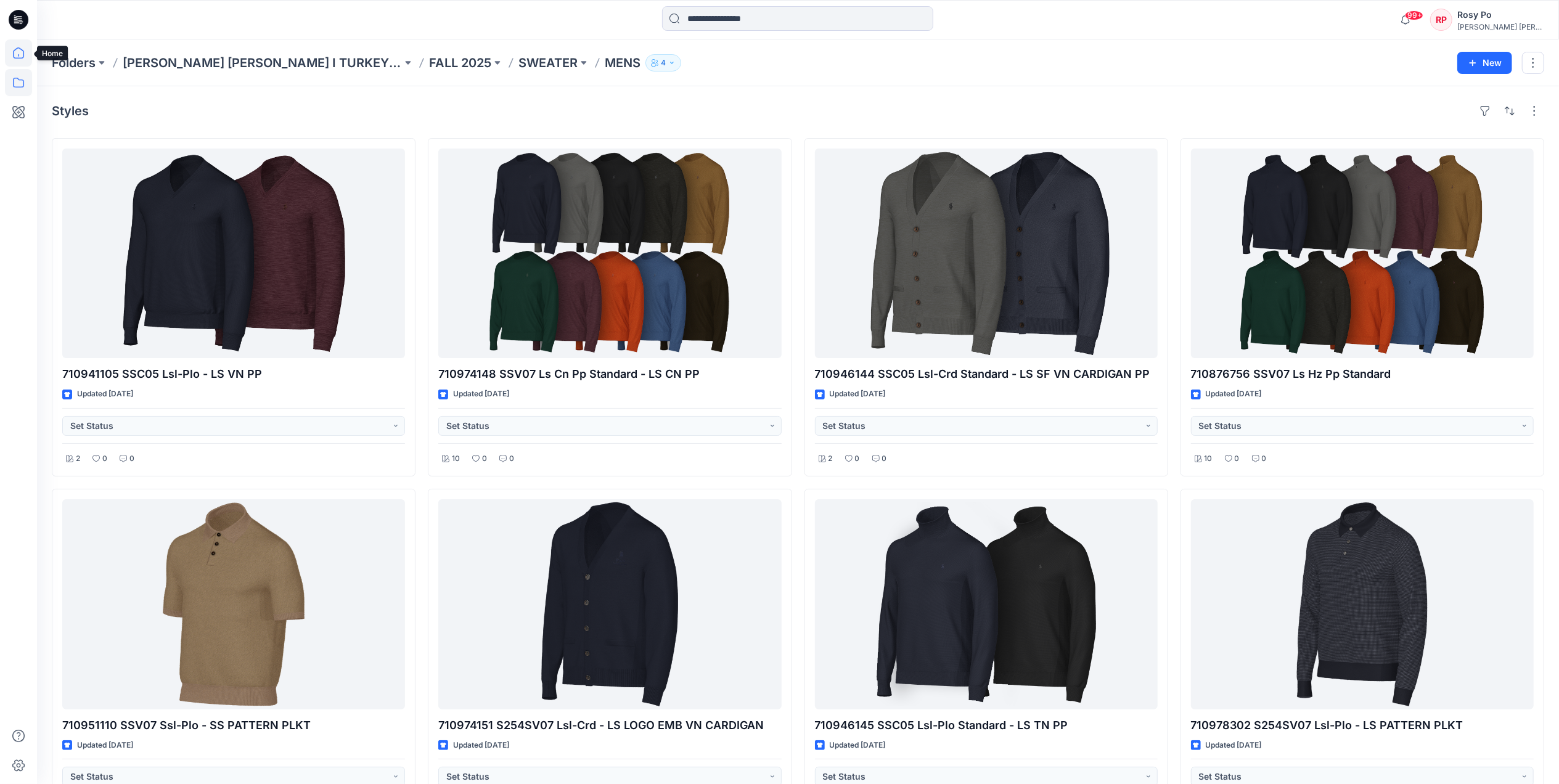
click at [19, 50] on icon at bounding box center [19, 53] width 27 height 27
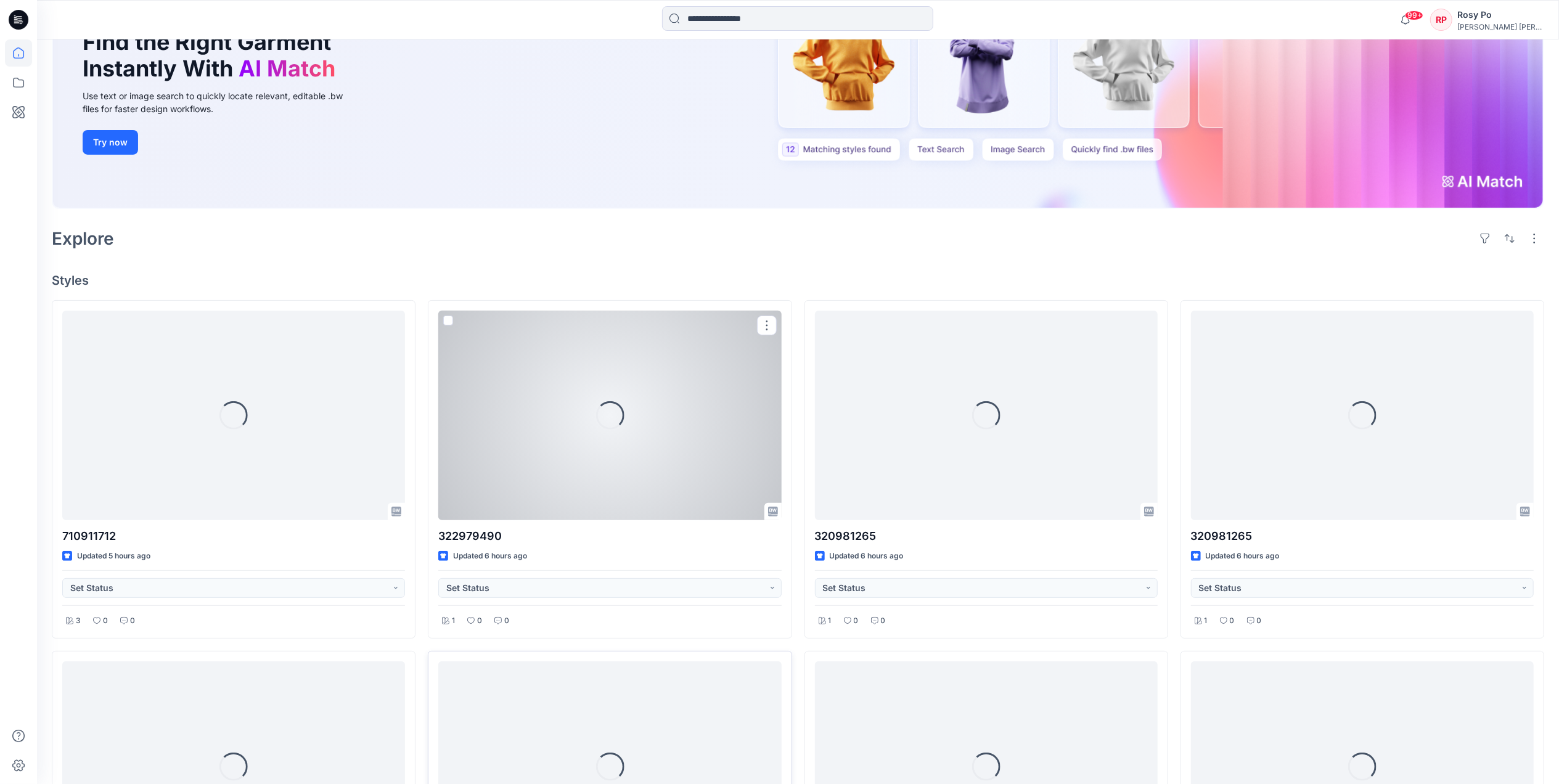
scroll to position [493, 0]
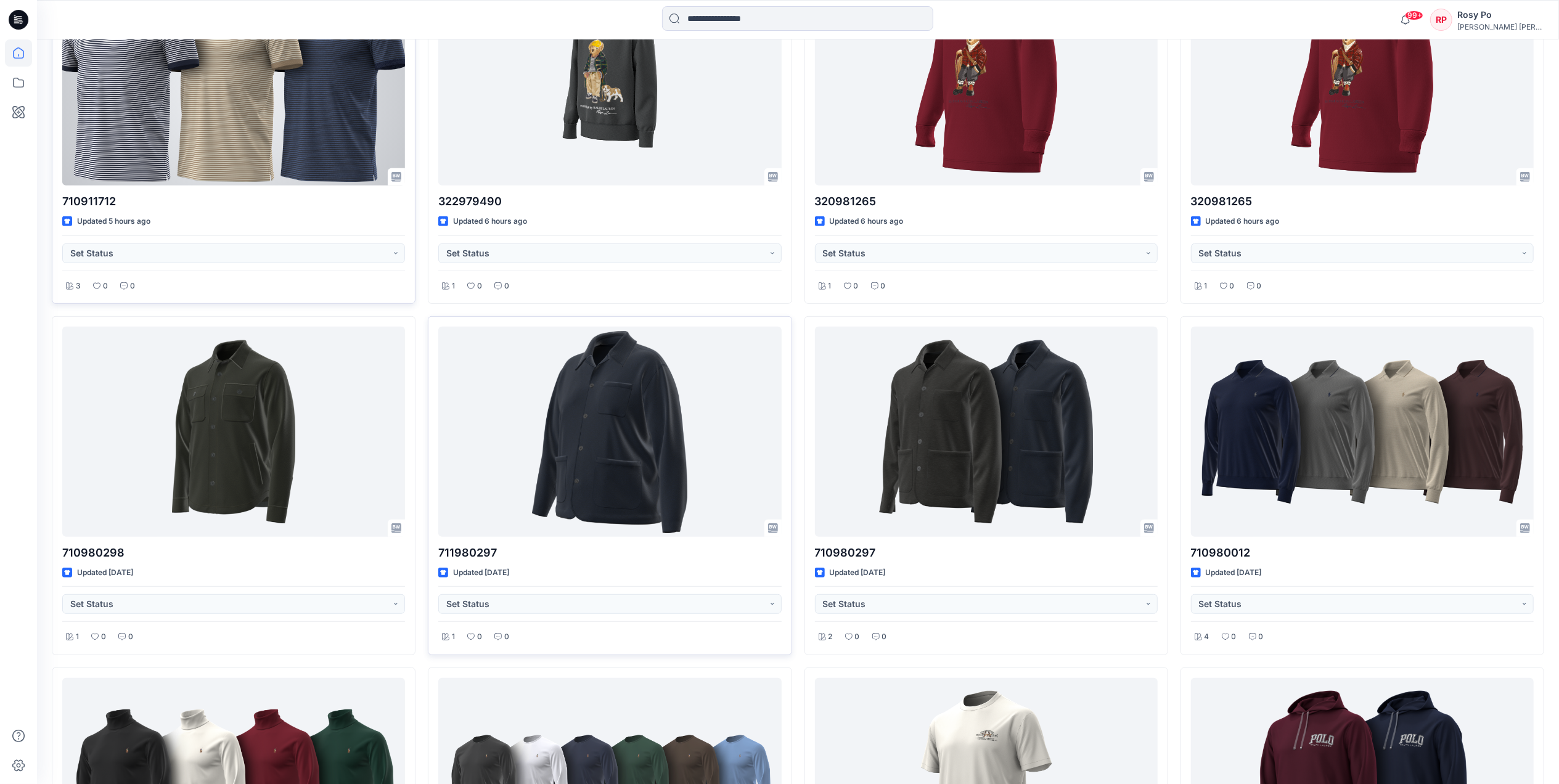
click at [371, 175] on div at bounding box center [233, 81] width 343 height 210
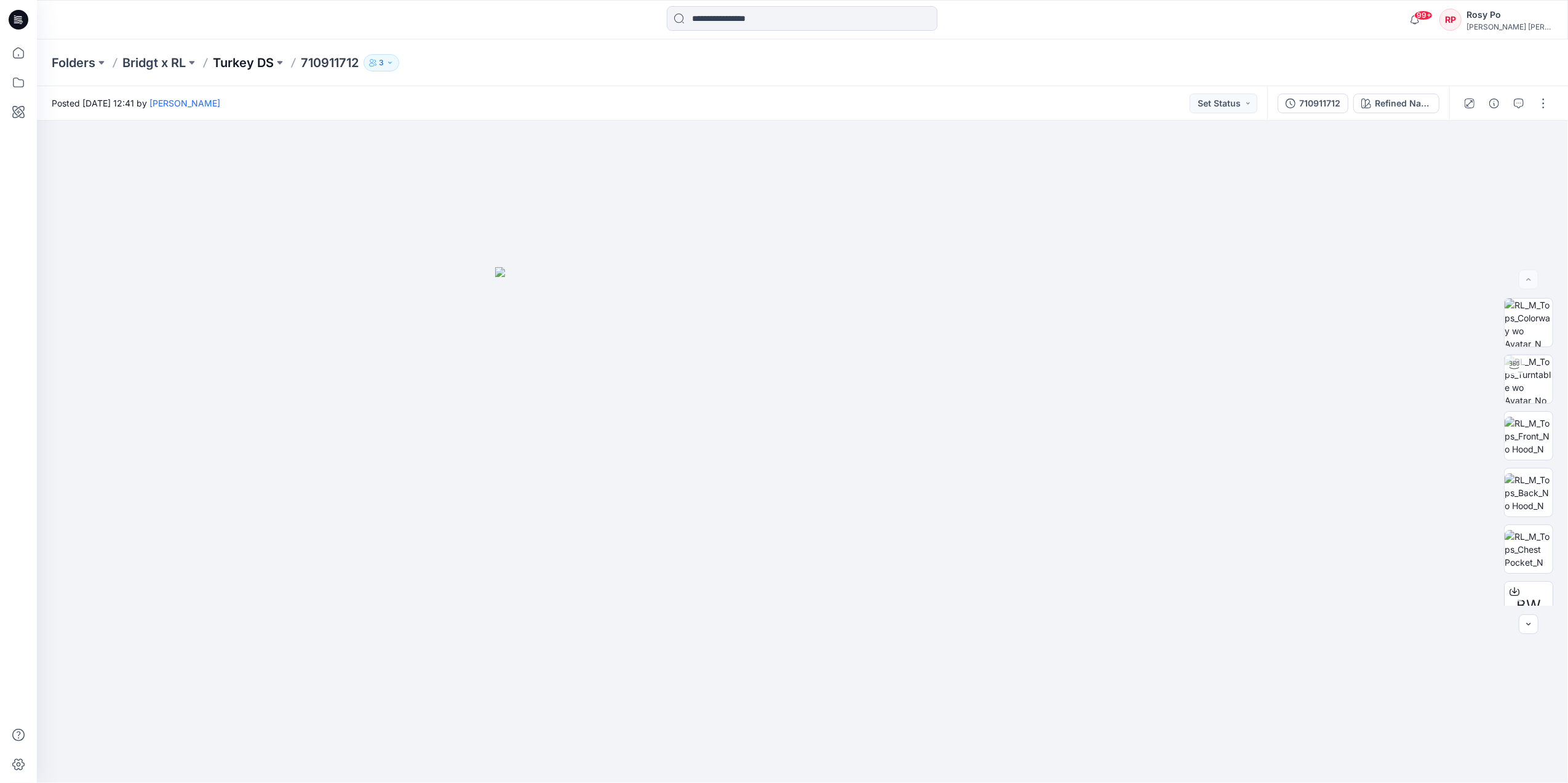
click at [242, 57] on p "Turkey DS" at bounding box center [243, 62] width 61 height 17
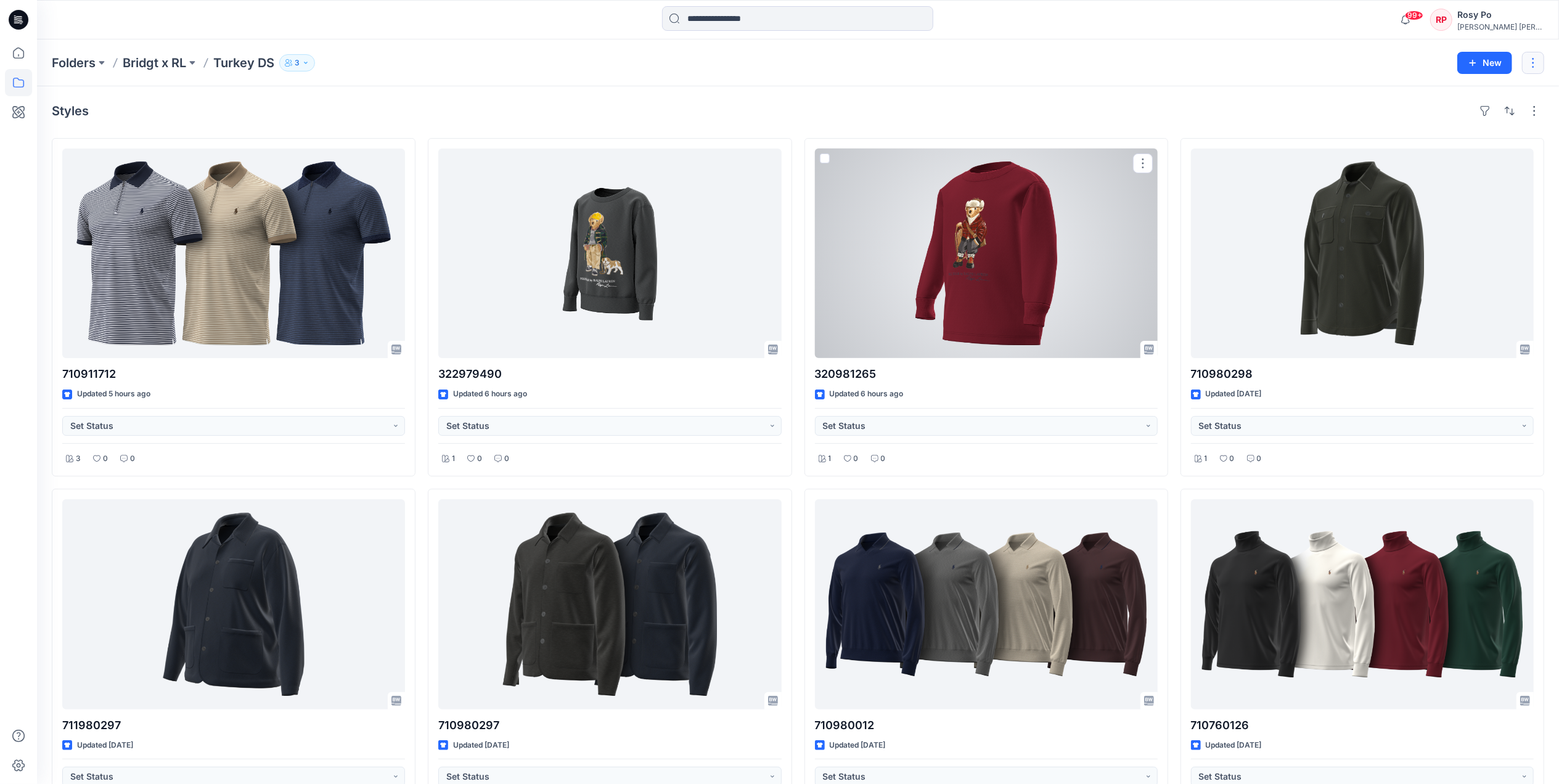
click at [1539, 66] on button "button" at bounding box center [1533, 62] width 22 height 22
click at [1120, 99] on div "Styles 710911712 Updated 5 hours ago Set Status 3 0 0 711980297 Updated [DATE] …" at bounding box center [799, 662] width 1523 height 1152
click at [1525, 62] on button "button" at bounding box center [1533, 62] width 22 height 22
click at [1472, 120] on p "Duplicate to..." at bounding box center [1459, 115] width 56 height 13
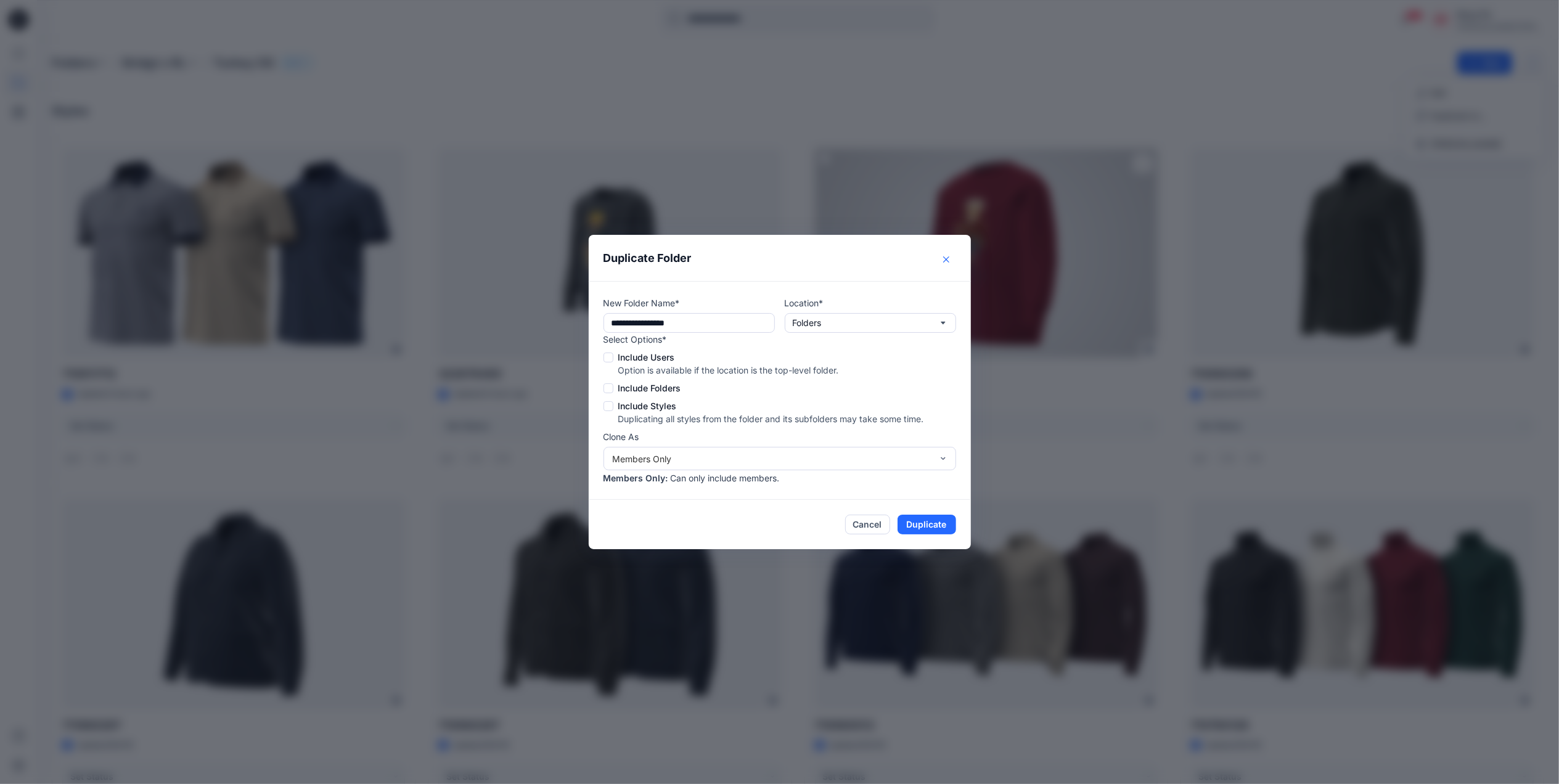
click at [946, 256] on button "Close" at bounding box center [947, 260] width 19 height 19
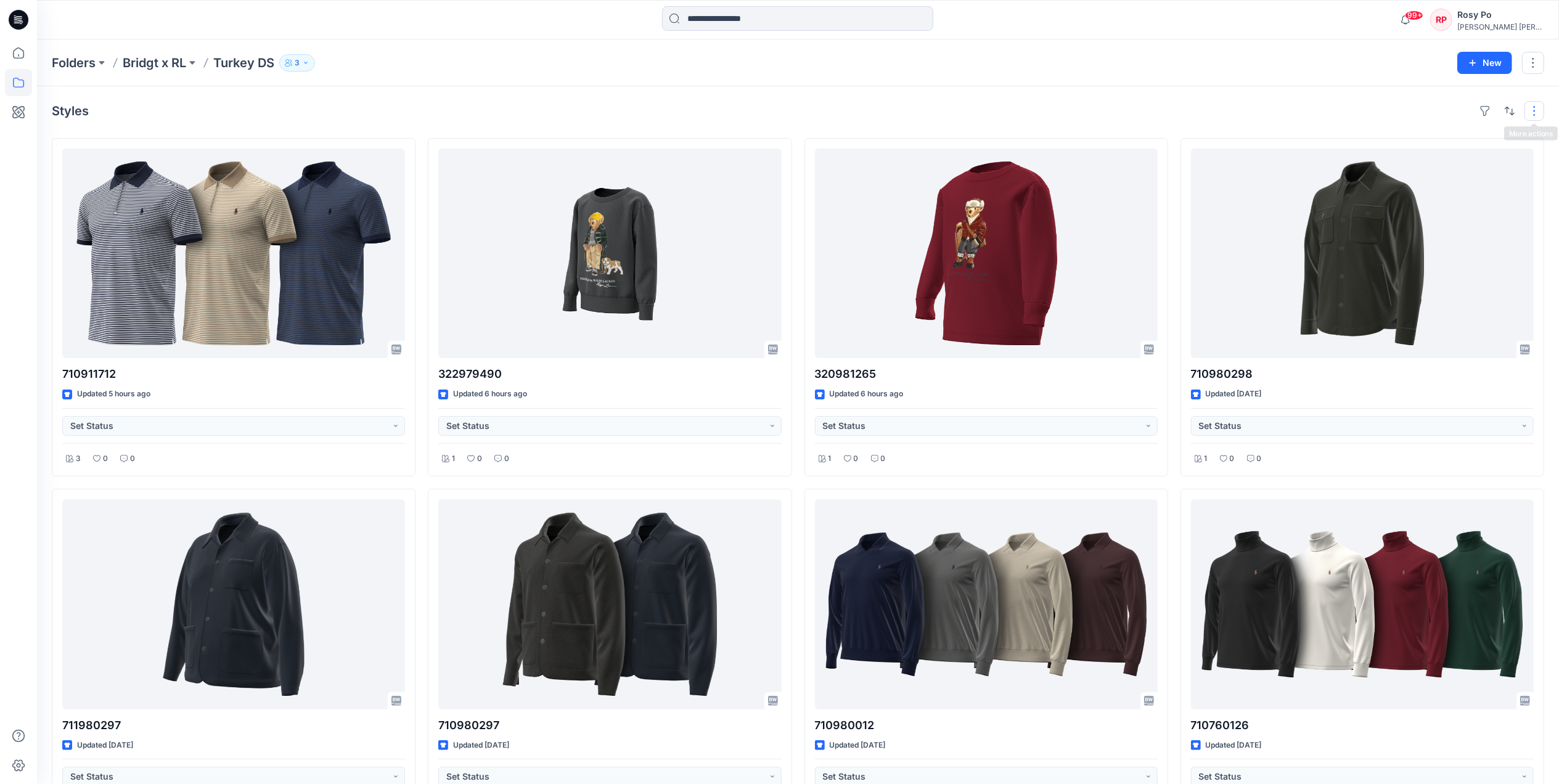
click at [1530, 108] on button "button" at bounding box center [1534, 111] width 19 height 19
click at [1032, 88] on div "Styles Layout Grid Large Grid Folder View Compact Card Card View Card Info Tags…" at bounding box center [799, 662] width 1523 height 1152
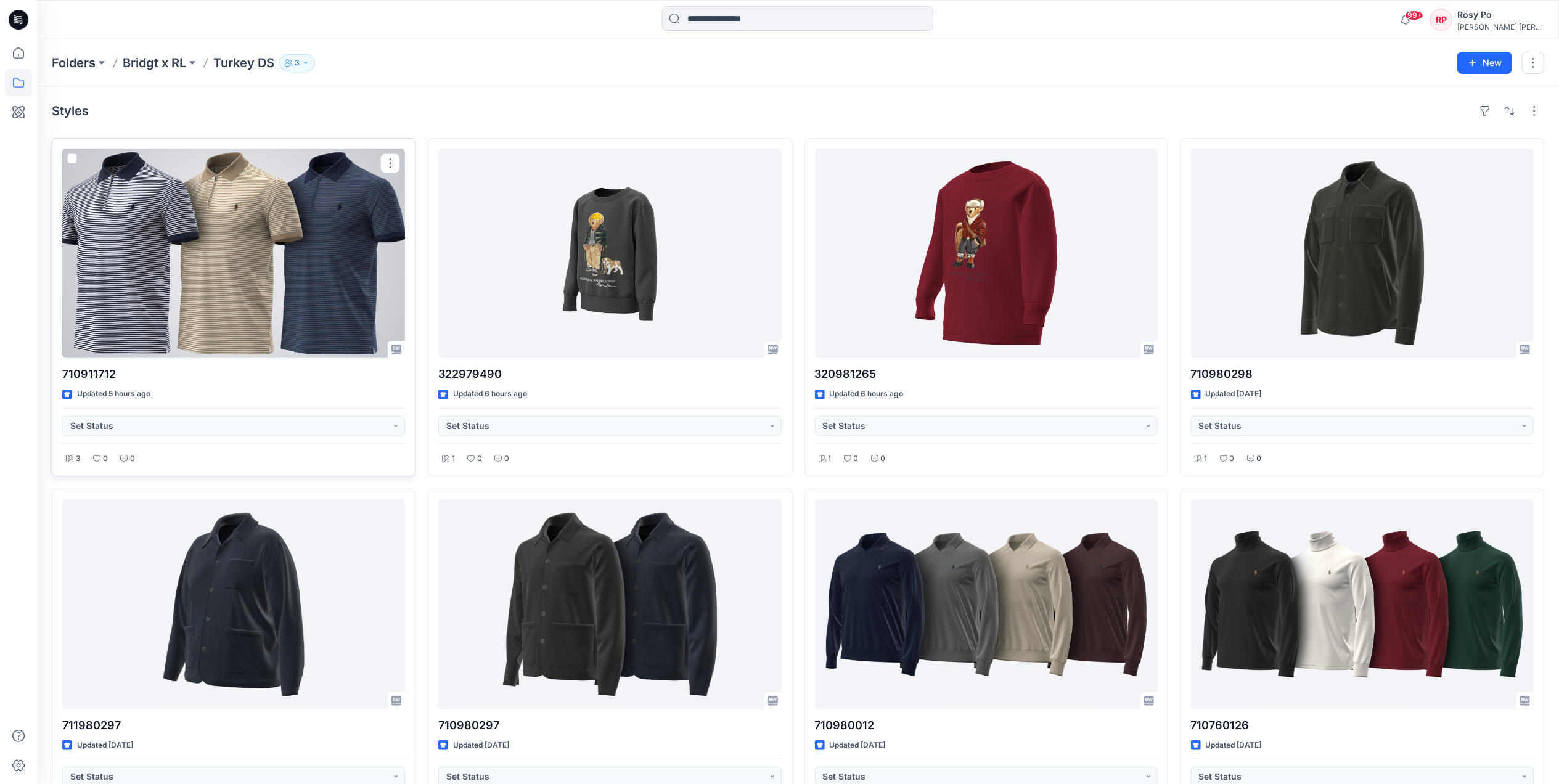
click at [73, 159] on span at bounding box center [72, 158] width 10 height 10
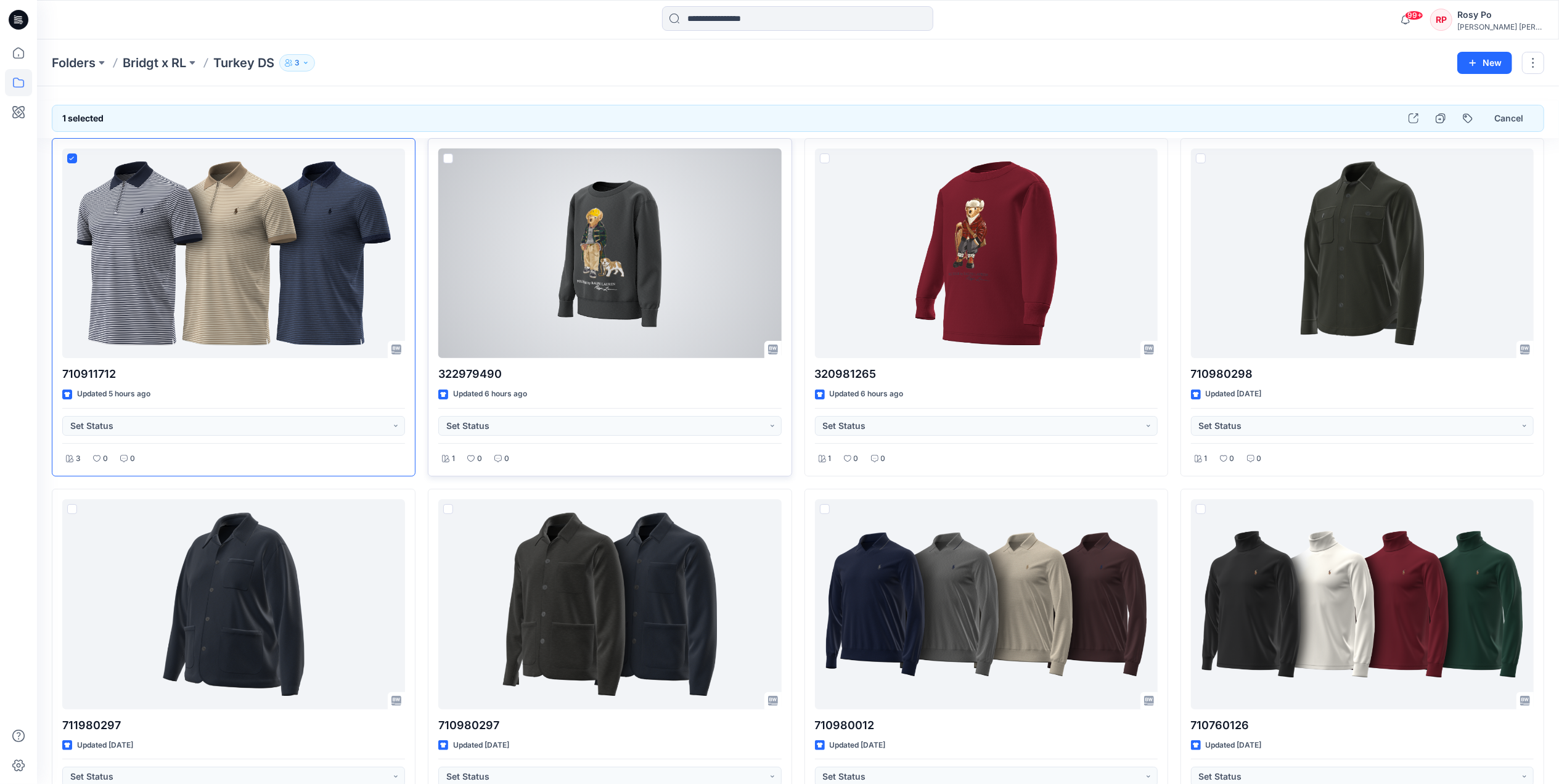
click at [447, 161] on span at bounding box center [448, 158] width 10 height 10
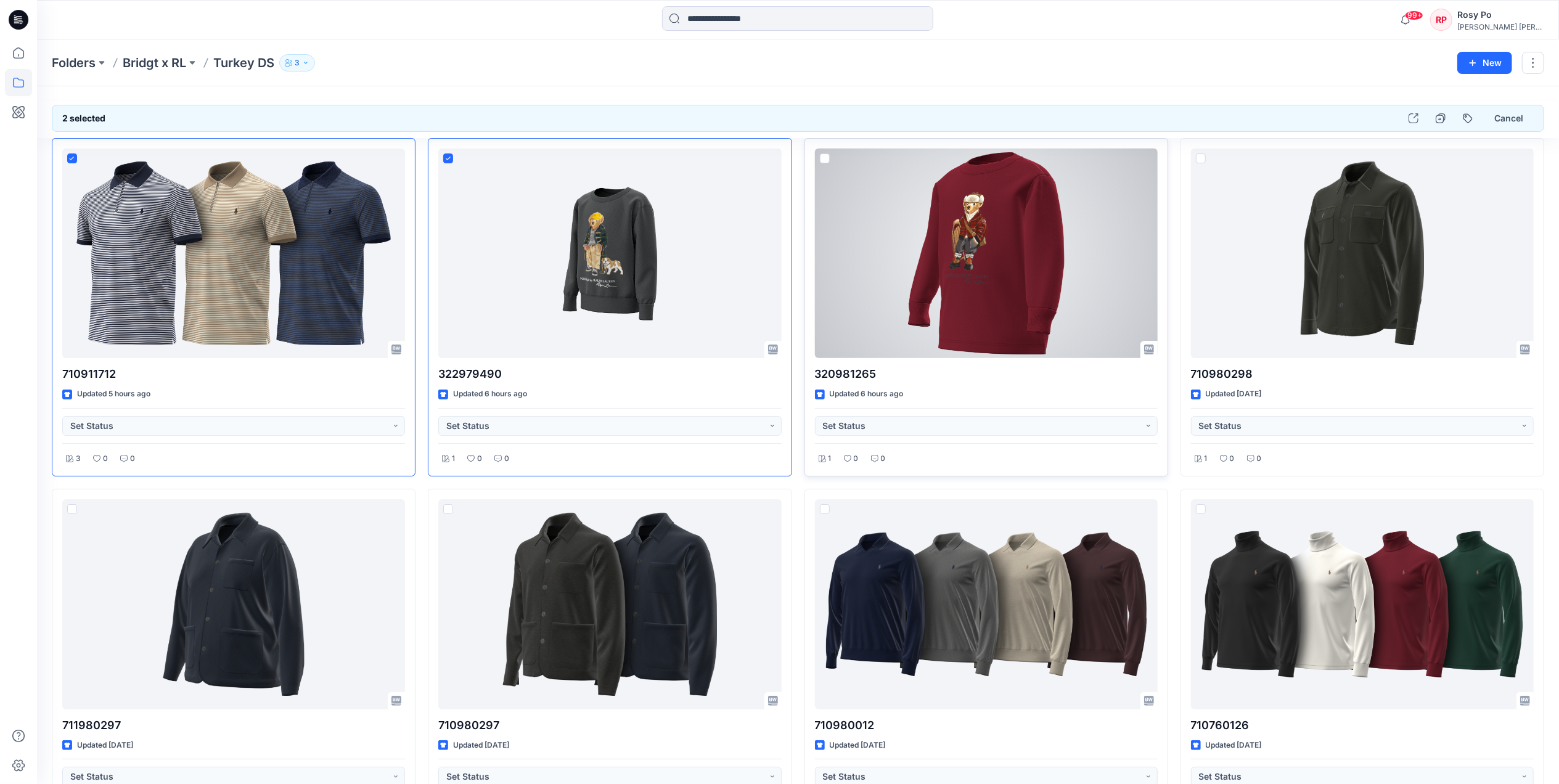
click at [830, 159] on span at bounding box center [824, 158] width 10 height 10
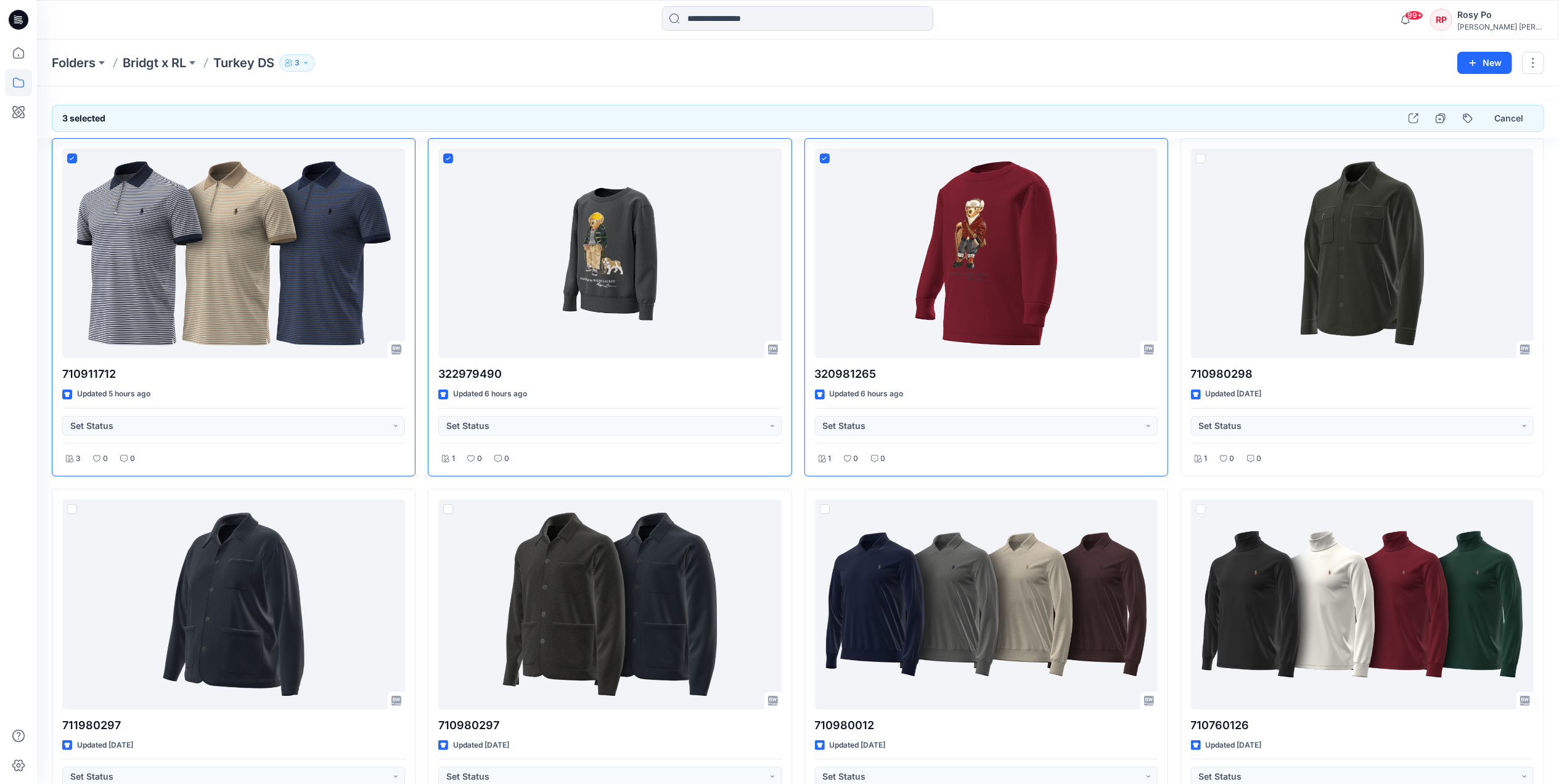
click at [1039, 80] on div "Folders Bridgt x RL Turkey DS 3 New" at bounding box center [799, 63] width 1523 height 47
click at [1047, 70] on div "Folders Bridgt x RL Turkey DS 3 New" at bounding box center [799, 63] width 1523 height 47
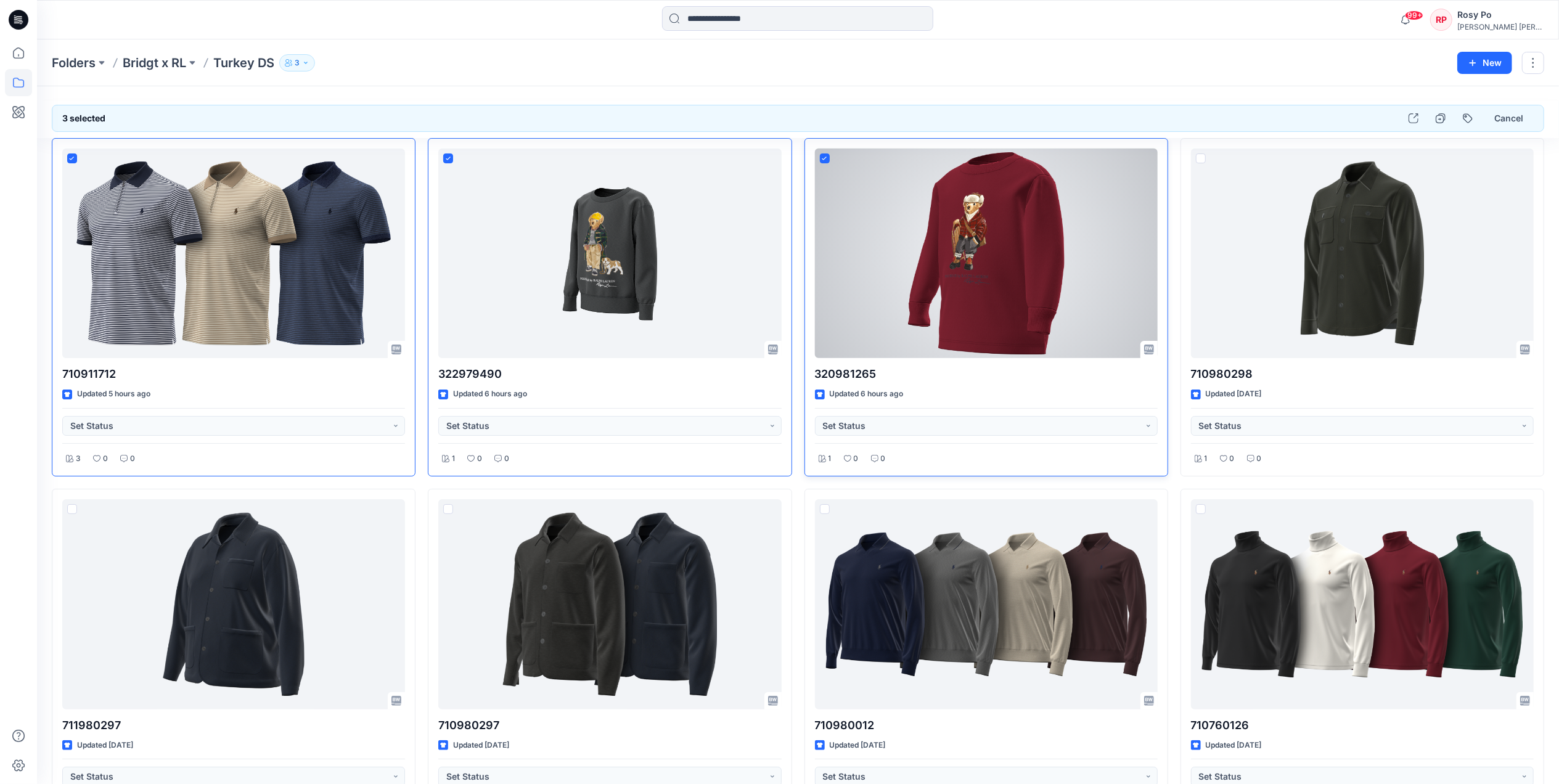
click at [830, 158] on span at bounding box center [824, 158] width 10 height 10
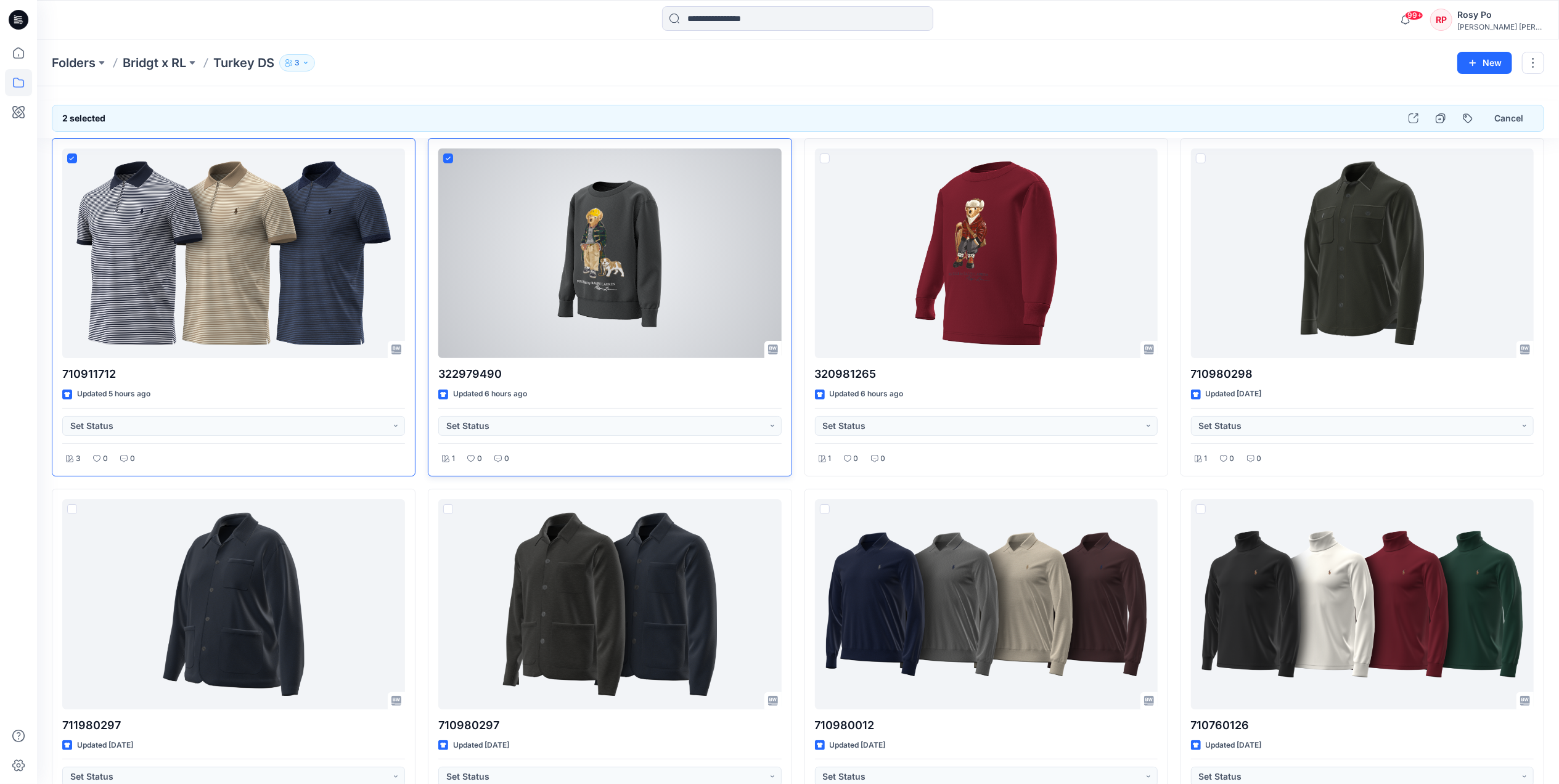
click at [455, 159] on div at bounding box center [610, 253] width 343 height 210
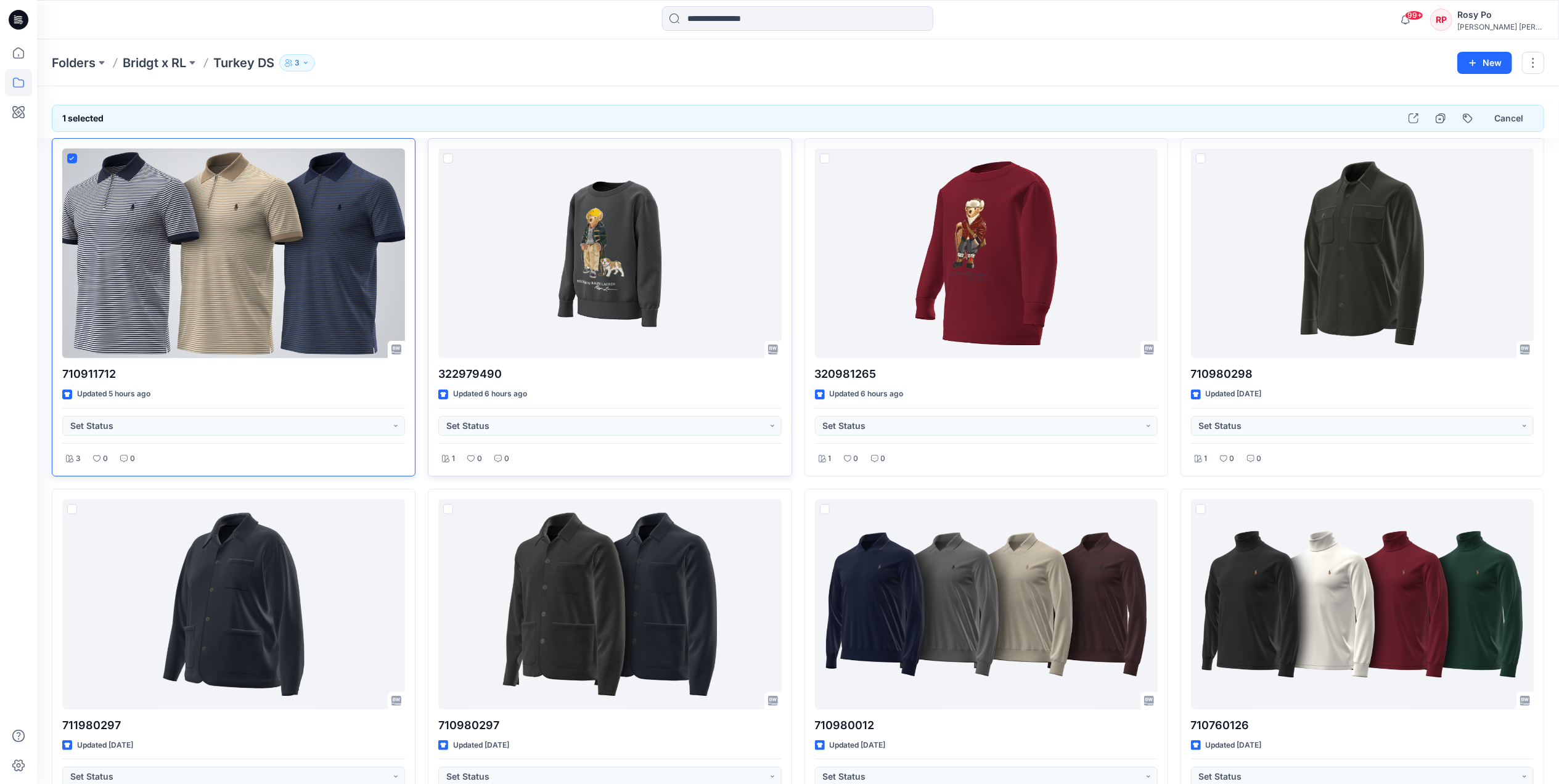
click at [70, 159] on icon at bounding box center [72, 159] width 5 height 4
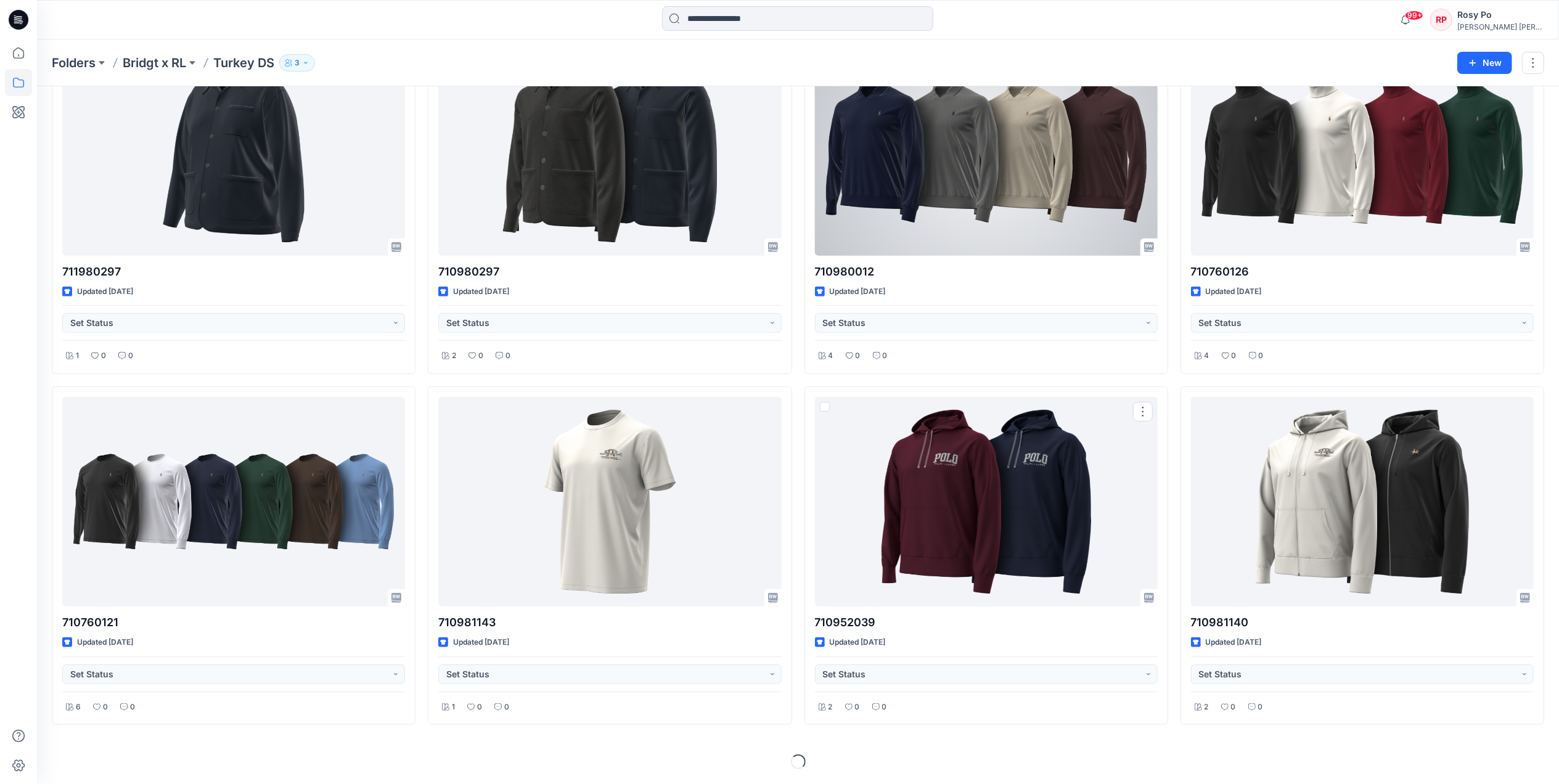
scroll to position [45, 0]
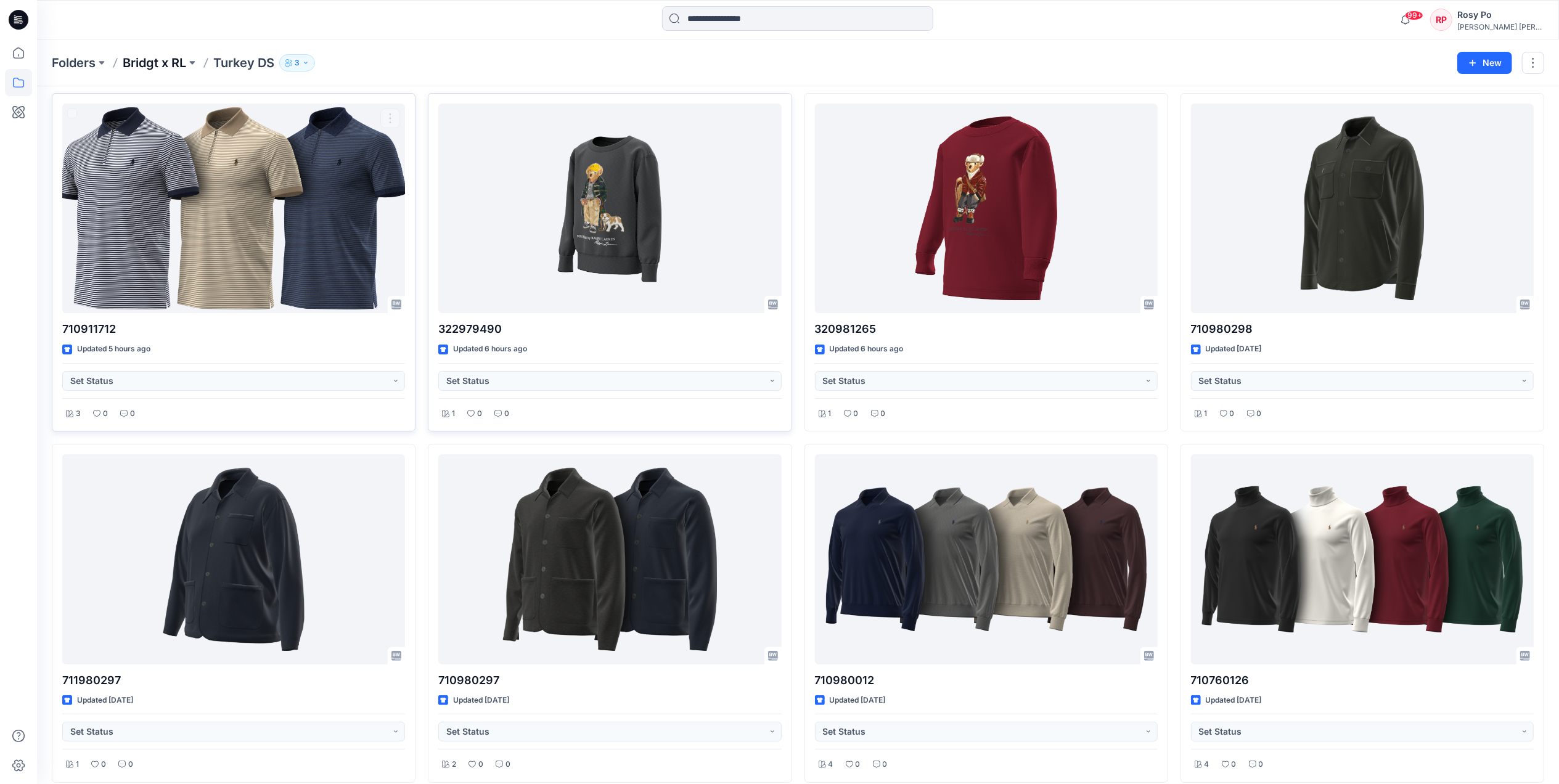
click at [177, 69] on p "Bridgt x RL" at bounding box center [154, 62] width 64 height 17
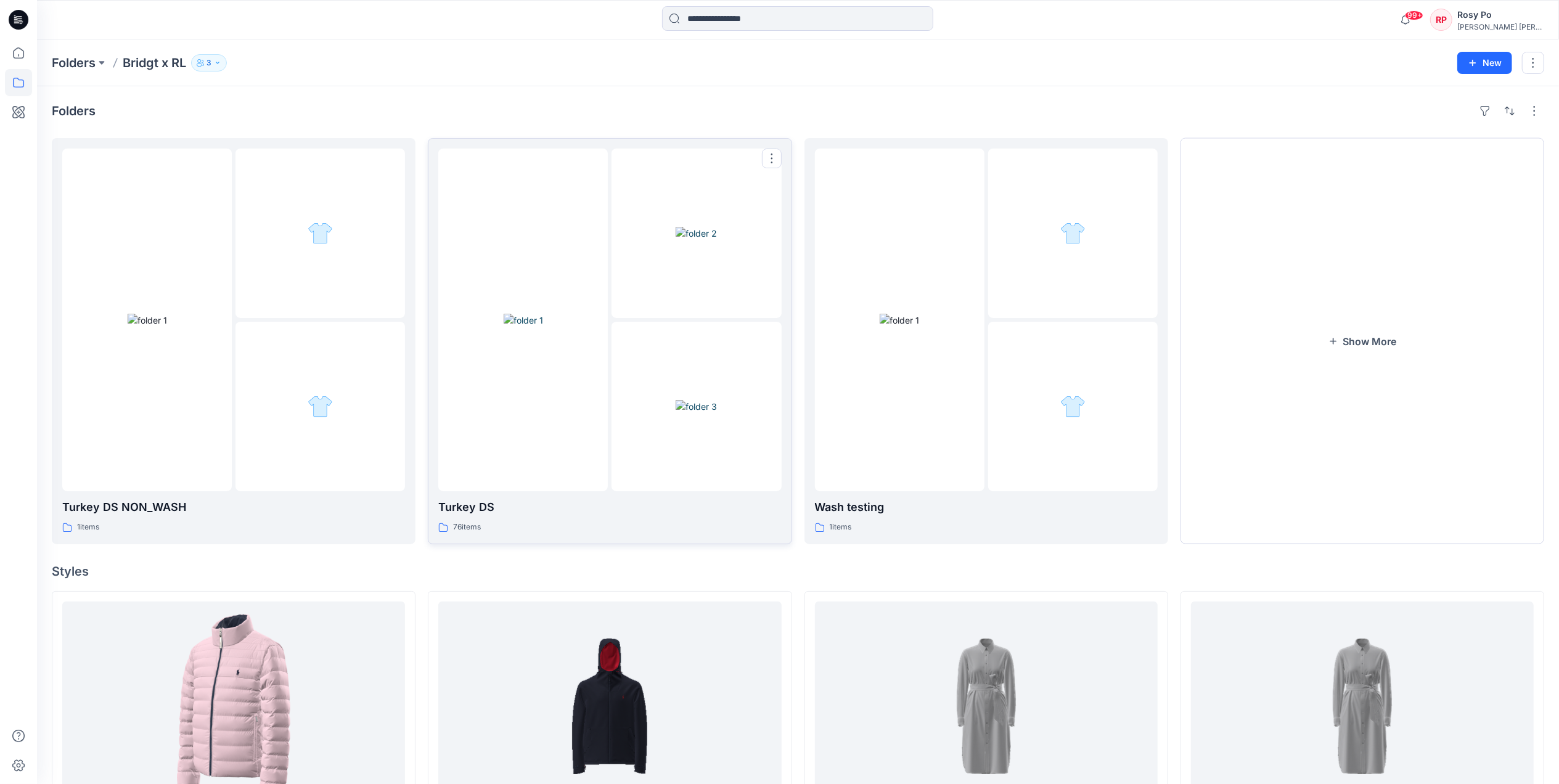
click at [618, 532] on div "76 items" at bounding box center [610, 527] width 343 height 13
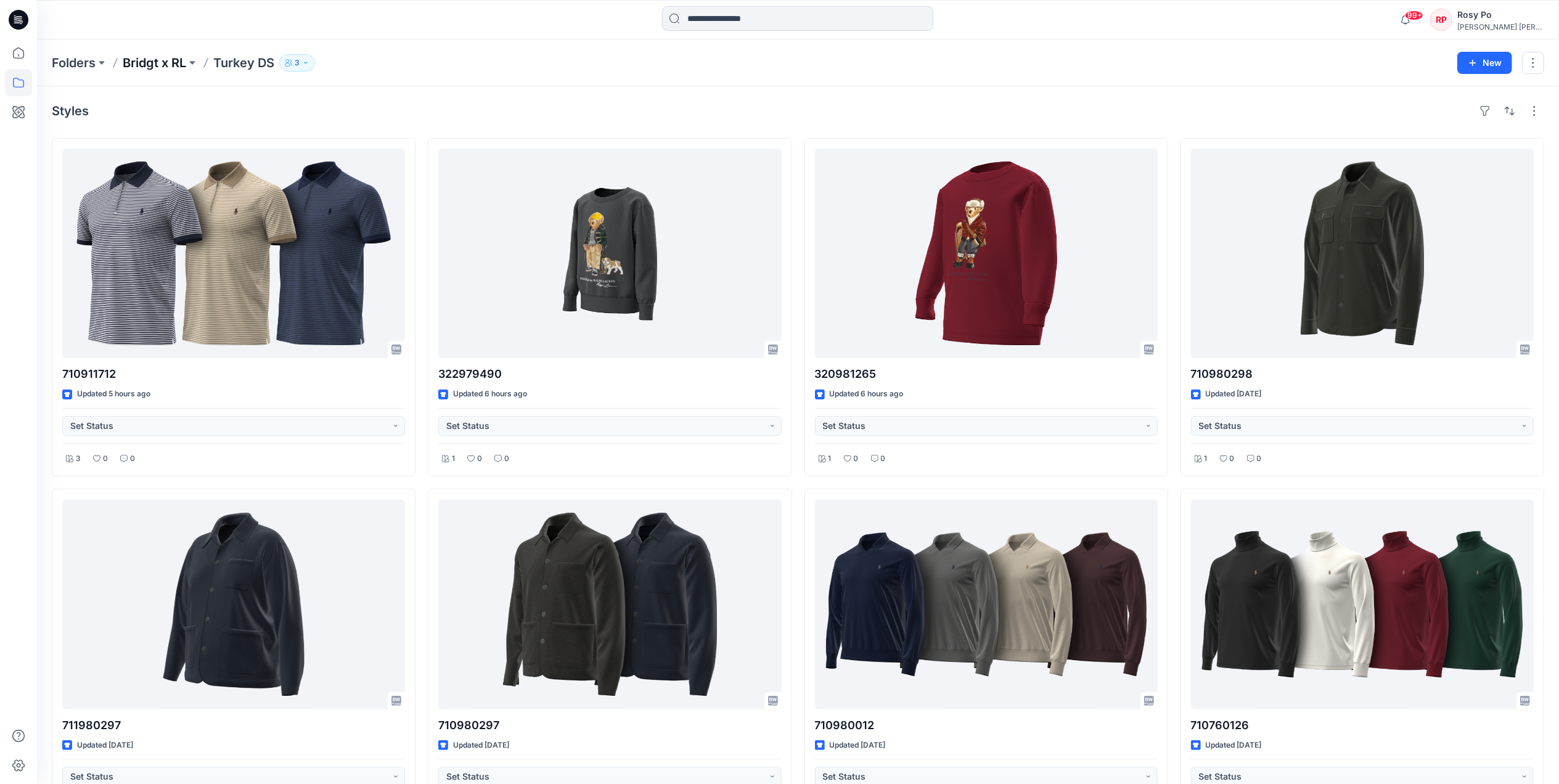
click at [186, 60] on p "Bridgt x RL" at bounding box center [154, 62] width 64 height 17
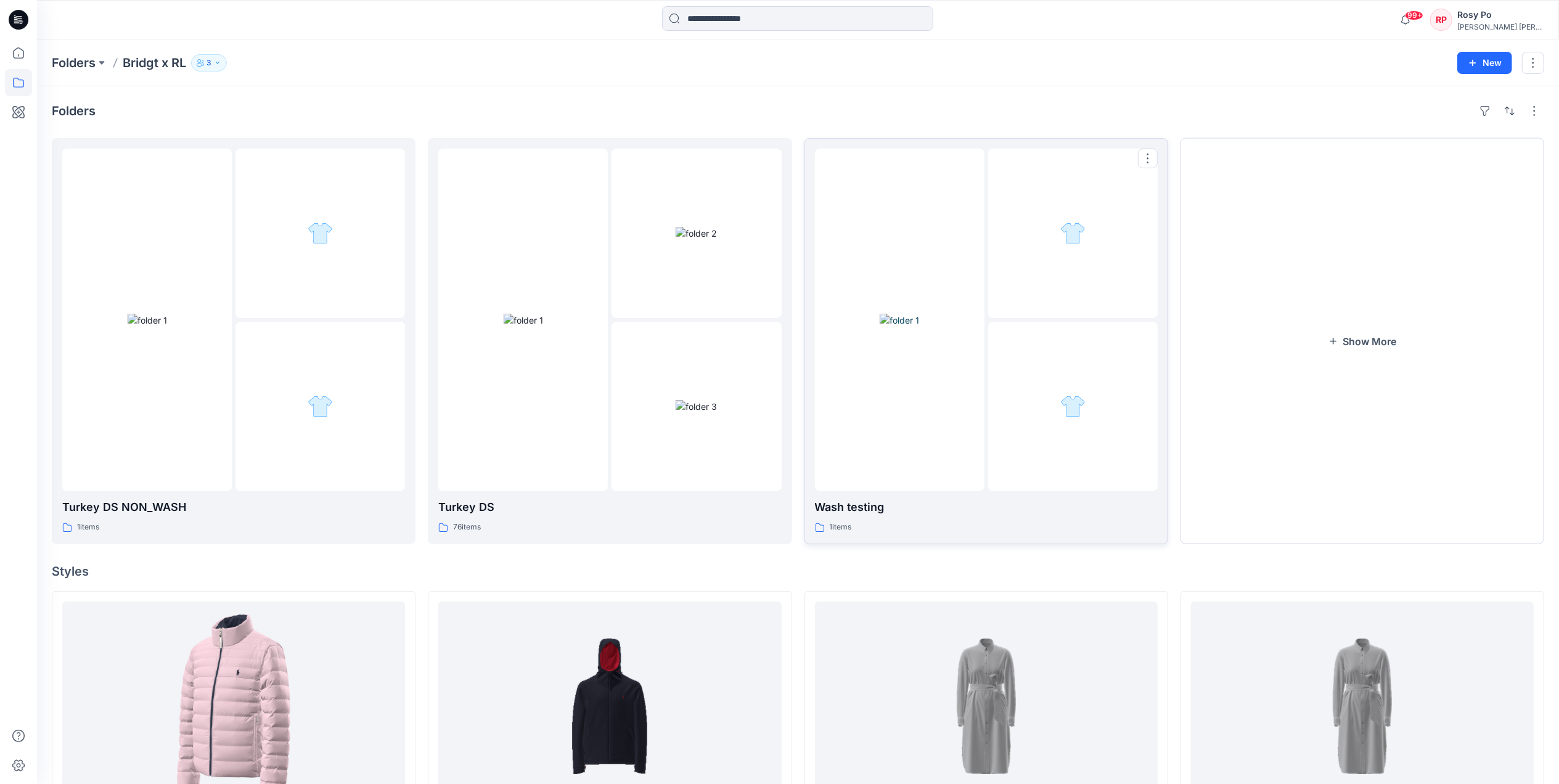
click at [927, 398] on div at bounding box center [900, 320] width 169 height 343
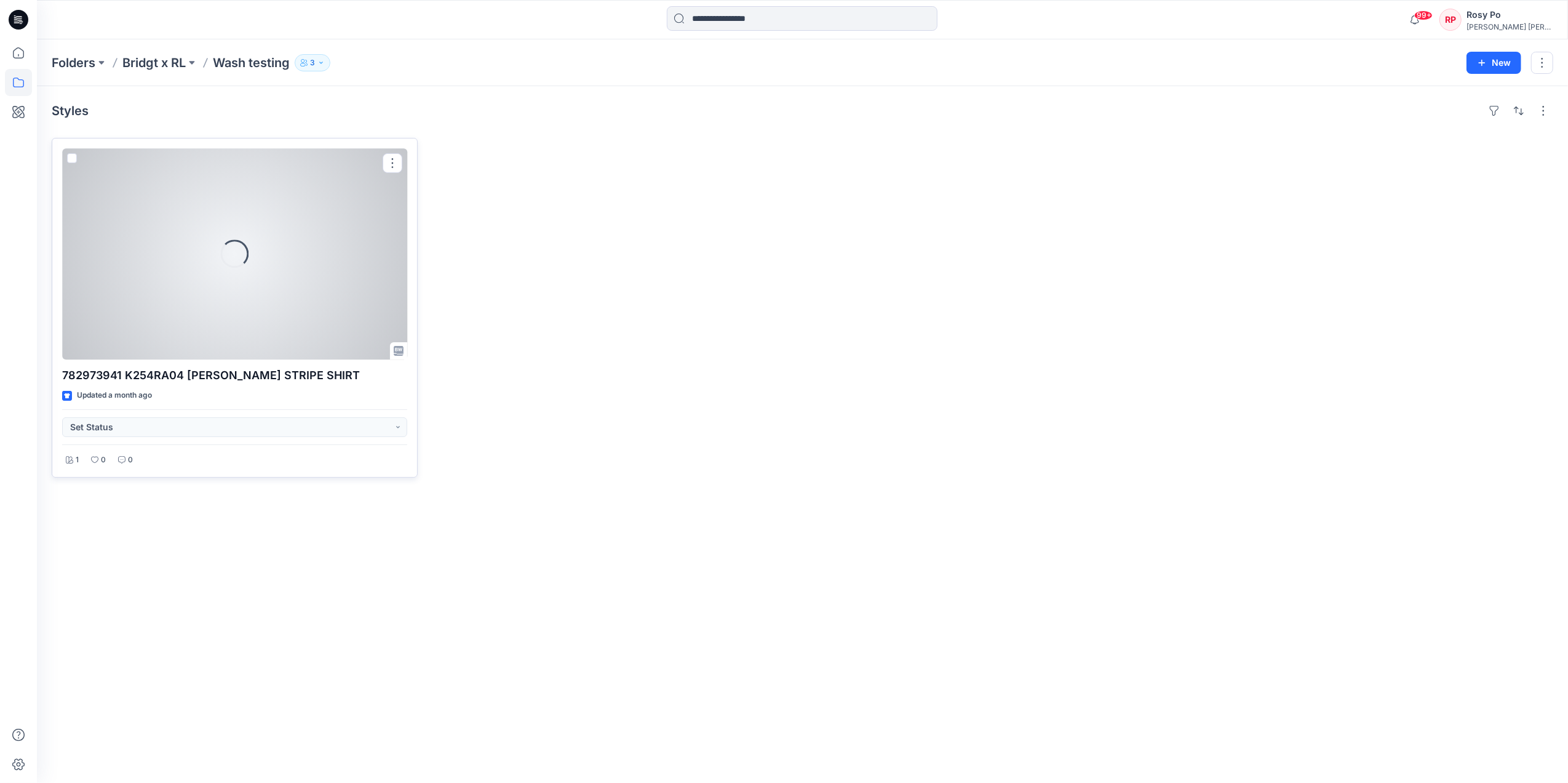
click at [293, 294] on div "Loading..." at bounding box center [234, 254] width 345 height 211
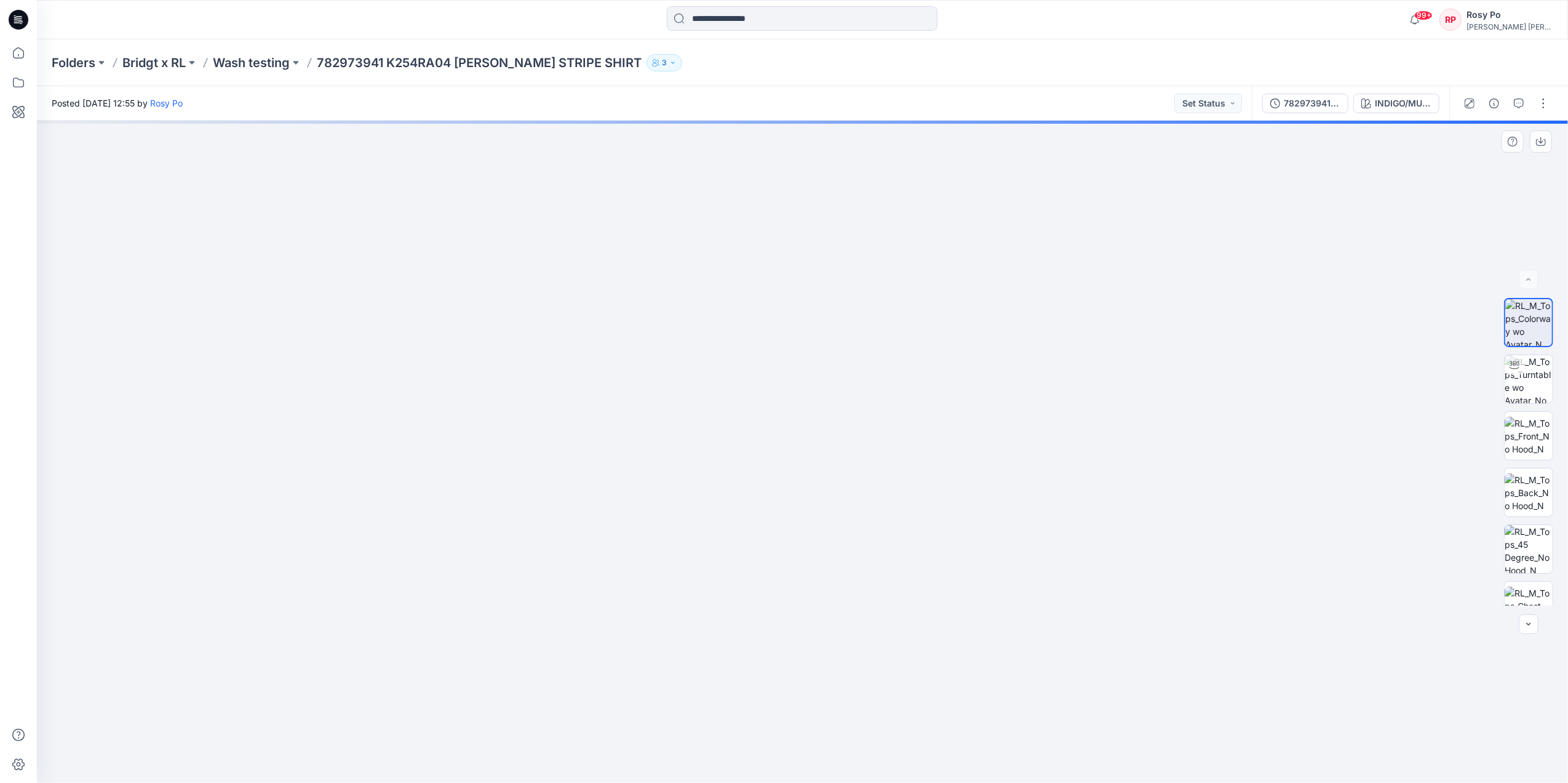
drag, startPoint x: 808, startPoint y: 323, endPoint x: 836, endPoint y: 658, distance: 336.2
click at [836, 658] on img at bounding box center [829, 98] width 2741 height 1369
drag, startPoint x: 856, startPoint y: 306, endPoint x: 871, endPoint y: 361, distance: 57.0
click at [871, 361] on img at bounding box center [852, 134] width 2741 height 1295
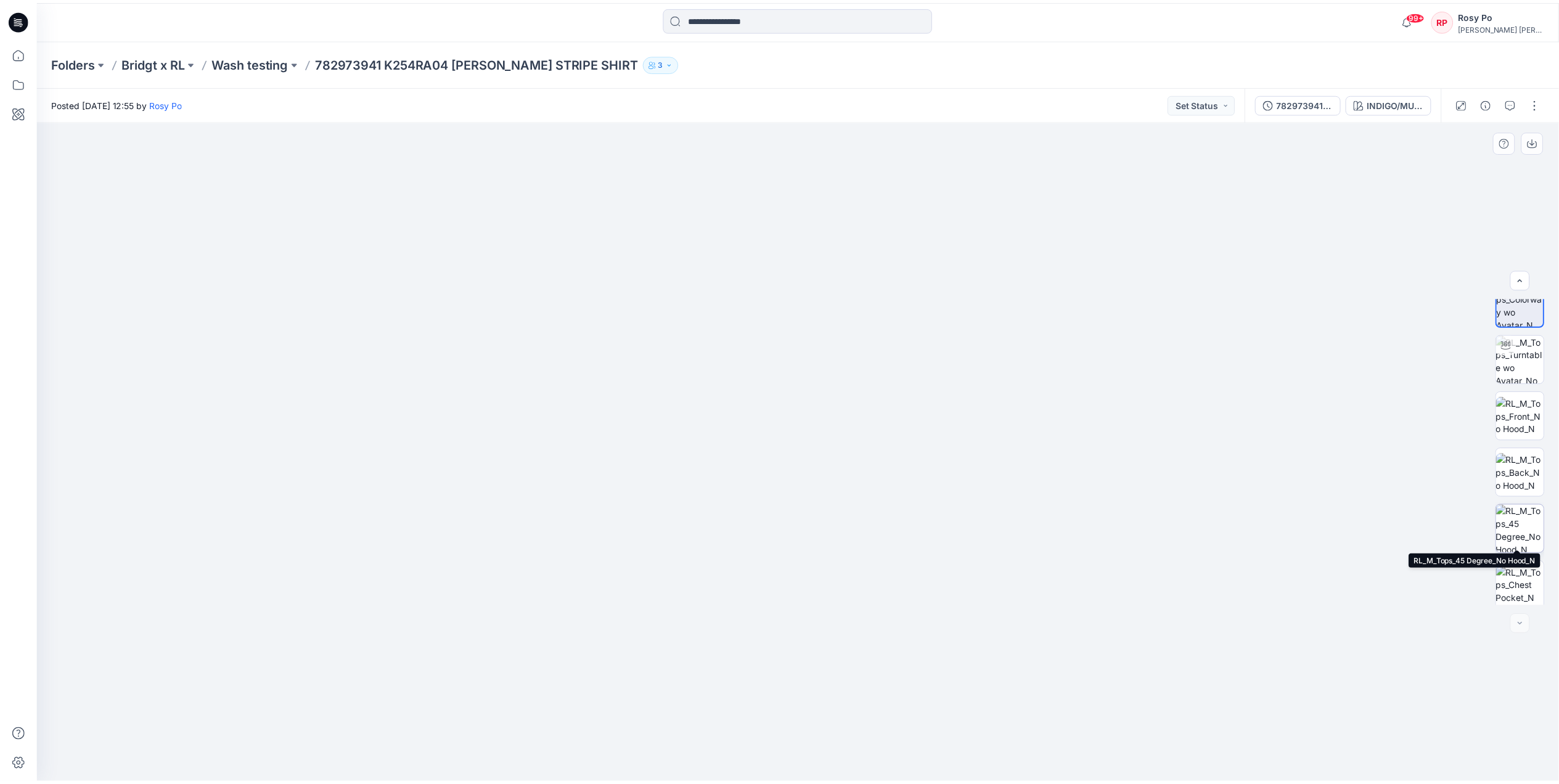
scroll to position [25, 0]
drag, startPoint x: 398, startPoint y: 65, endPoint x: 382, endPoint y: 62, distance: 16.3
click at [382, 62] on p "782973941 K254RA04 [PERSON_NAME] STRIPE SHIRT" at bounding box center [479, 62] width 325 height 17
click at [384, 60] on p "782973941 K254RA04 [PERSON_NAME] STRIPE SHIRT" at bounding box center [479, 62] width 325 height 17
click at [618, 90] on div "Posted [DATE] 12:55 by Rosy Po Set Status" at bounding box center [646, 103] width 1218 height 34
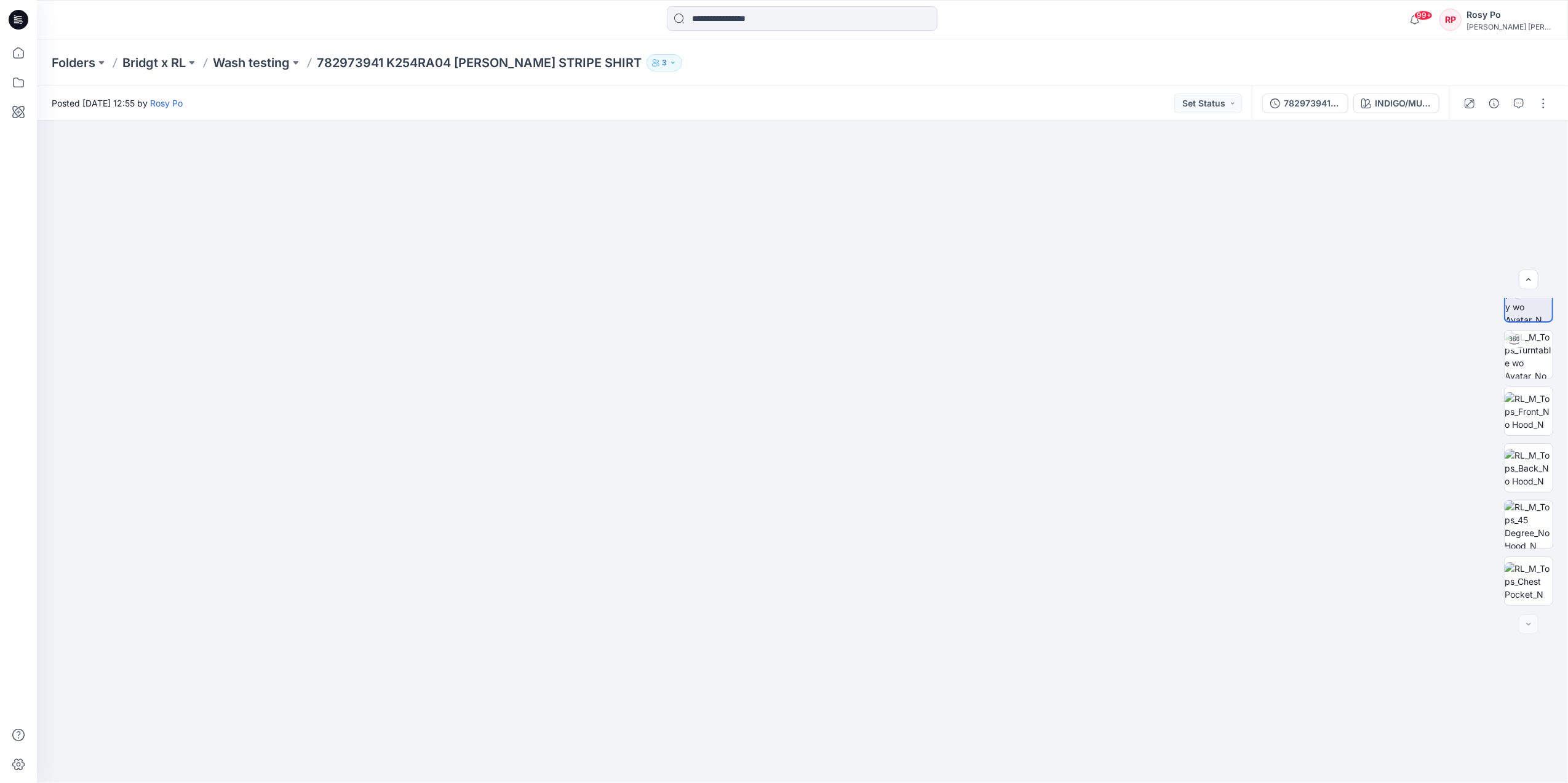
click at [25, 67] on div at bounding box center [19, 411] width 27 height 743
click at [21, 56] on icon at bounding box center [19, 53] width 27 height 27
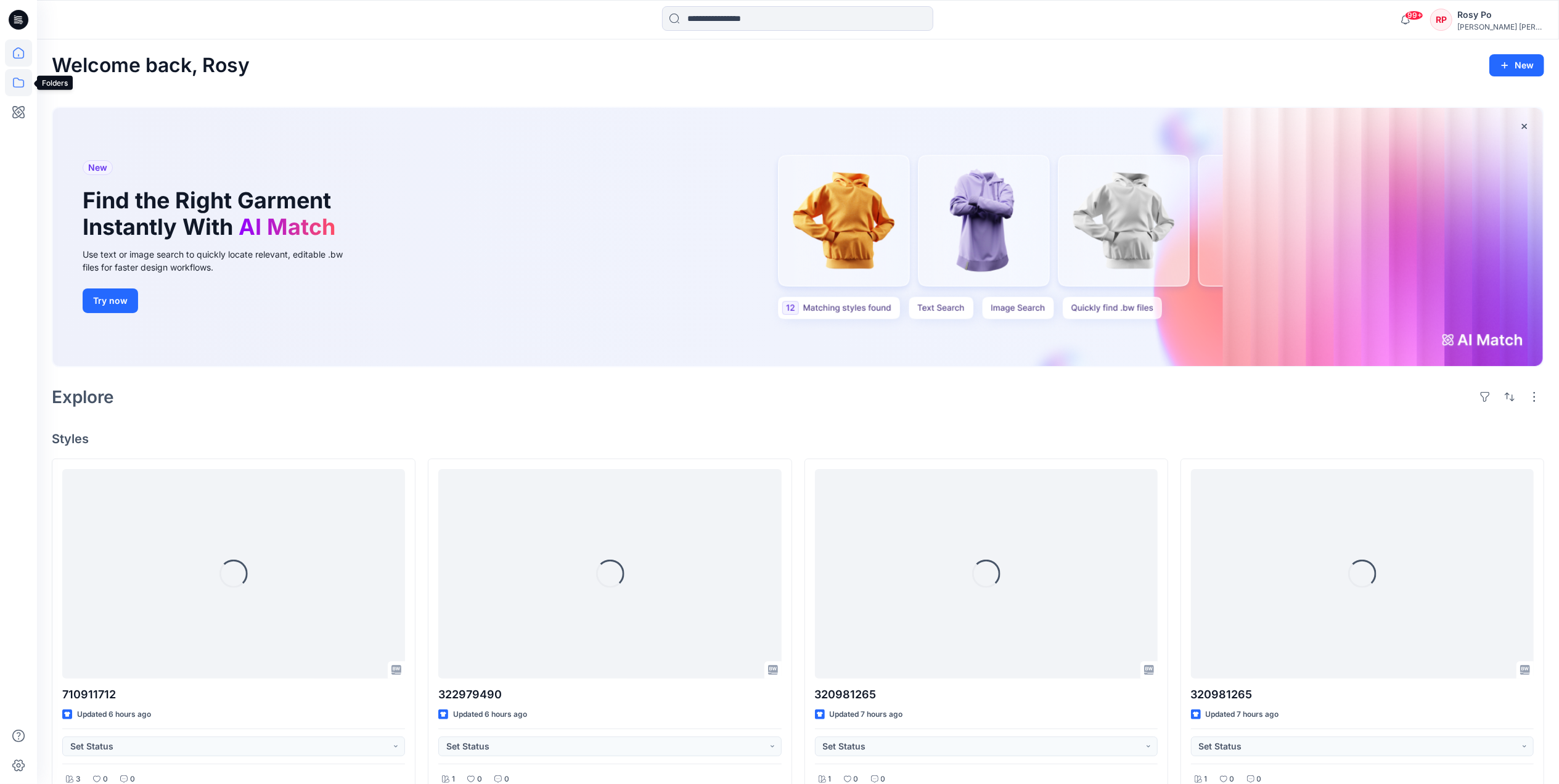
click at [22, 84] on icon at bounding box center [19, 82] width 27 height 27
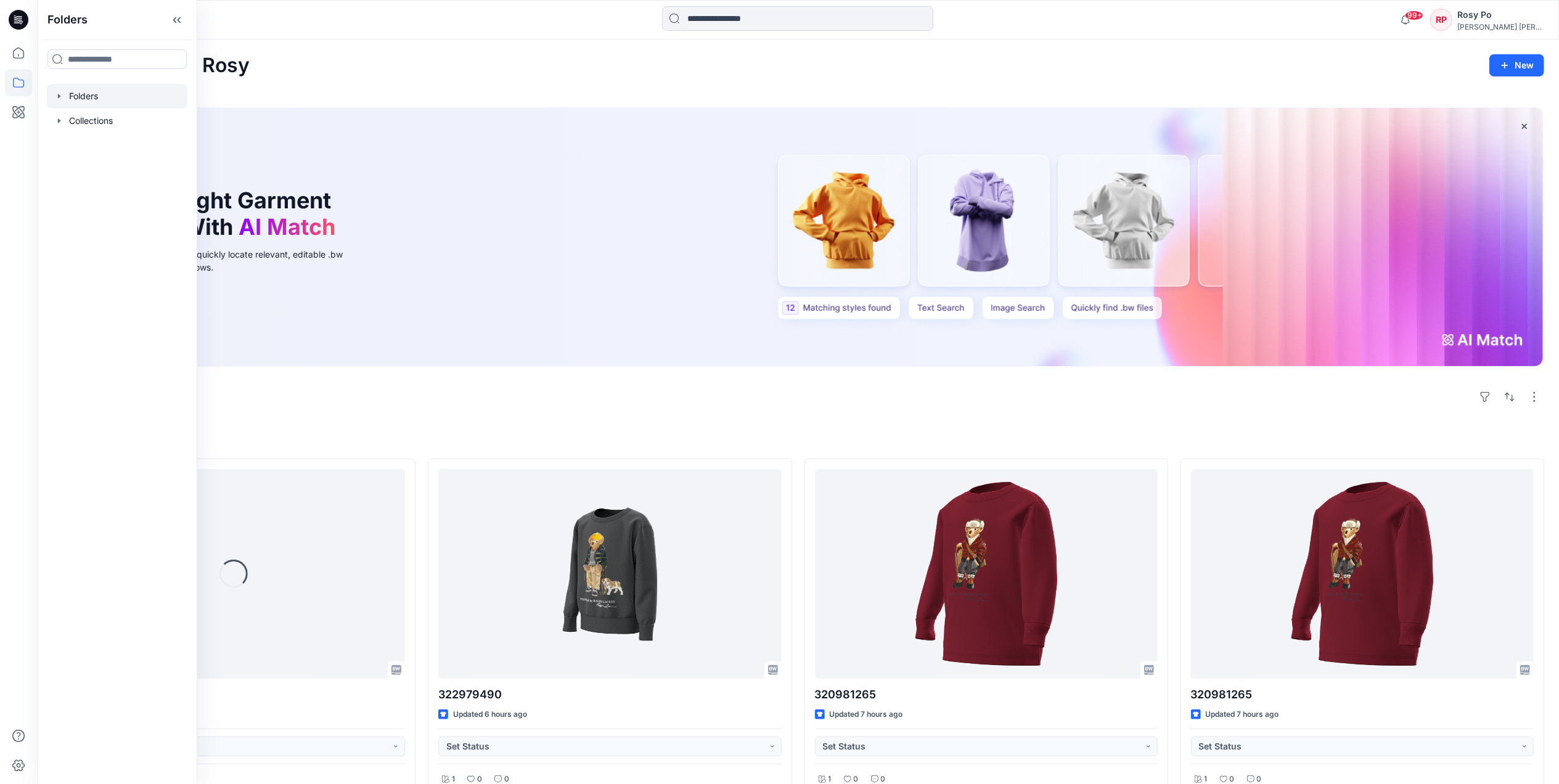
click at [120, 92] on div at bounding box center [117, 97] width 141 height 25
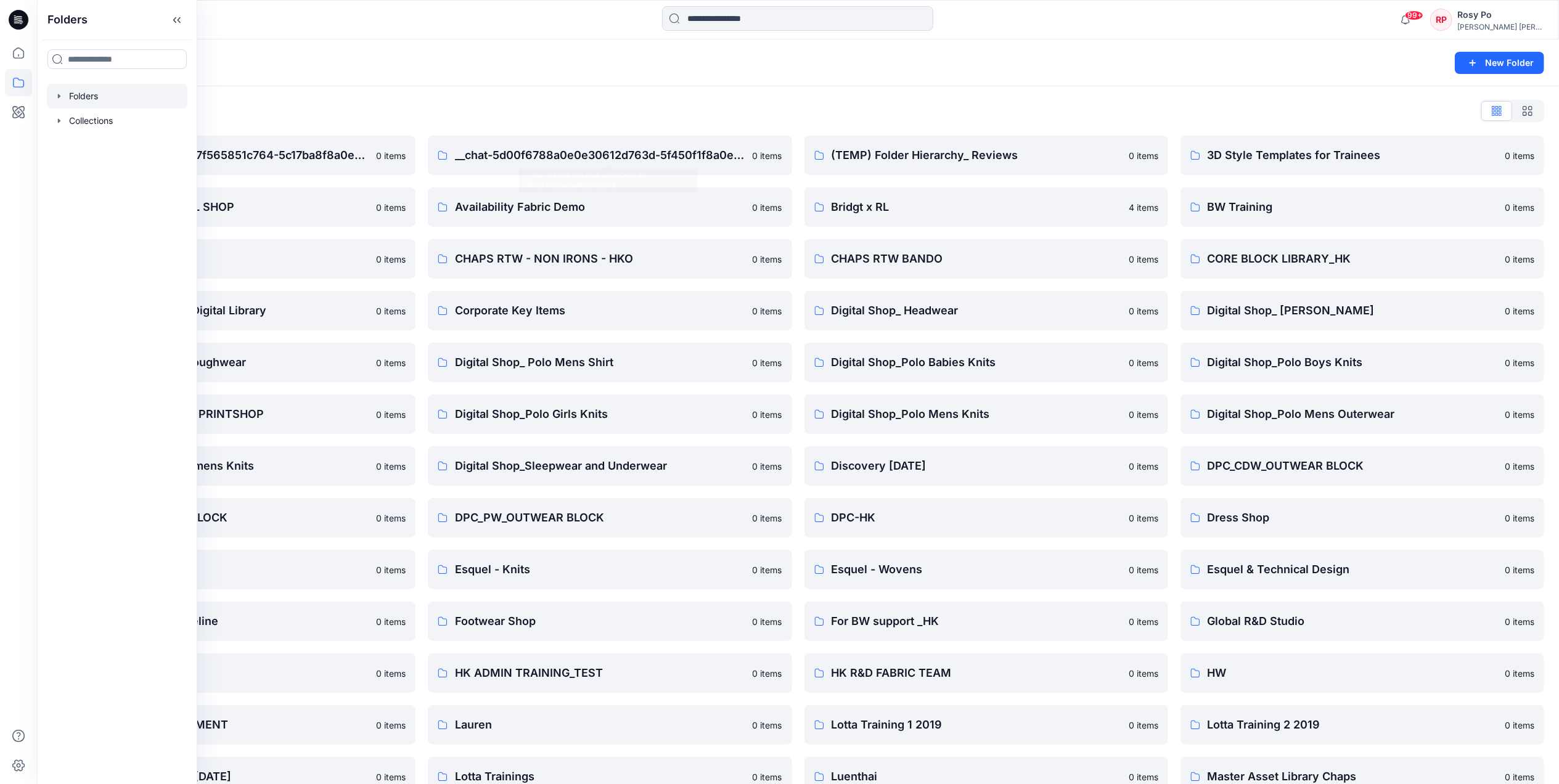
click at [665, 80] on div "Folders New Folder" at bounding box center [799, 63] width 1523 height 47
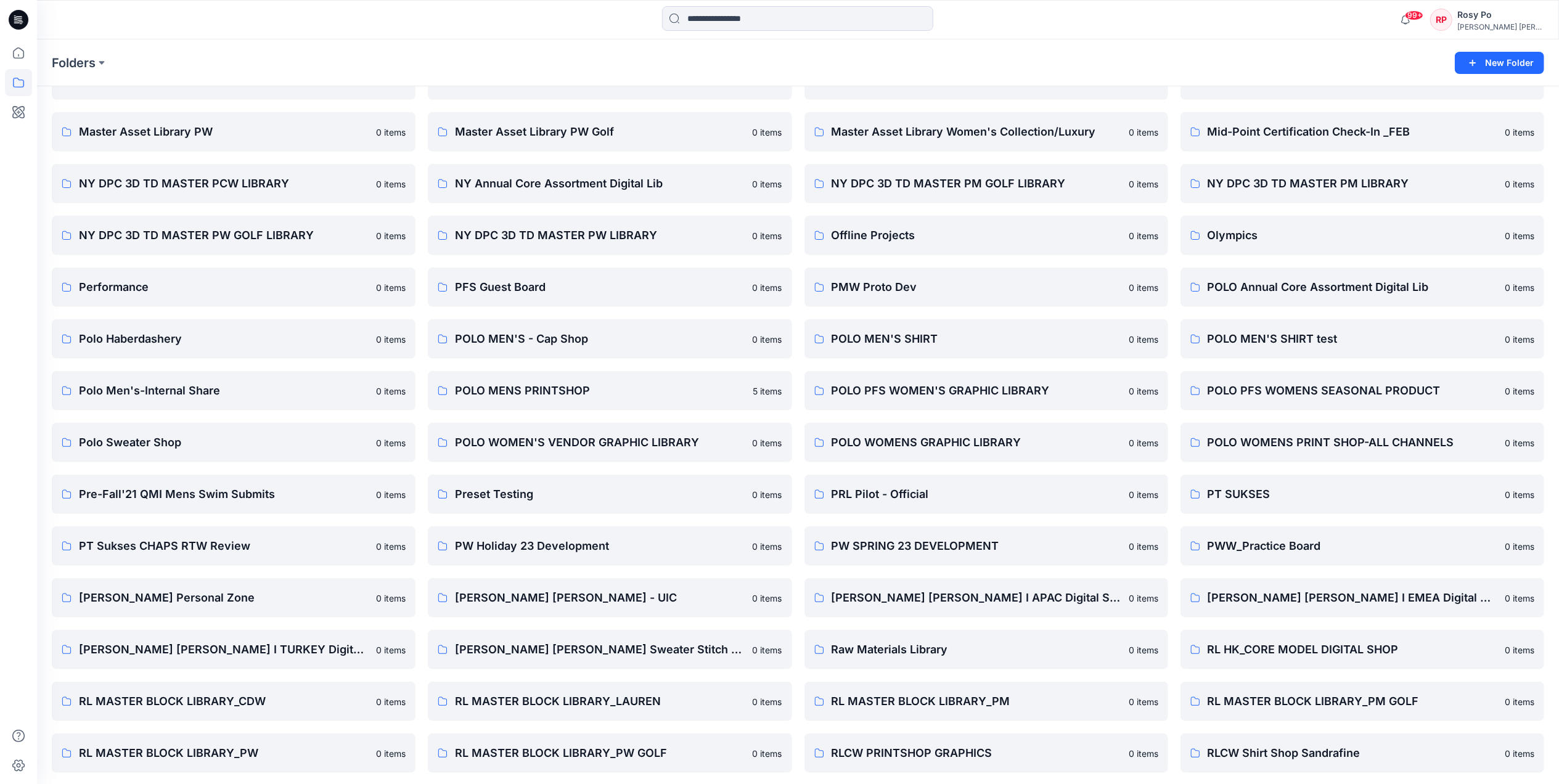
scroll to position [821, 0]
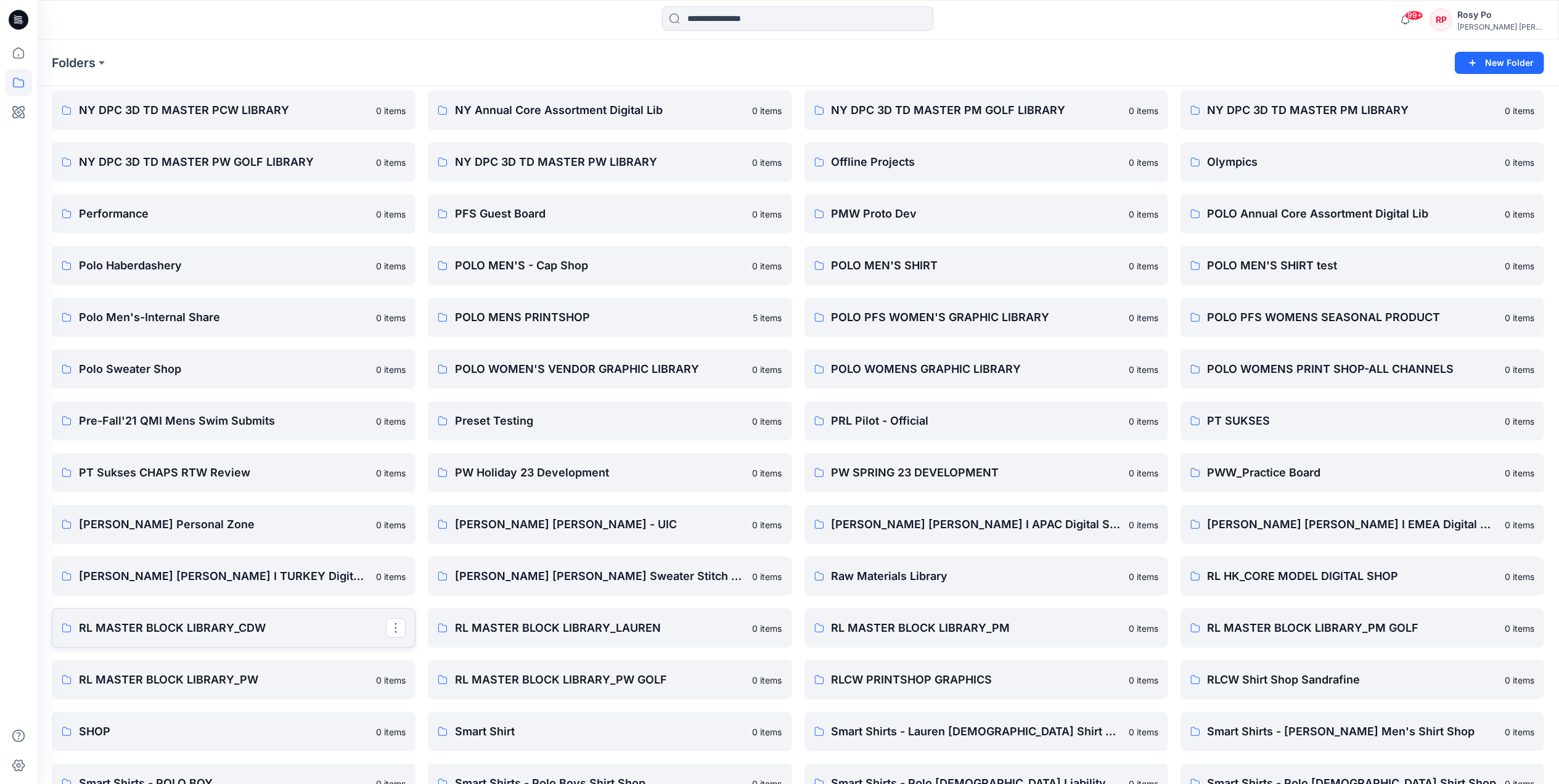
click at [261, 634] on p "RL MASTER BLOCK LIBRARY_CDW" at bounding box center [232, 627] width 307 height 17
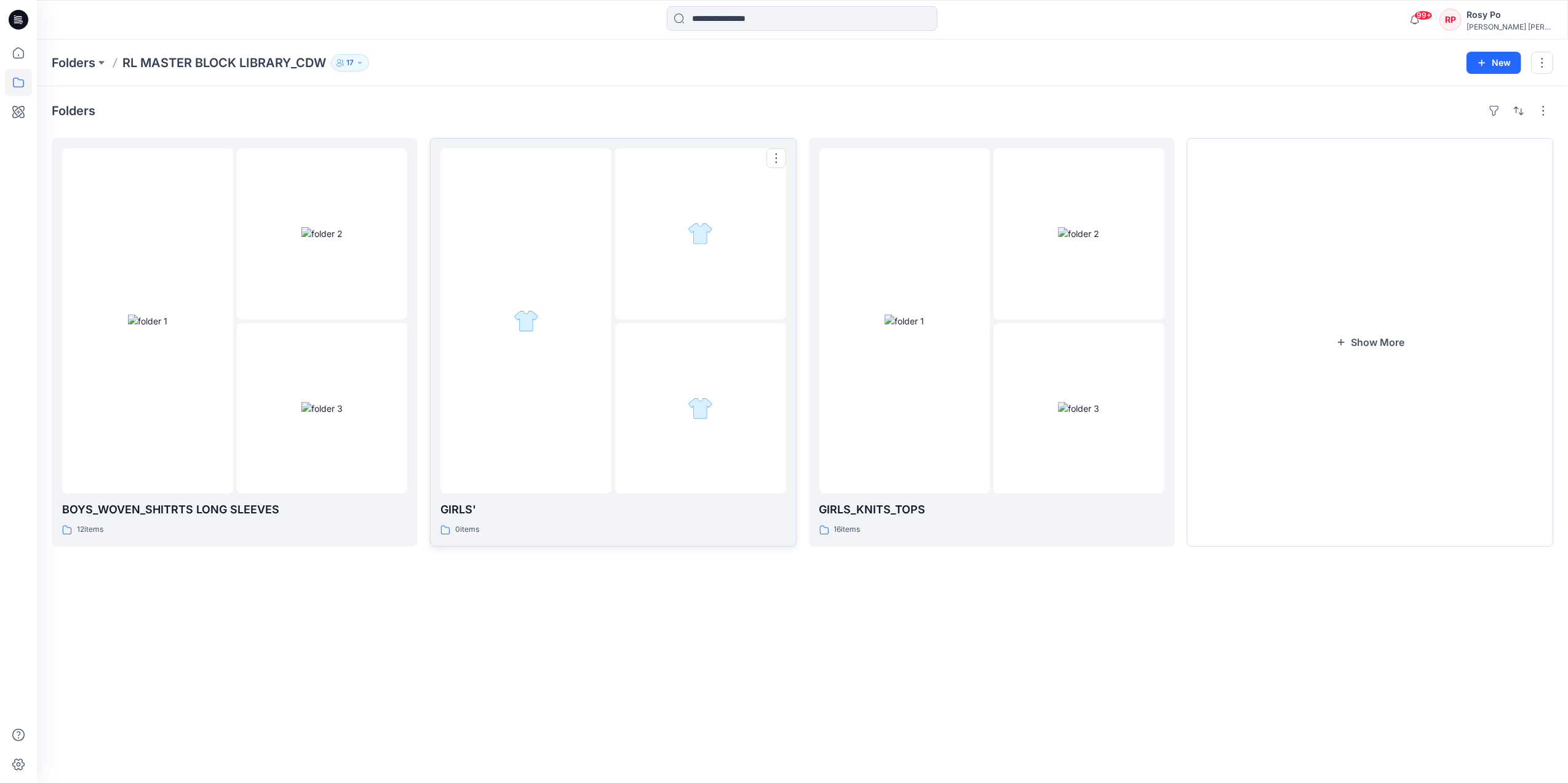
click at [614, 375] on div at bounding box center [613, 321] width 345 height 345
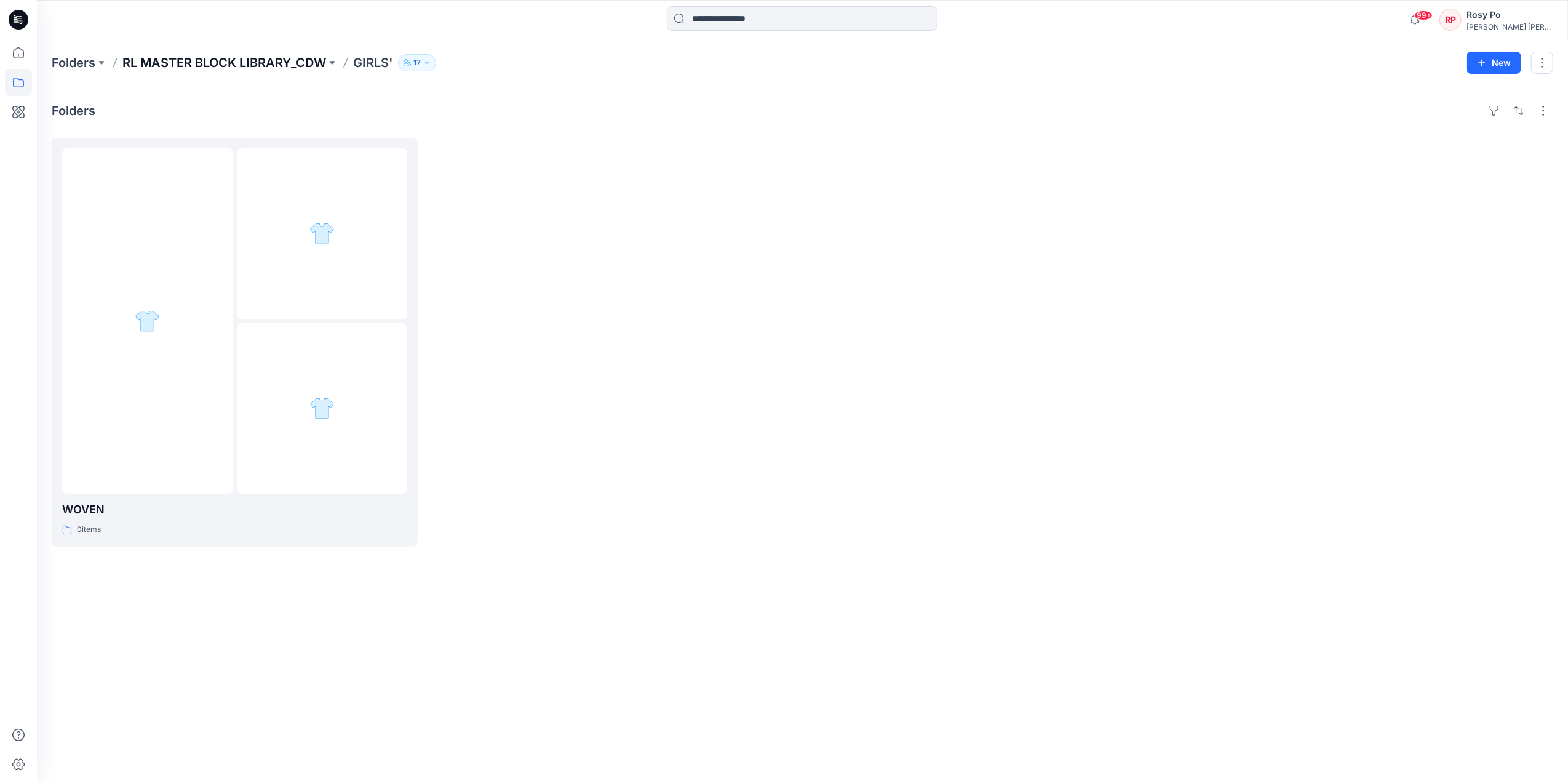
click at [306, 65] on p "RL MASTER BLOCK LIBRARY_CDW" at bounding box center [224, 62] width 203 height 17
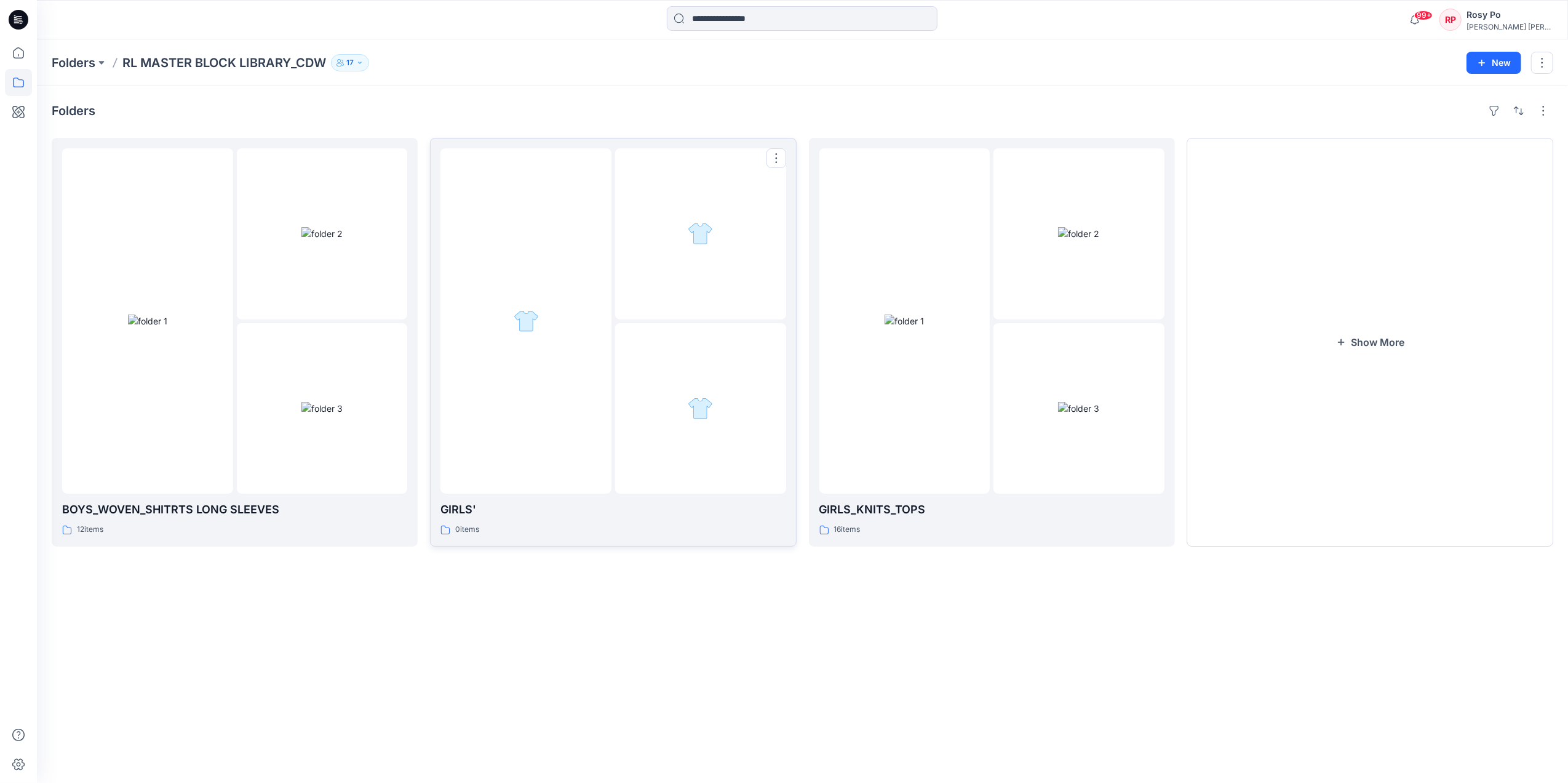
click at [578, 289] on div at bounding box center [525, 321] width 171 height 345
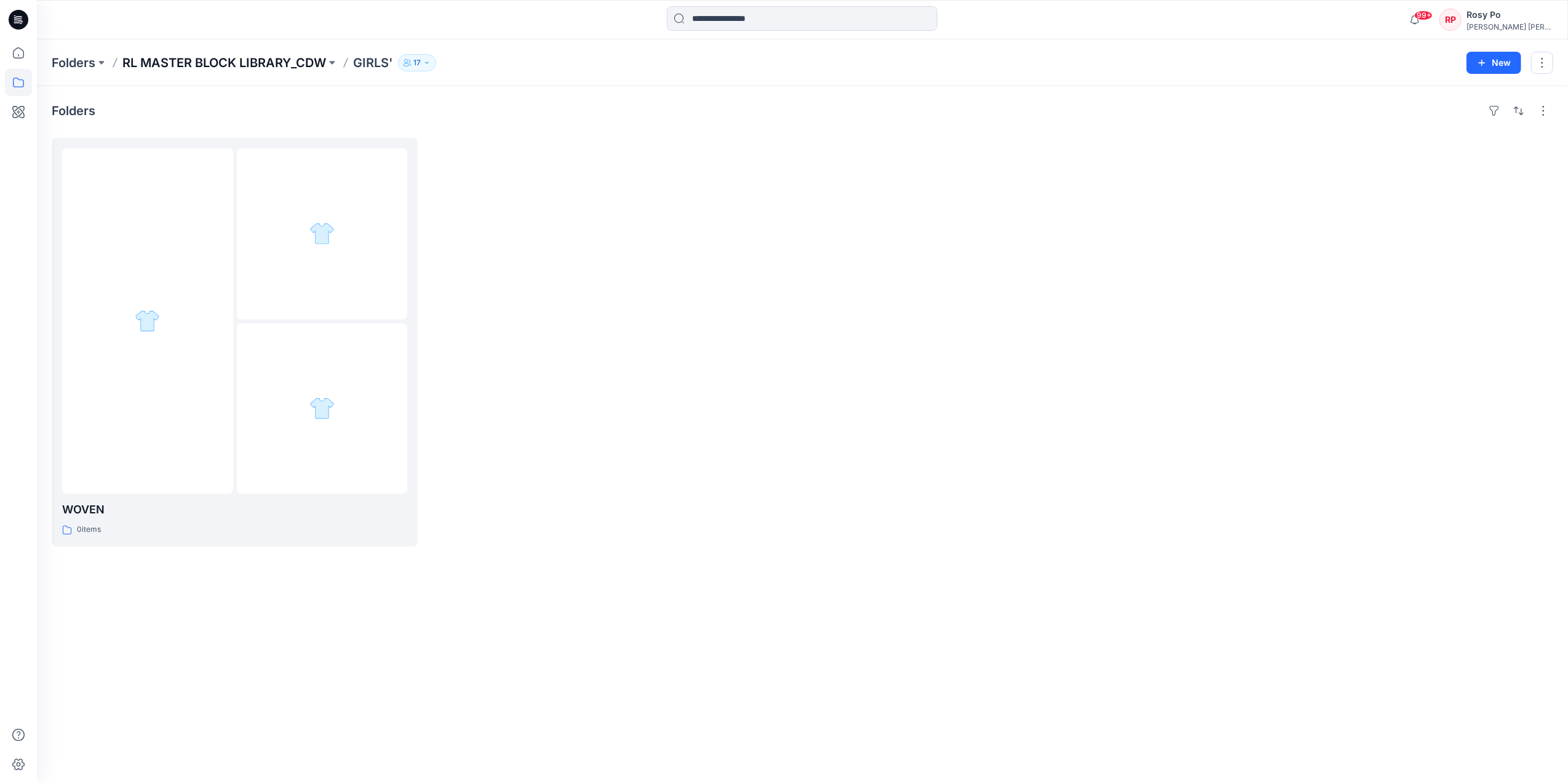
click at [286, 62] on p "RL MASTER BLOCK LIBRARY_CDW" at bounding box center [224, 62] width 203 height 17
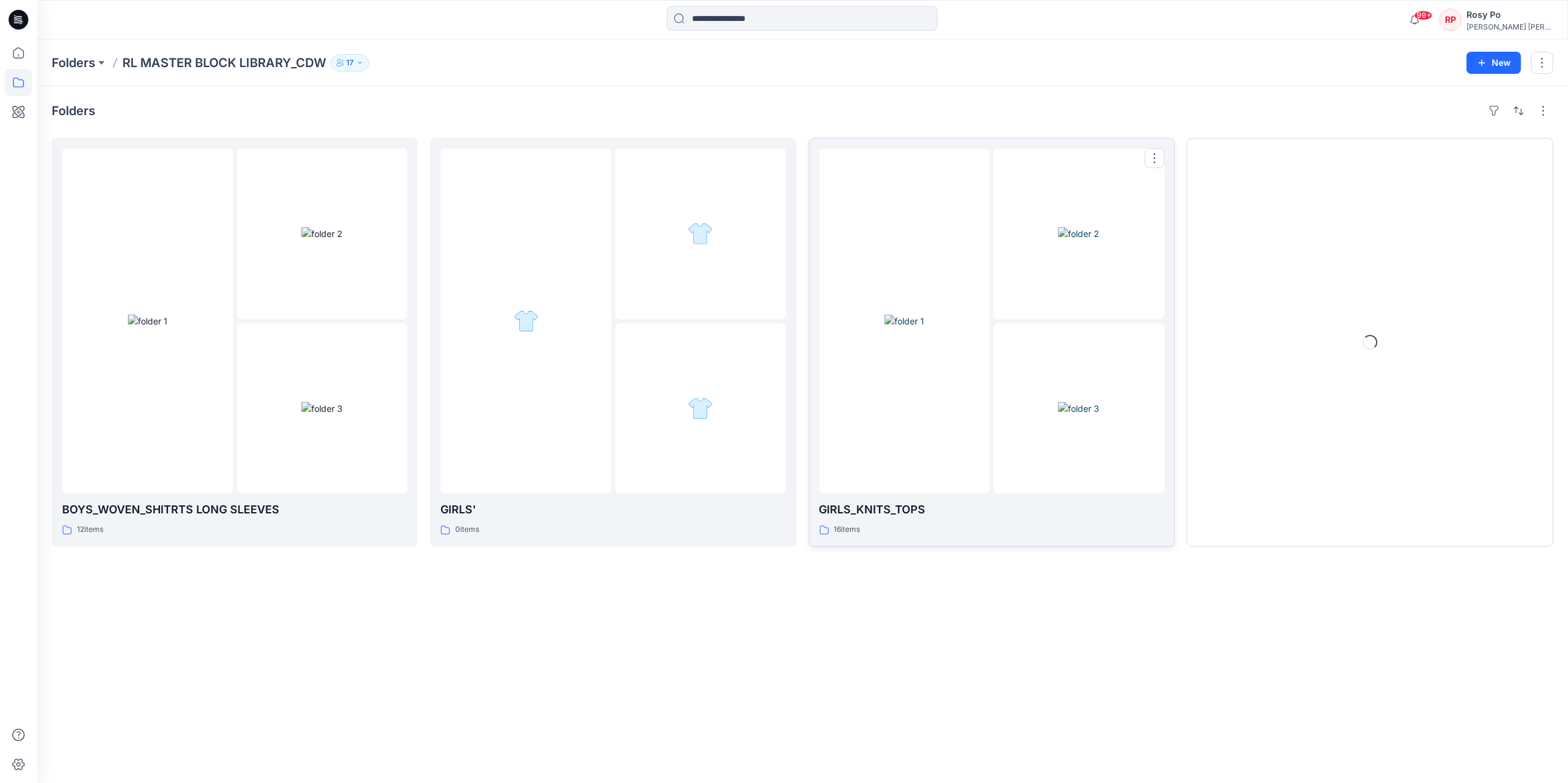
click at [995, 320] on div at bounding box center [1079, 321] width 171 height 345
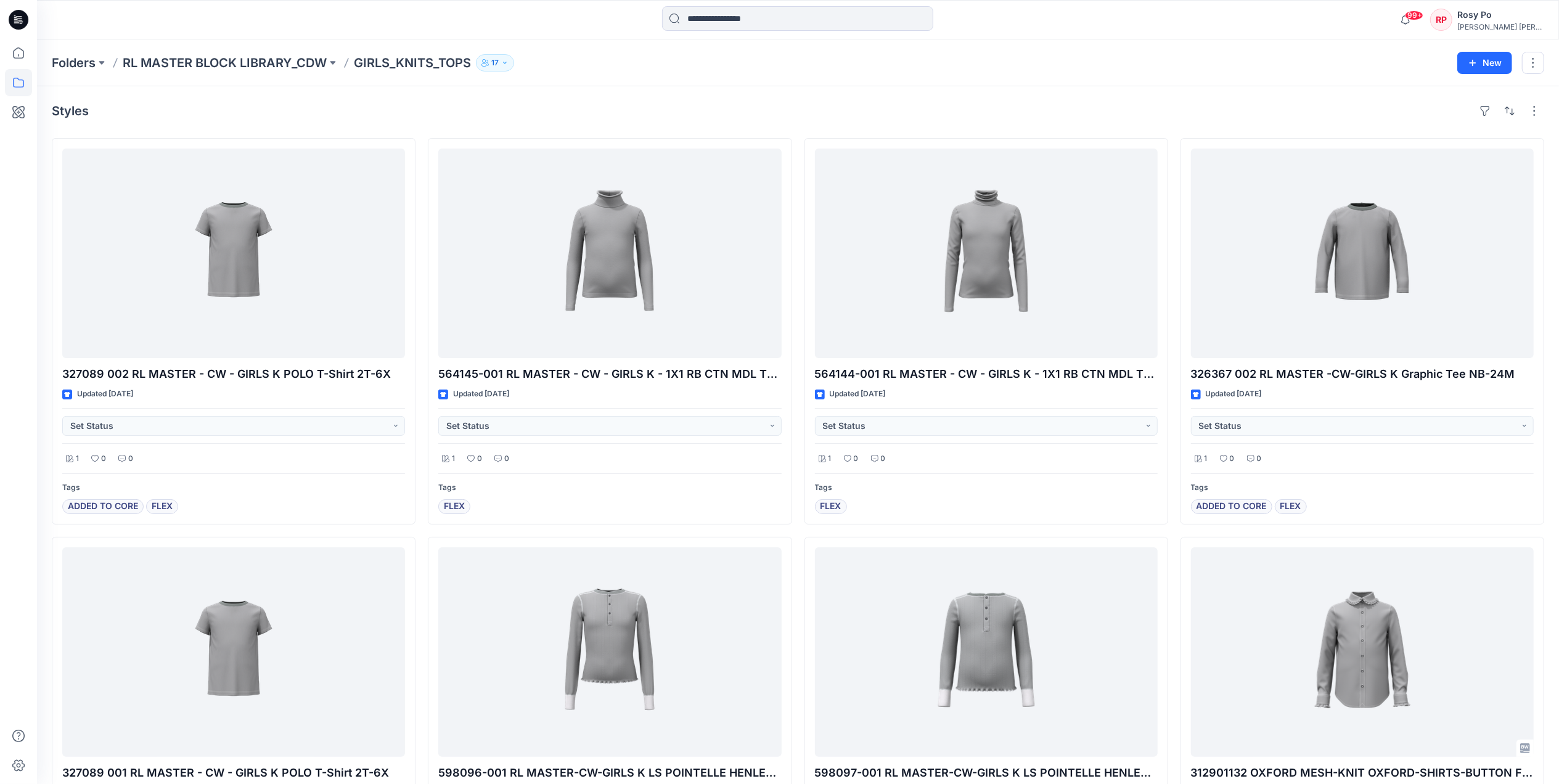
click at [285, 50] on div "Folders RL MASTER BLOCK LIBRARY_CDW GIRLS_KNITS_TOPS 17 New" at bounding box center [799, 63] width 1523 height 47
click at [291, 63] on p "RL MASTER BLOCK LIBRARY_CDW" at bounding box center [224, 62] width 204 height 17
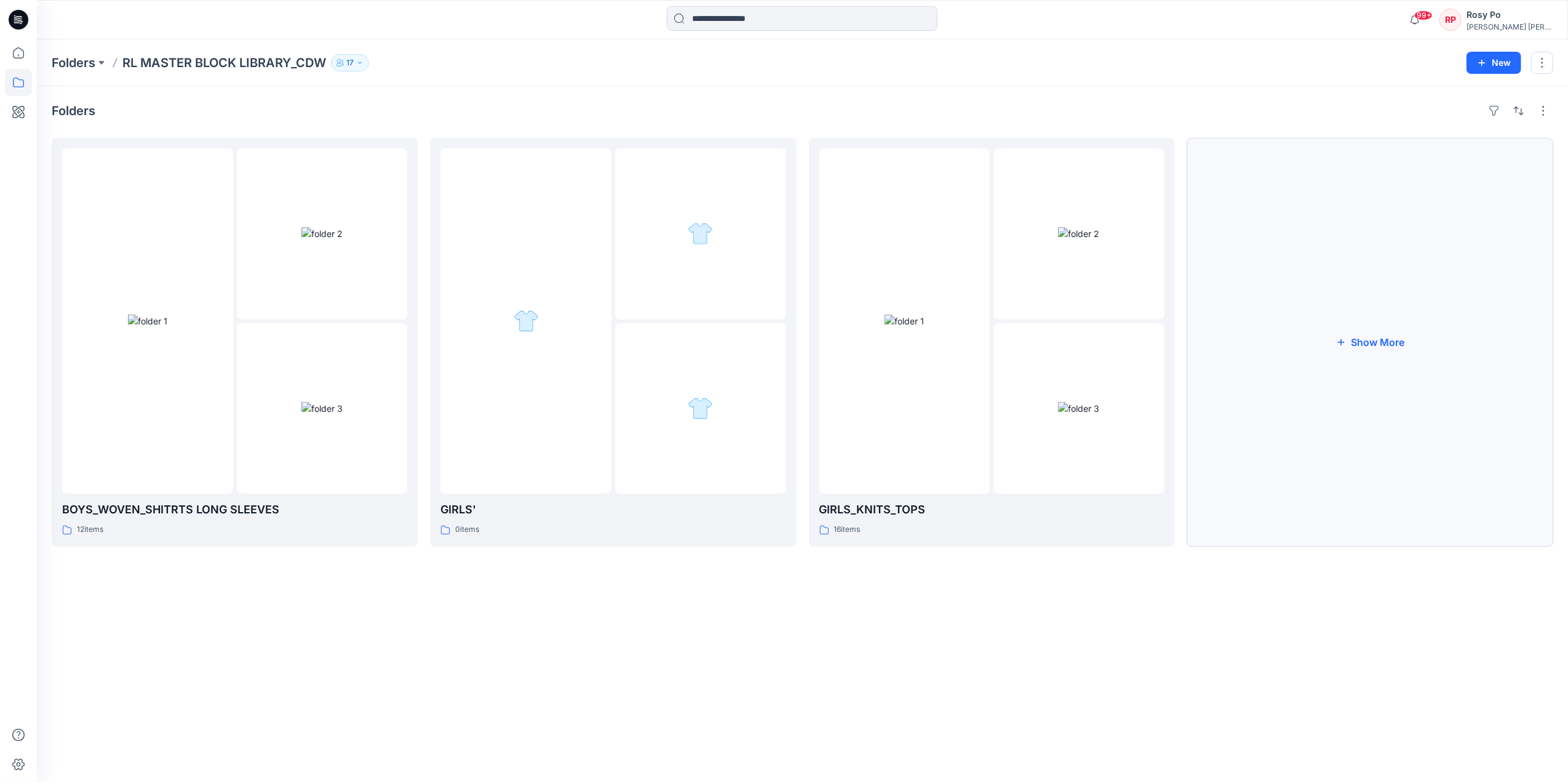
click at [1296, 334] on button "Show More" at bounding box center [1371, 342] width 366 height 409
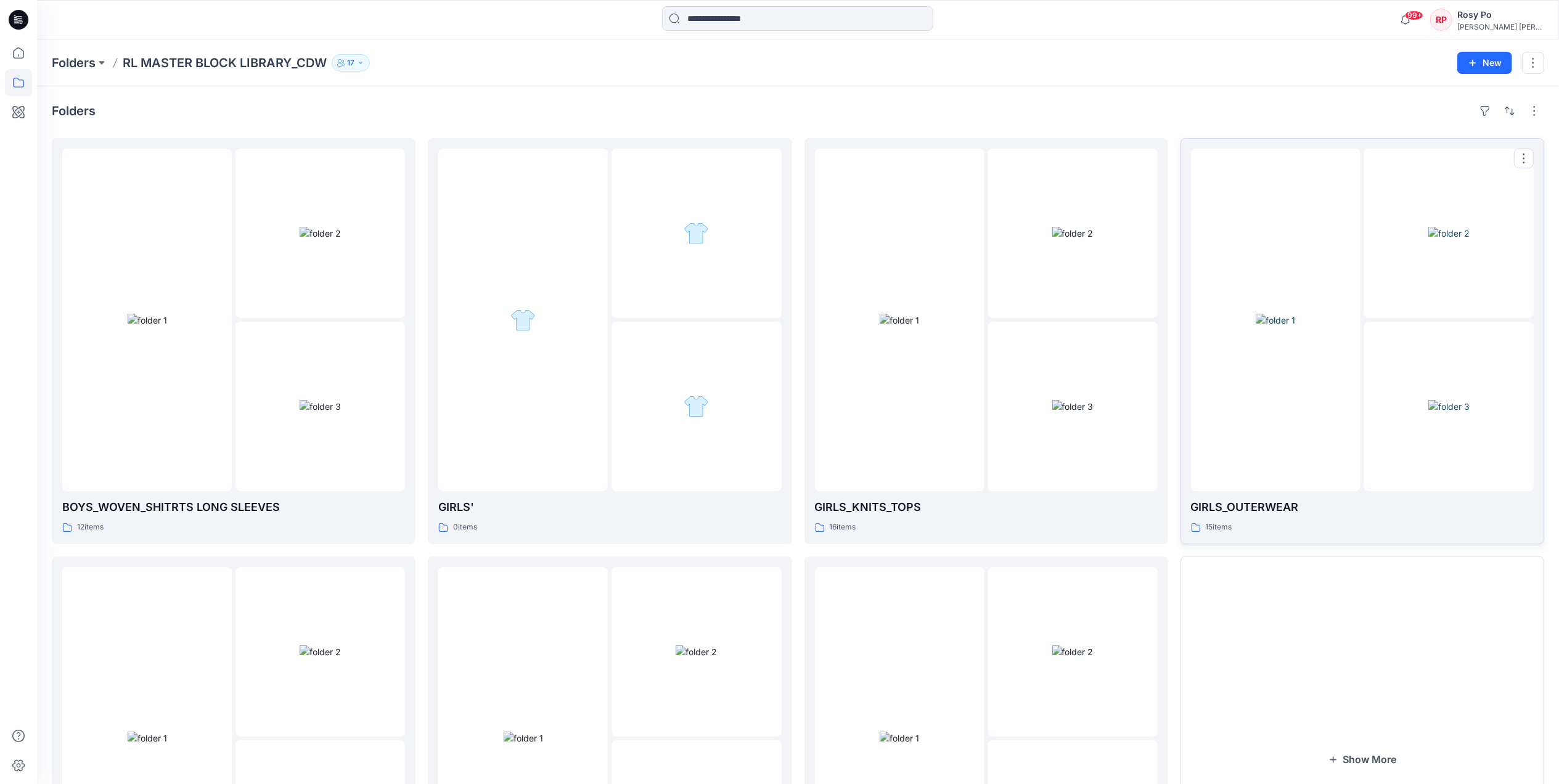
scroll to position [213, 0]
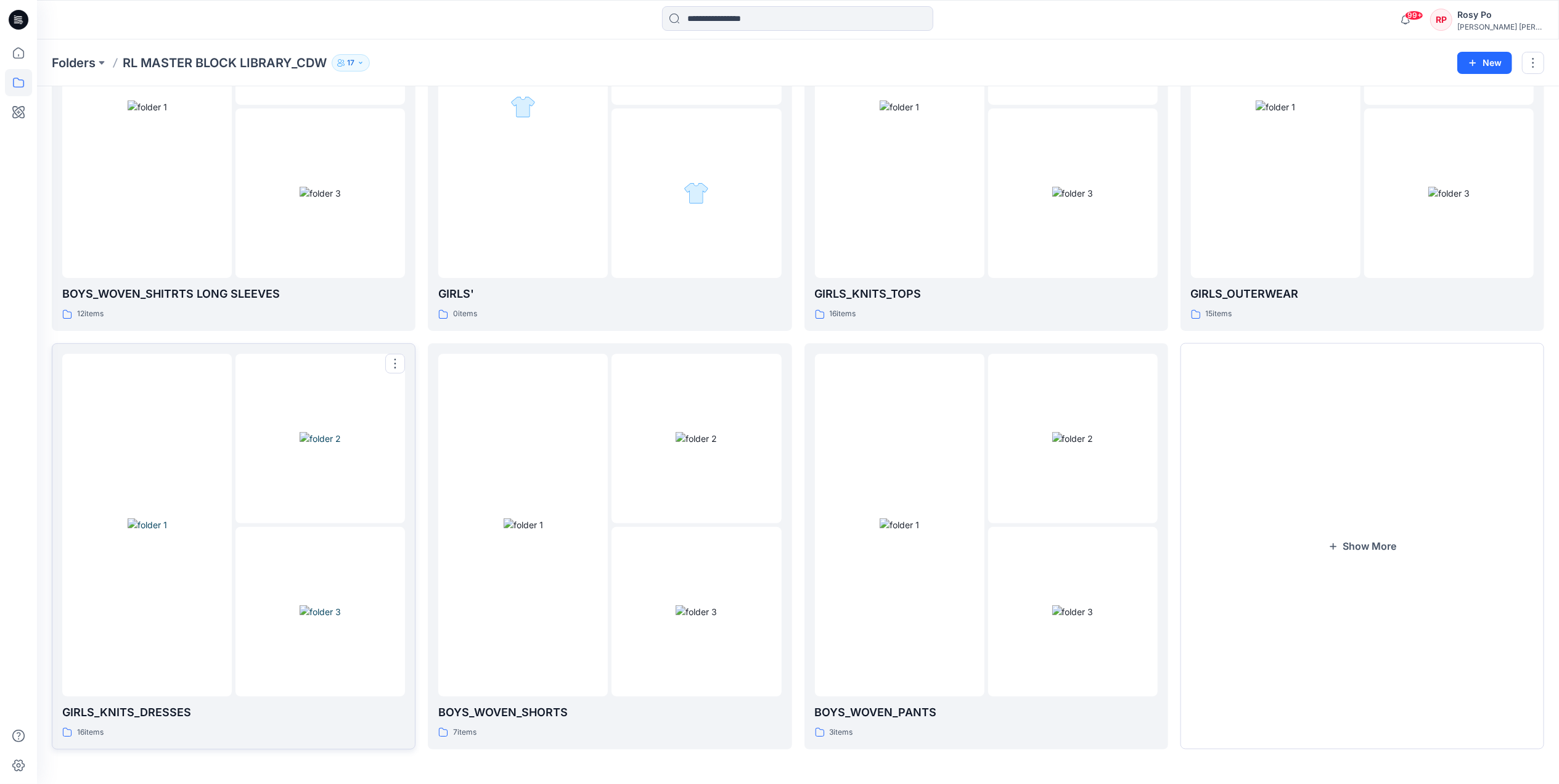
click at [289, 520] on div at bounding box center [320, 438] width 169 height 169
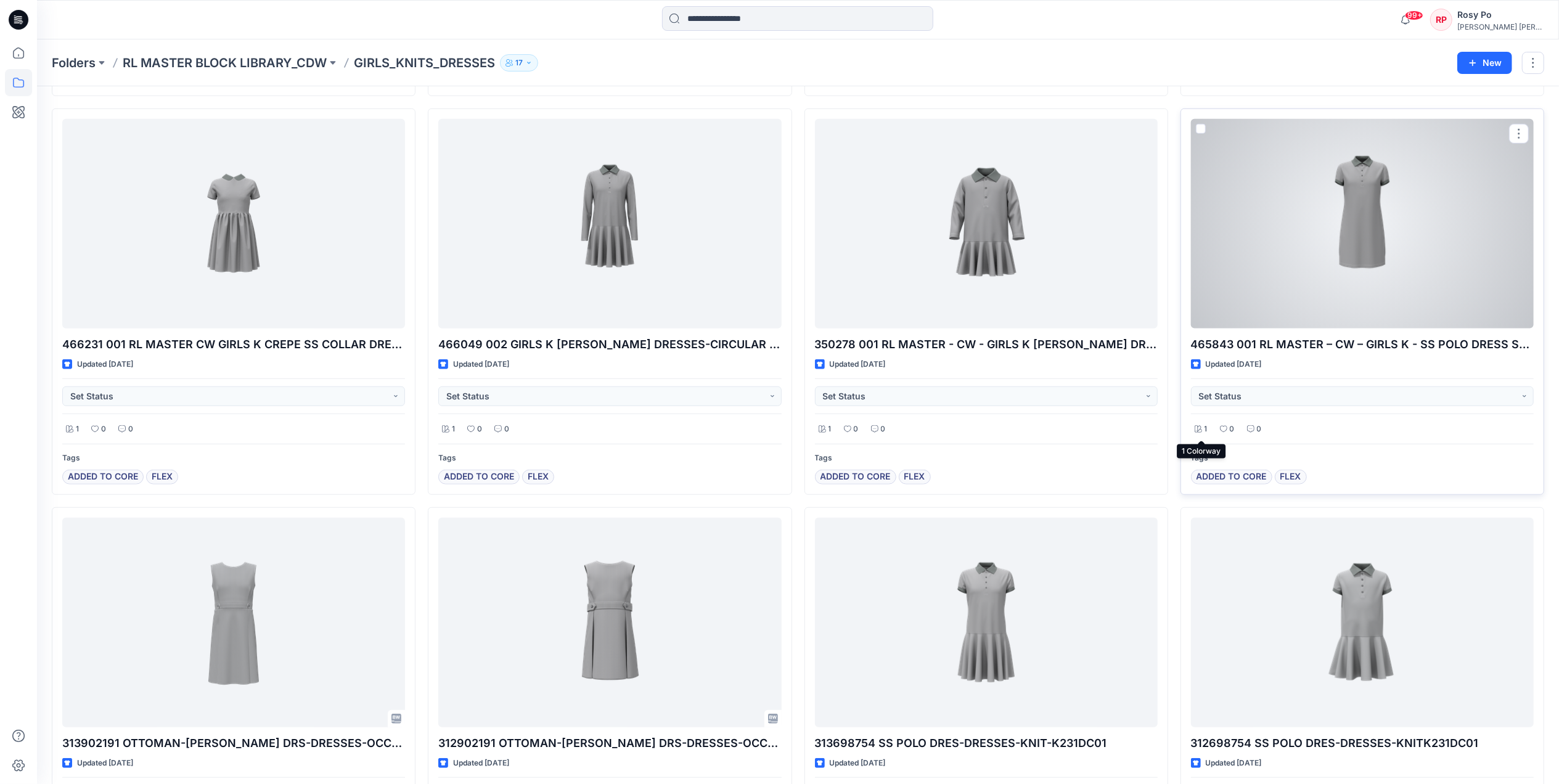
scroll to position [955, 0]
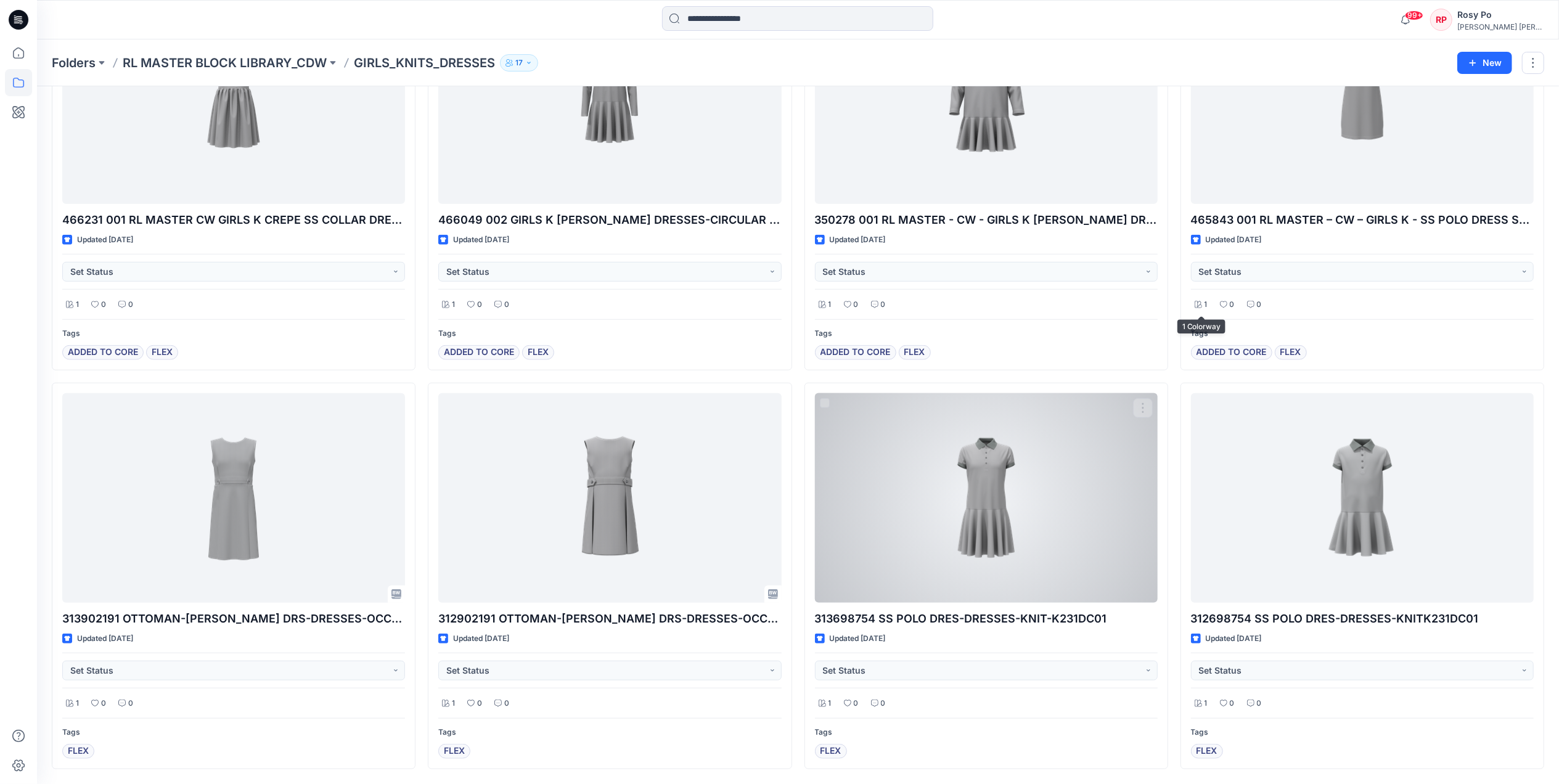
click at [1094, 544] on div at bounding box center [986, 498] width 343 height 210
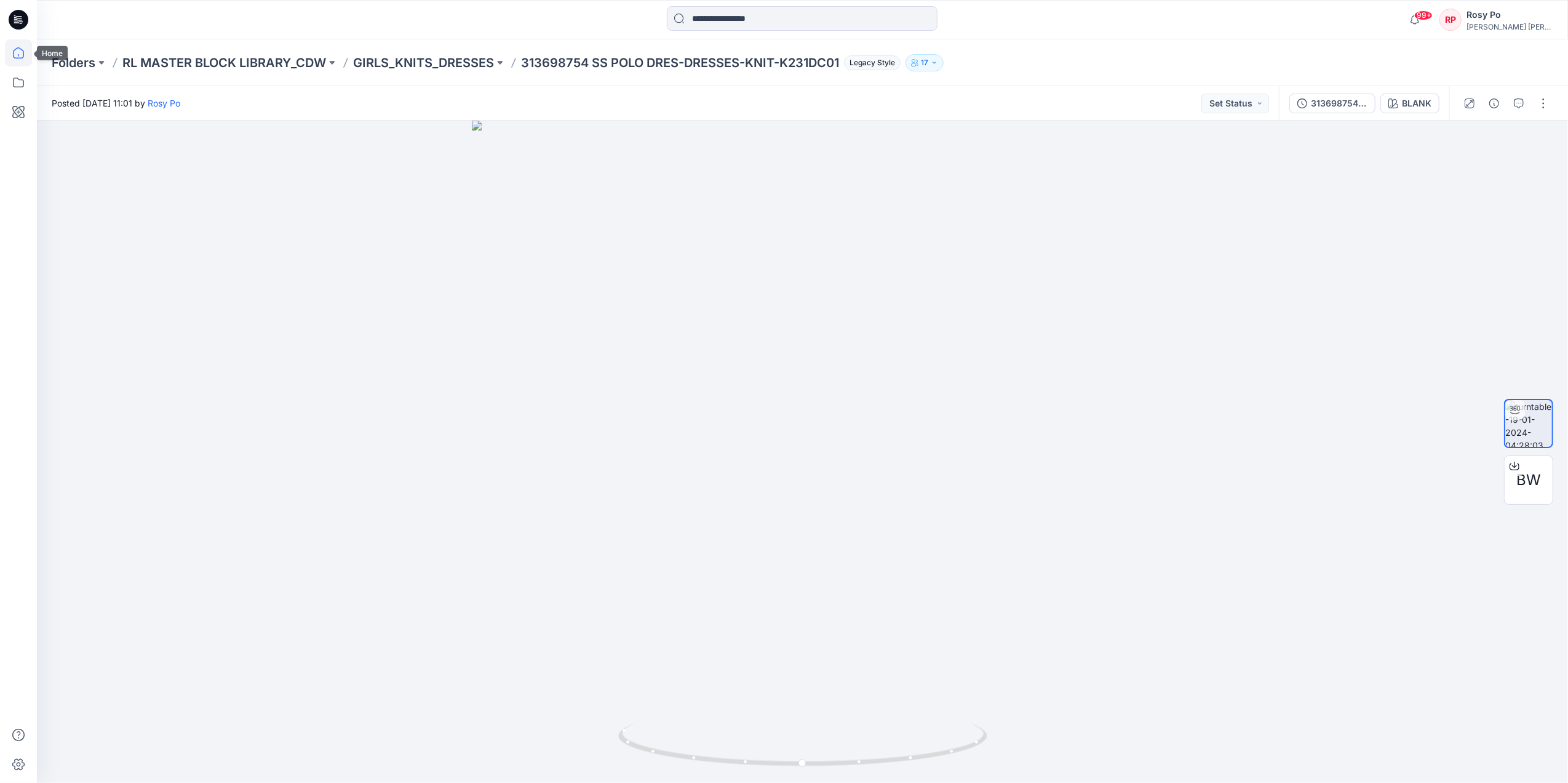
click at [17, 53] on icon at bounding box center [19, 53] width 27 height 27
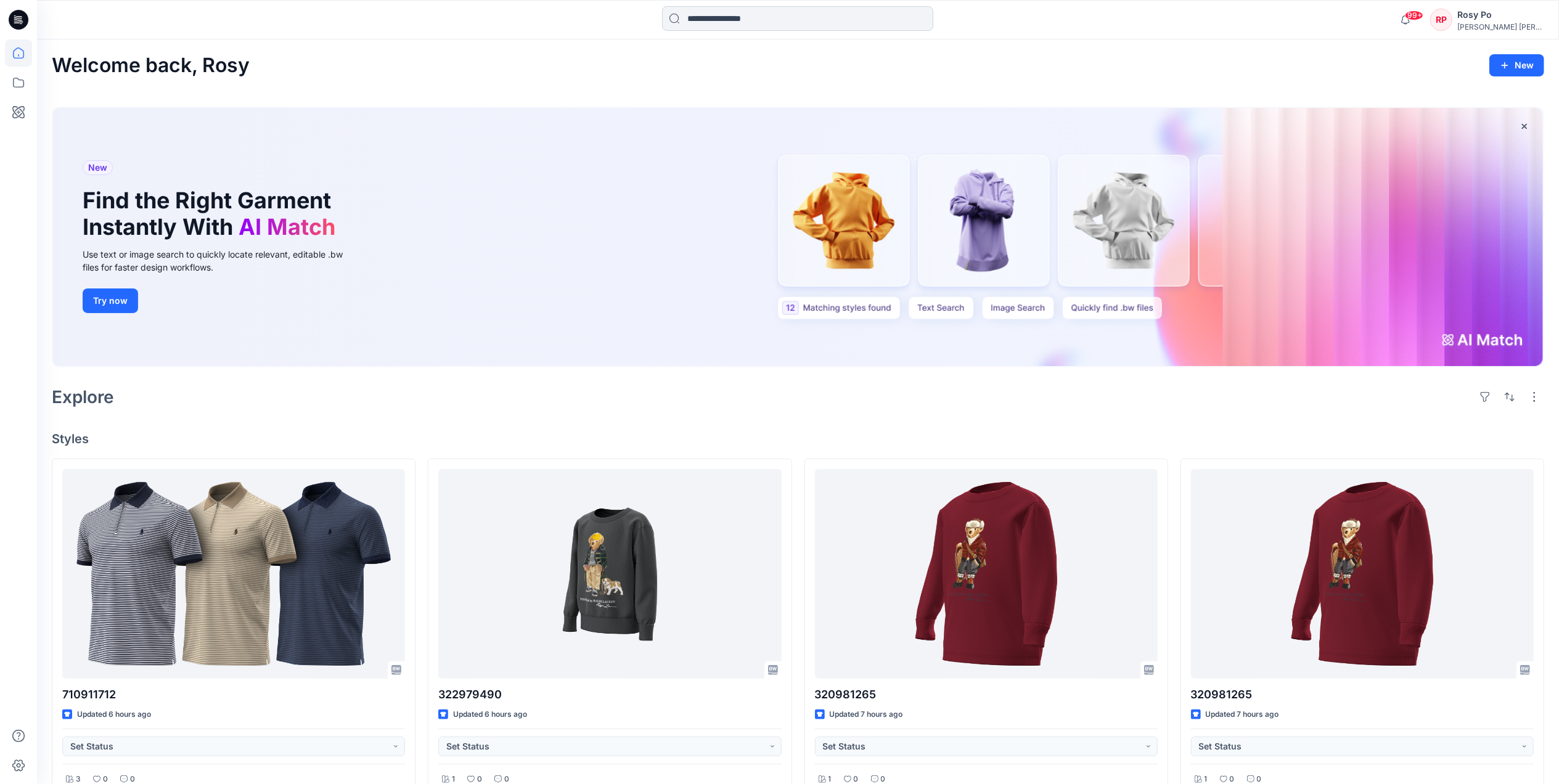
click at [790, 13] on input at bounding box center [798, 19] width 271 height 25
paste input "******"
type input "******"
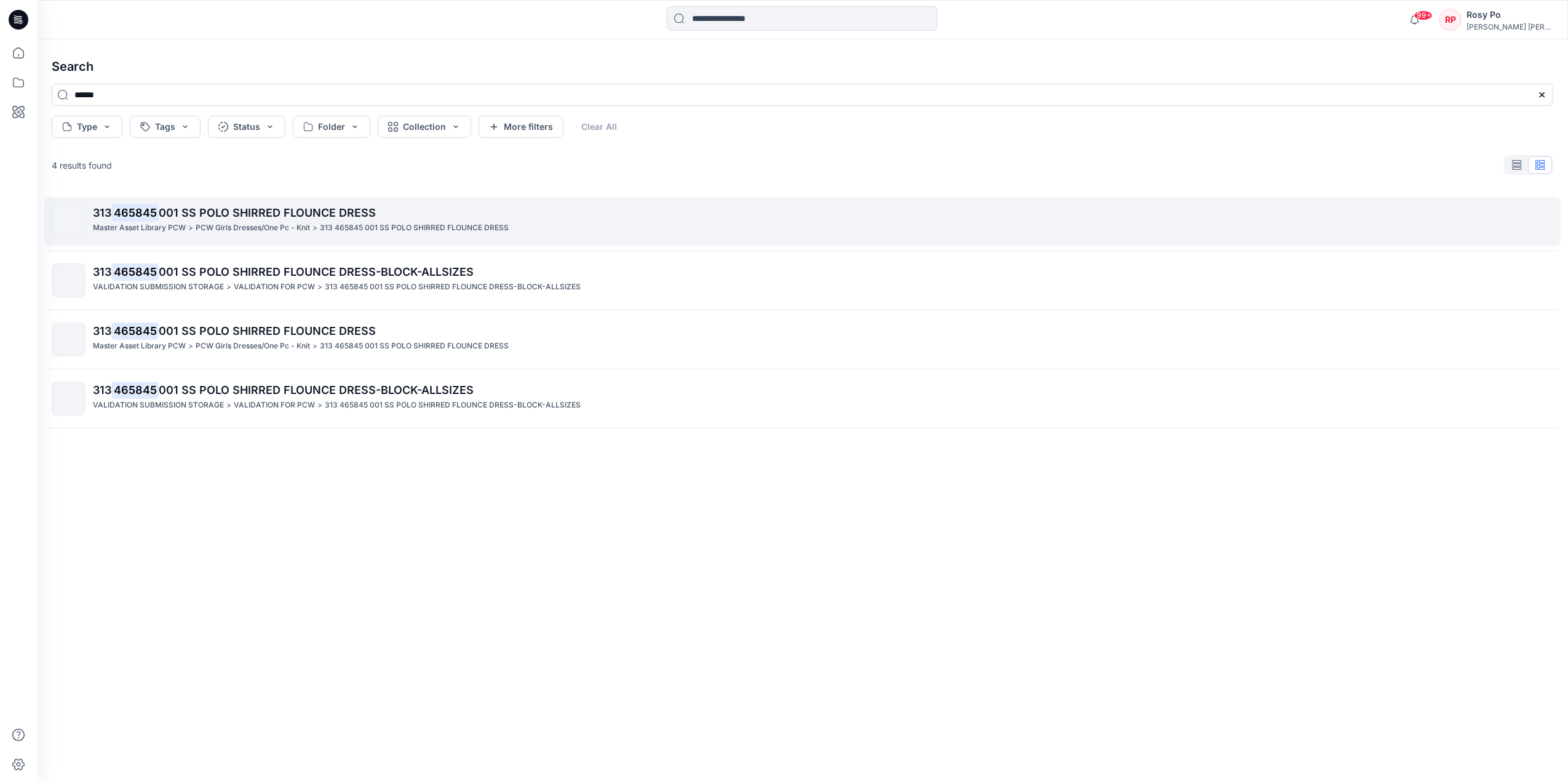
click at [407, 224] on p "313 465845 001 SS POLO SHIRRED FLOUNCE DRESS" at bounding box center [415, 227] width 189 height 13
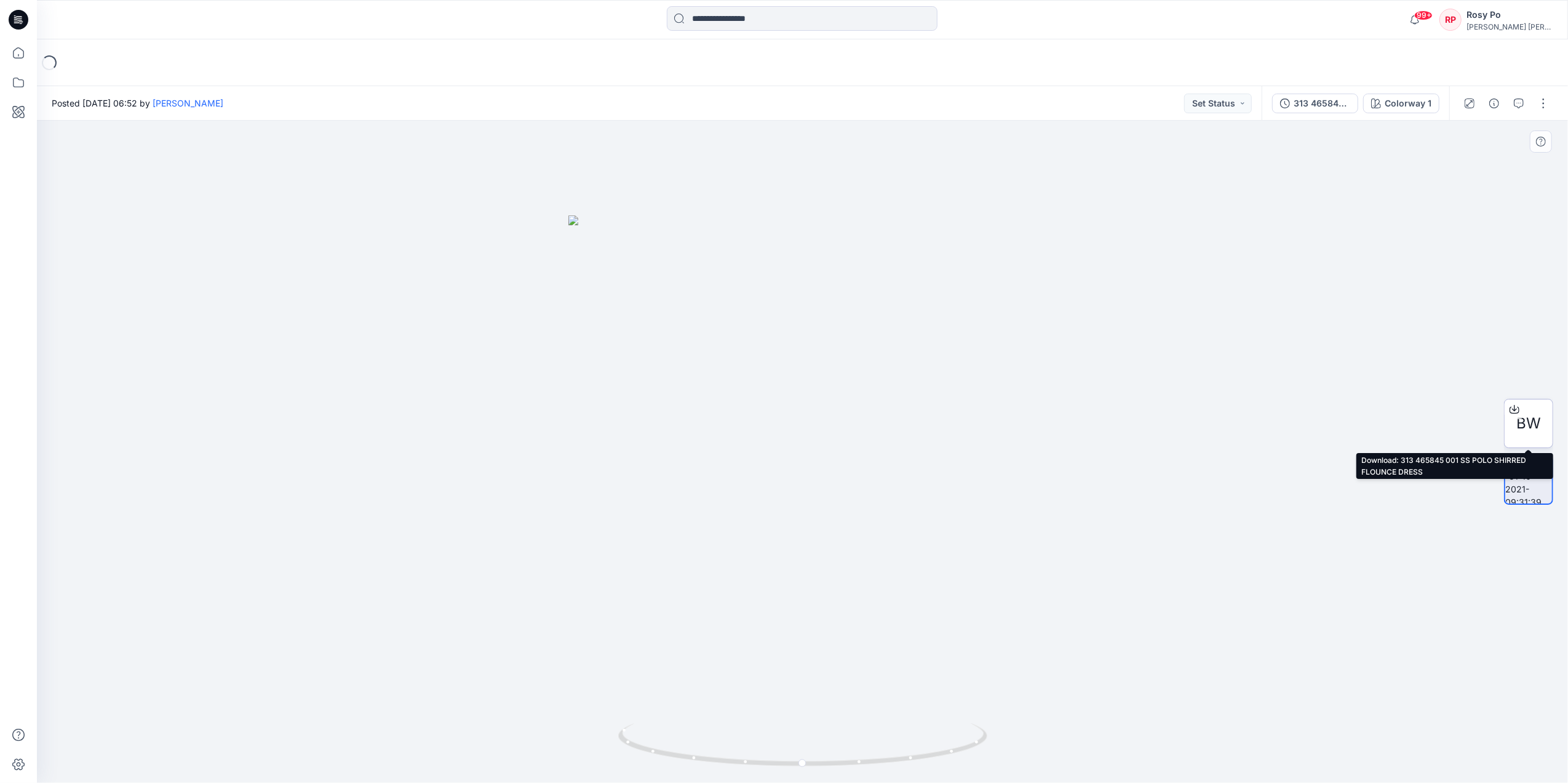
click at [1518, 411] on icon at bounding box center [1514, 409] width 10 height 10
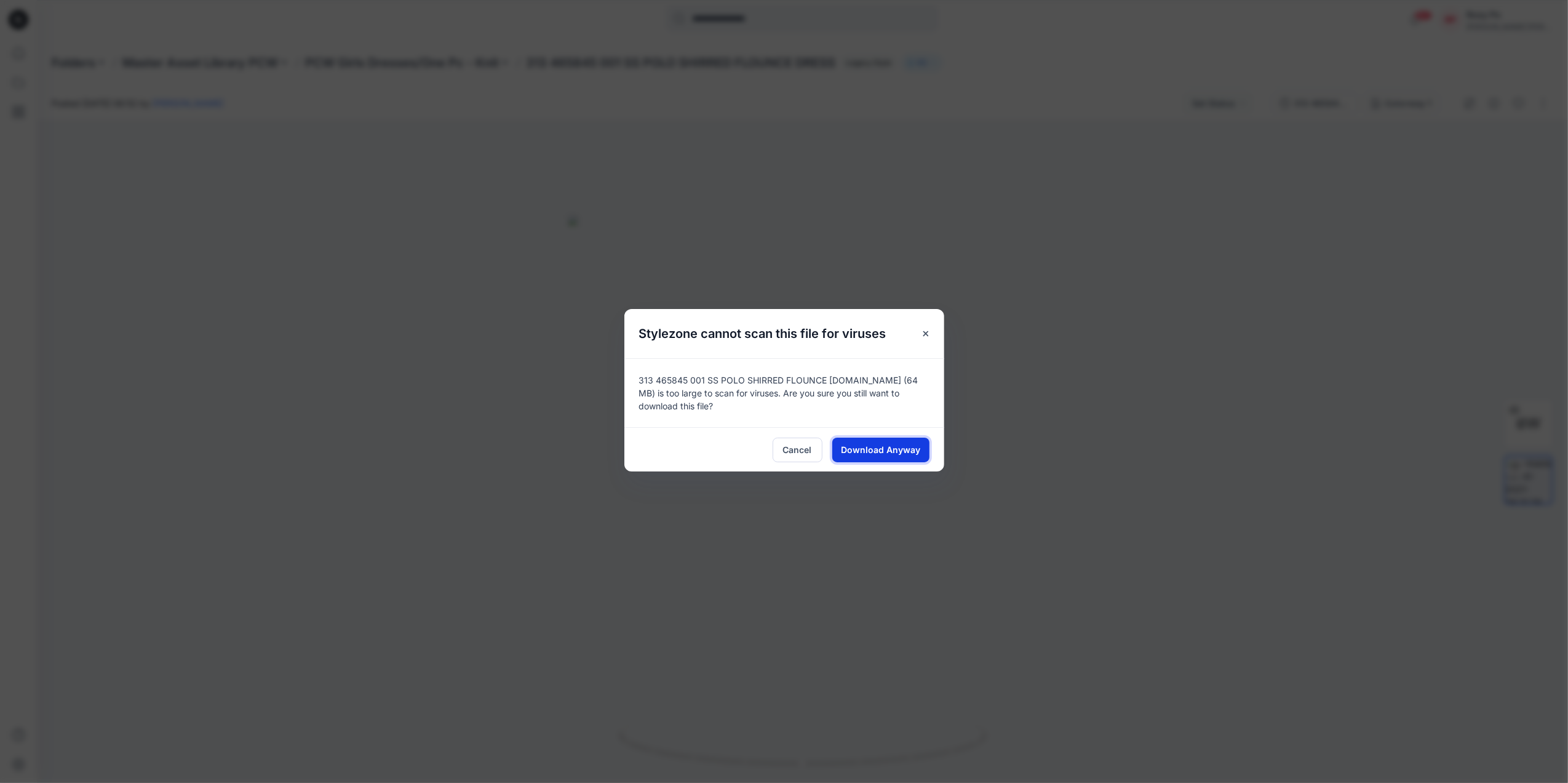
click at [922, 458] on button "Download Anyway" at bounding box center [881, 450] width 97 height 25
